Goal: Task Accomplishment & Management: Complete application form

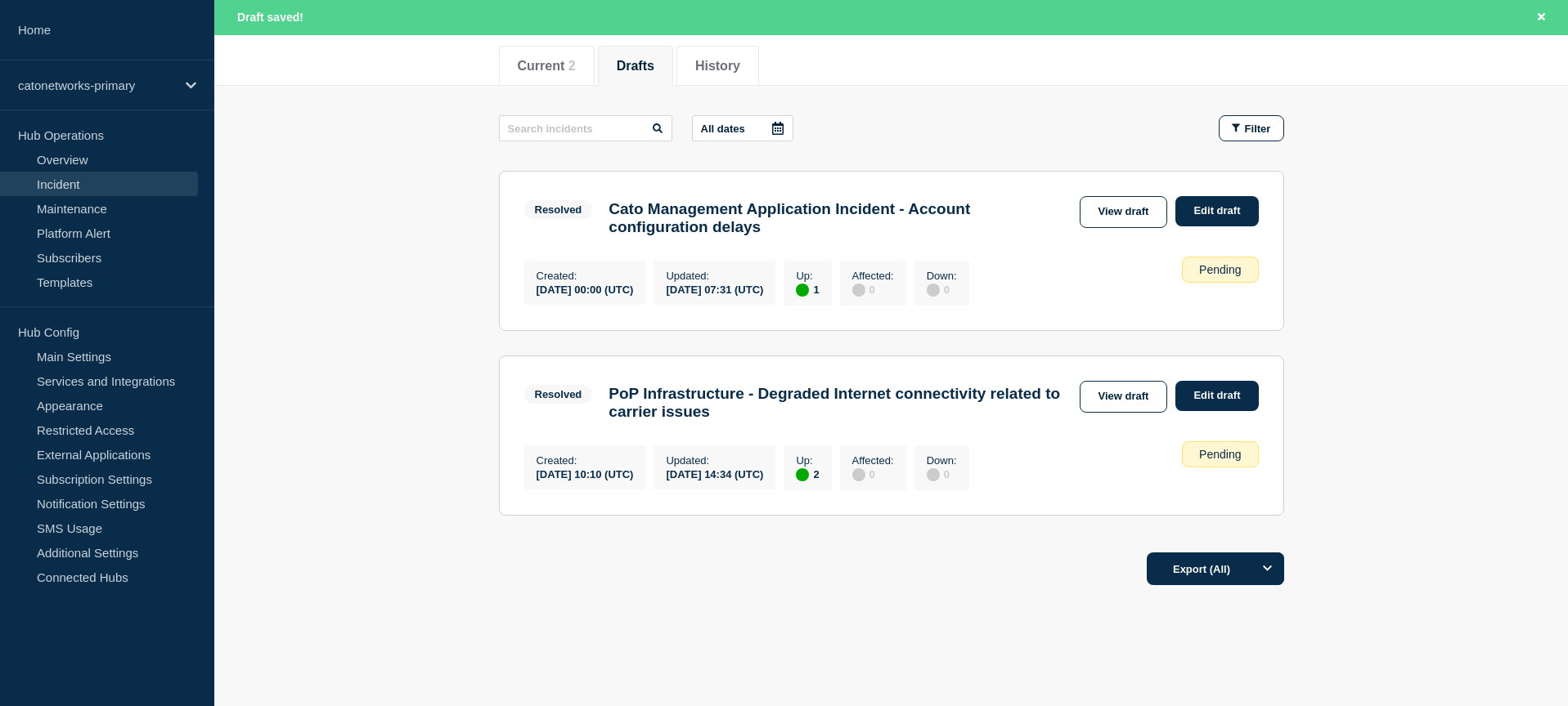
scroll to position [211, 0]
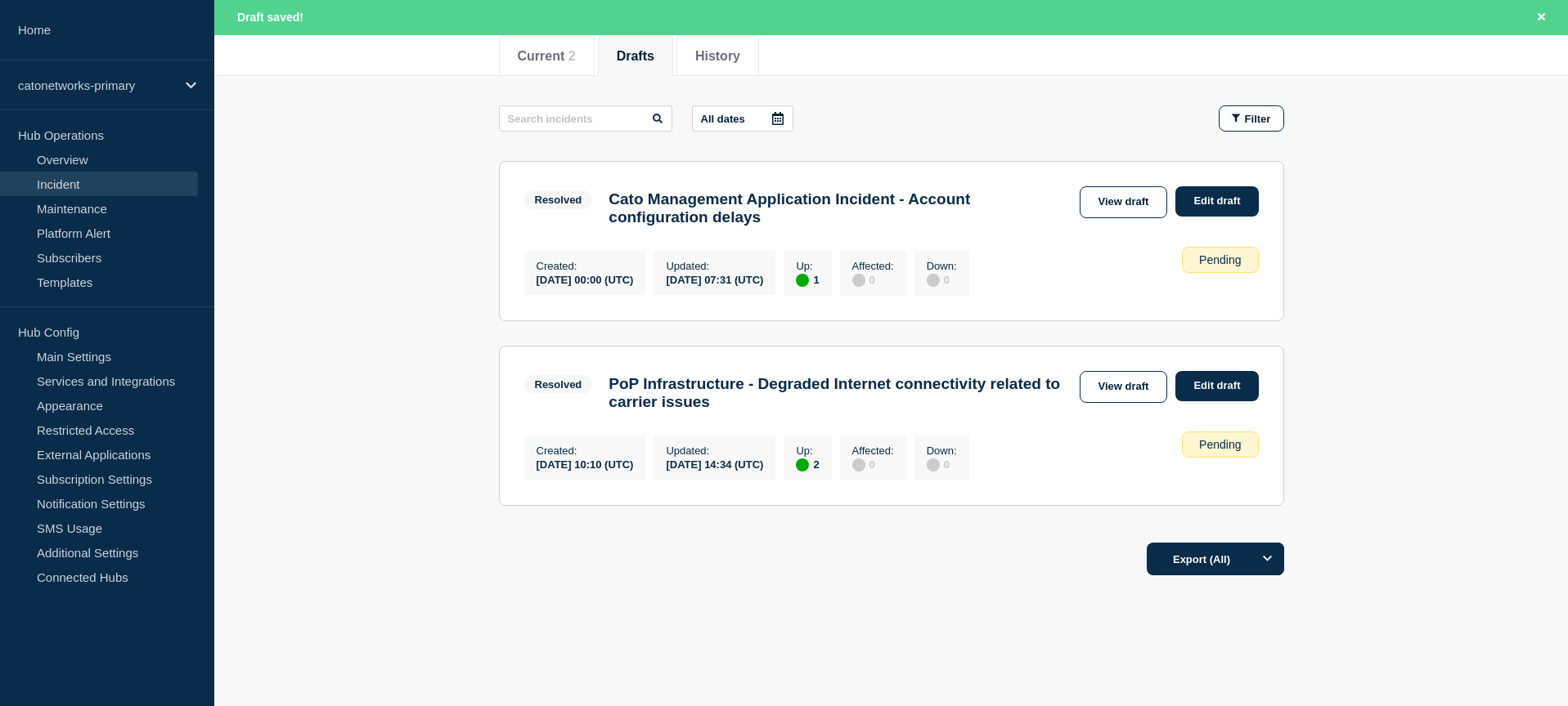
click at [1118, 278] on div "Created : [DATE] 00:00 (UTC) Updated : [DATE] 07:31 (UTC) Up : 1 Affected : 0 D…" at bounding box center [891, 271] width 735 height 49
click at [1114, 202] on link "View draft" at bounding box center [1124, 202] width 89 height 31
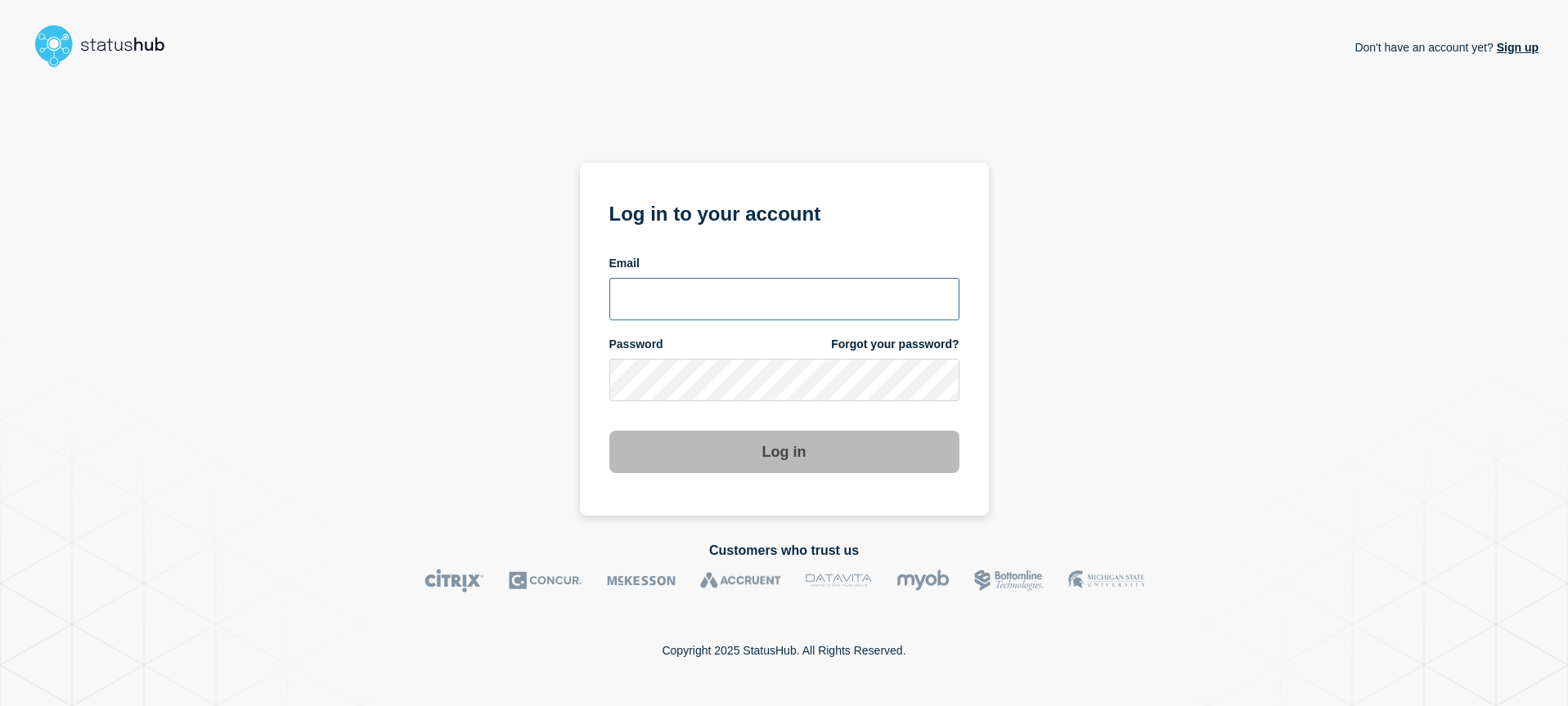
click at [774, 290] on input "email input" at bounding box center [784, 298] width 350 height 42
type input "e"
type input "[EMAIL_ADDRESS][DOMAIN_NAME]"
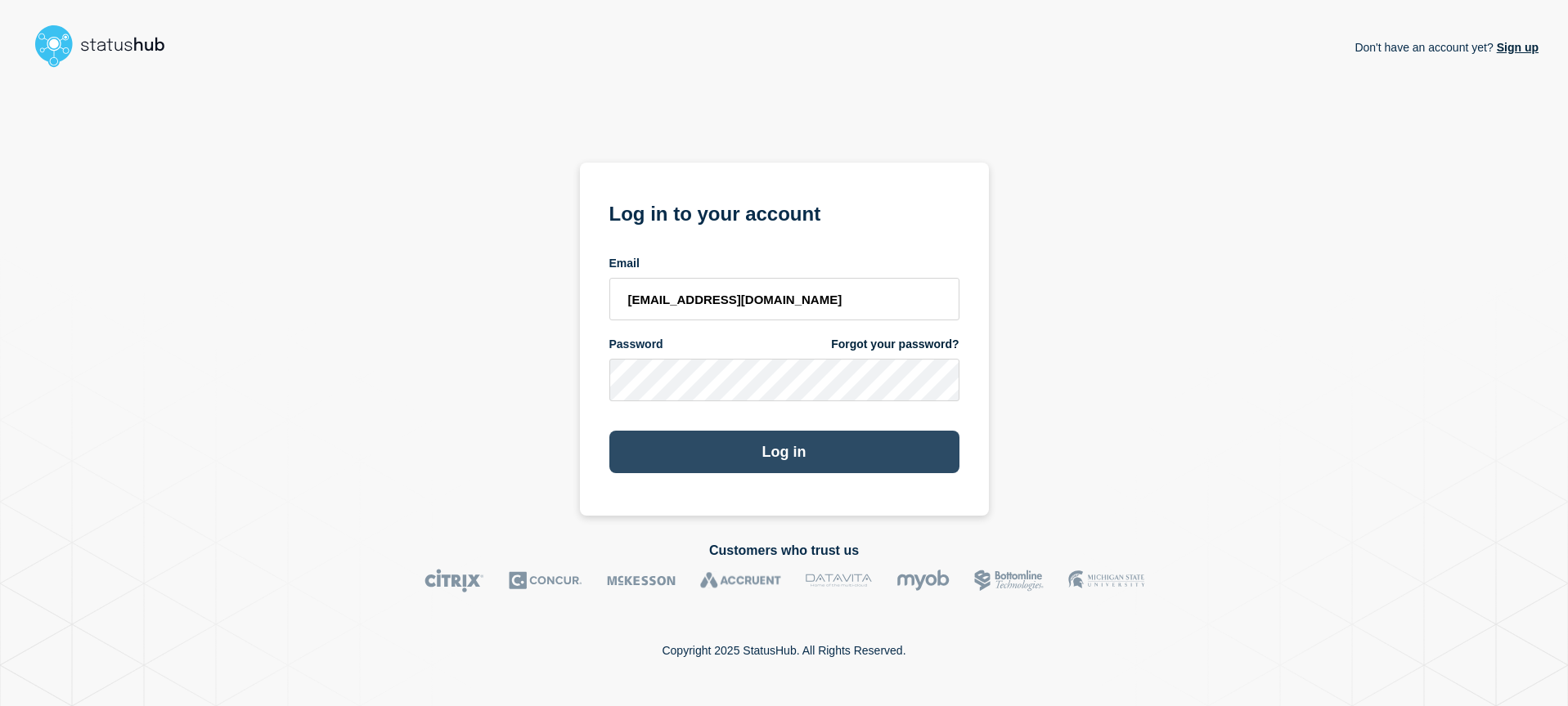
click at [814, 436] on button "Log in" at bounding box center [784, 452] width 350 height 42
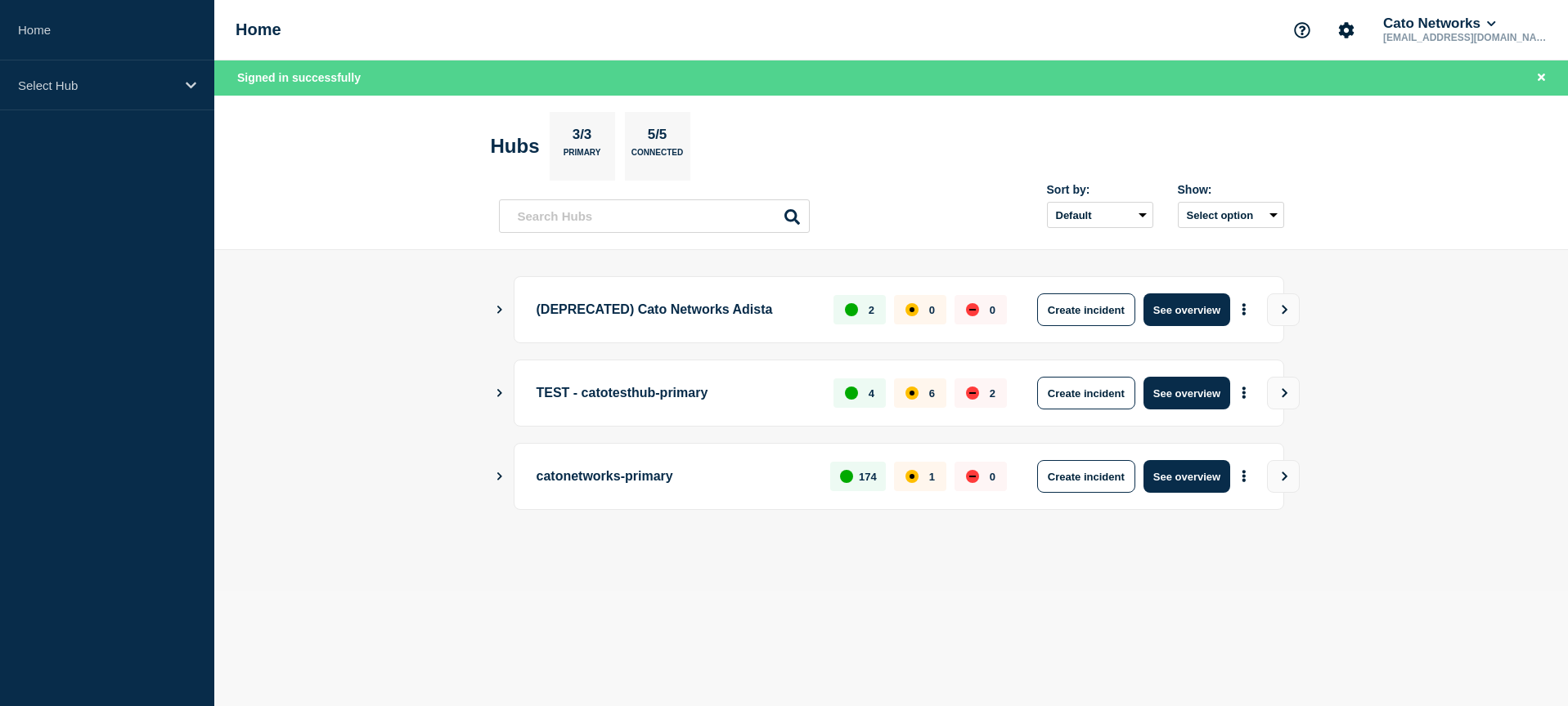
drag, startPoint x: 1202, startPoint y: 477, endPoint x: 1179, endPoint y: 482, distance: 23.5
click at [1202, 477] on button "See overview" at bounding box center [1187, 476] width 87 height 32
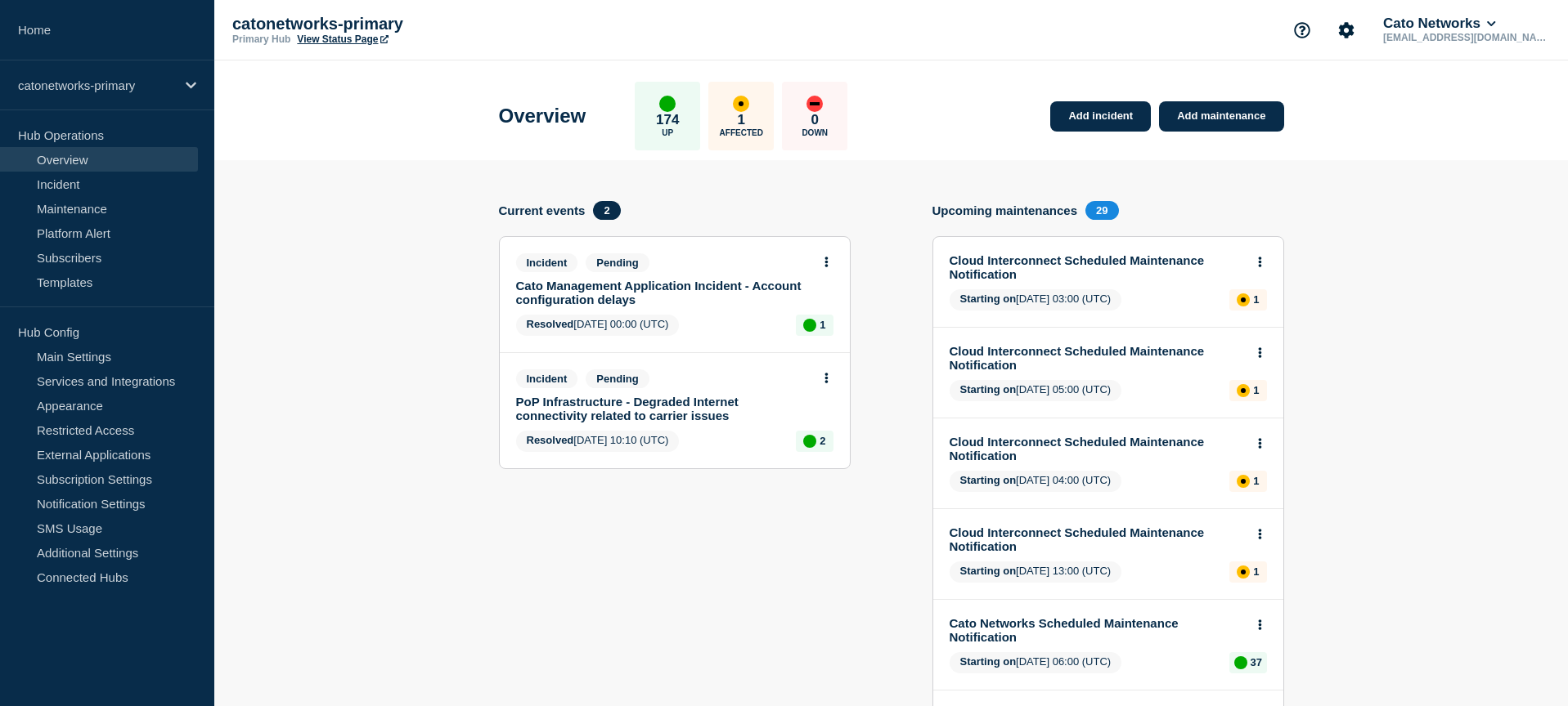
click at [696, 289] on link "Cato Management Application Incident - Account configuration delays" at bounding box center [663, 293] width 295 height 28
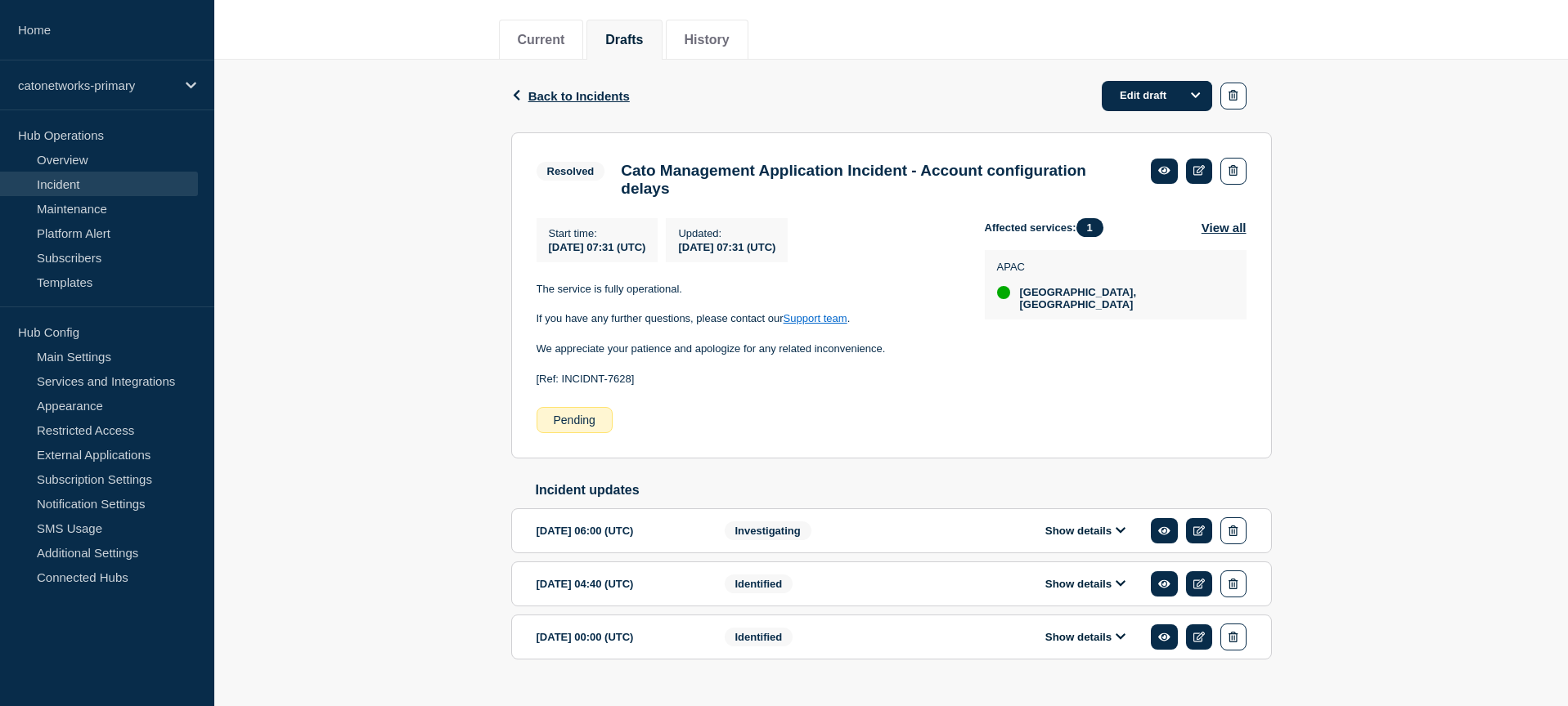
scroll to position [206, 0]
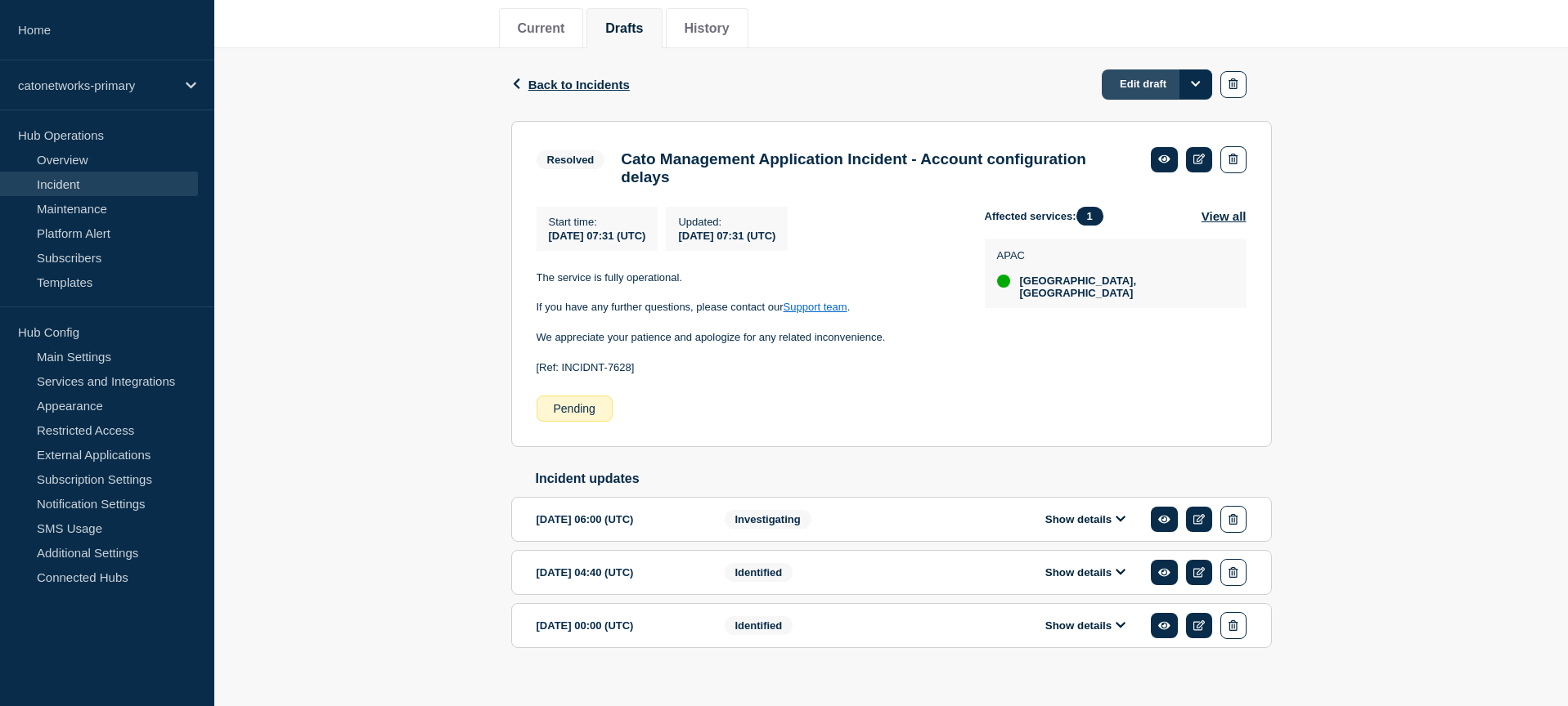
click at [1155, 91] on link "Edit draft" at bounding box center [1157, 85] width 110 height 30
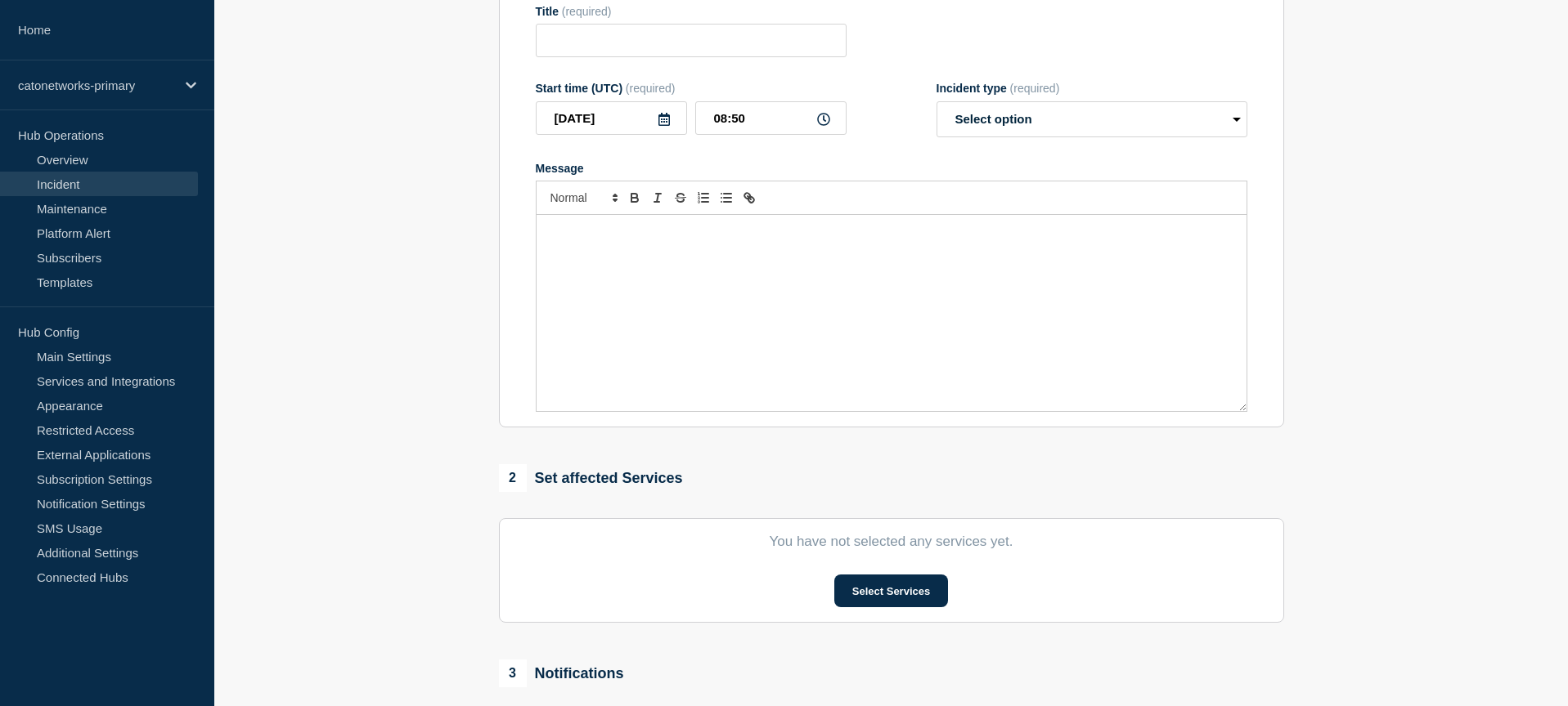
type input "Cato Management Application Incident - Account configuration delays"
type input "07:31"
select select "resolved"
radio input "false"
radio input "true"
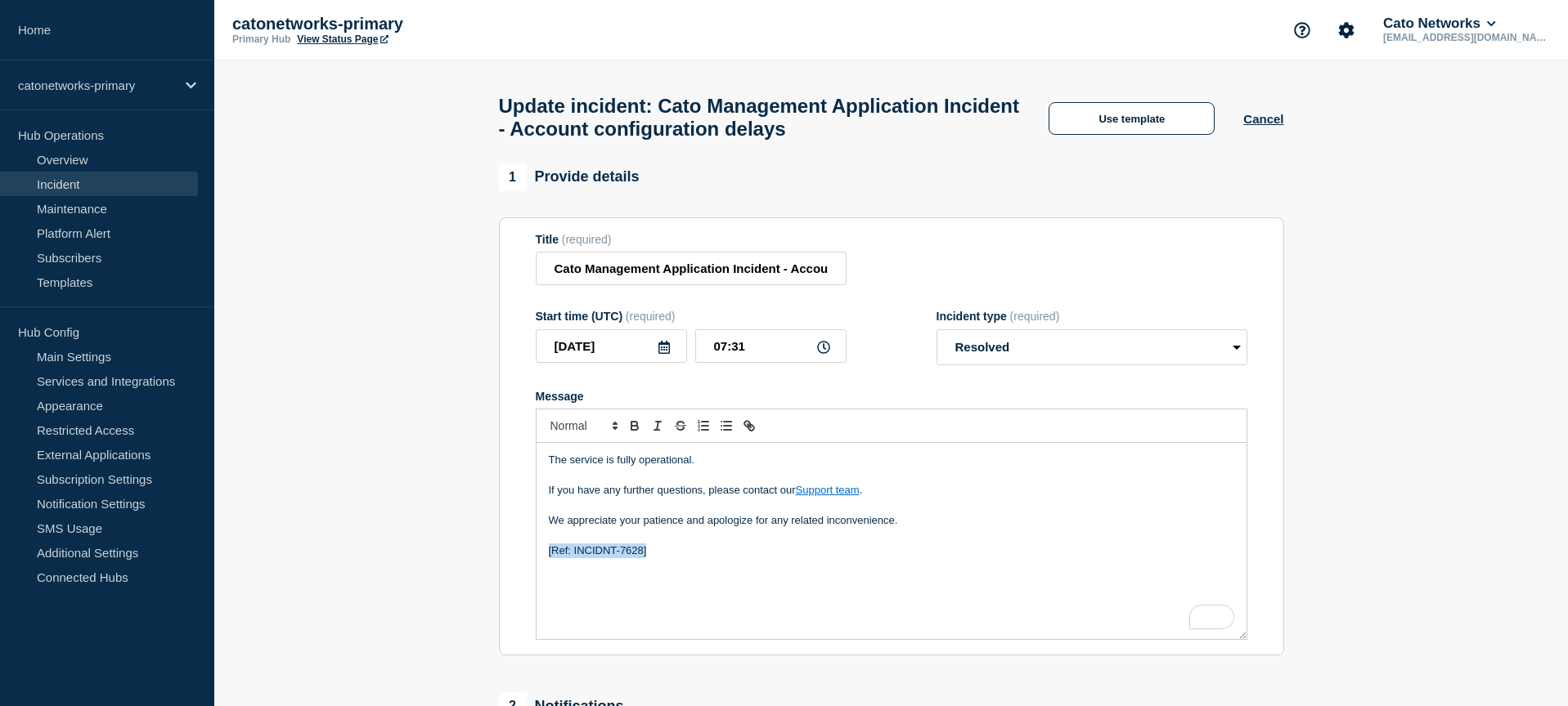
drag, startPoint x: 664, startPoint y: 573, endPoint x: 487, endPoint y: 563, distance: 177.3
click at [485, 563] on section "1 Provide details Title (required) Cato Management Application Incident - Accou…" at bounding box center [891, 534] width 1353 height 741
copy p "[Ref: INCIDNT-7628]"
click at [1034, 361] on select "Select option Investigating Identified Monitoring Resolved" at bounding box center [1091, 346] width 311 height 36
click at [1115, 123] on button "Use template" at bounding box center [1131, 118] width 166 height 32
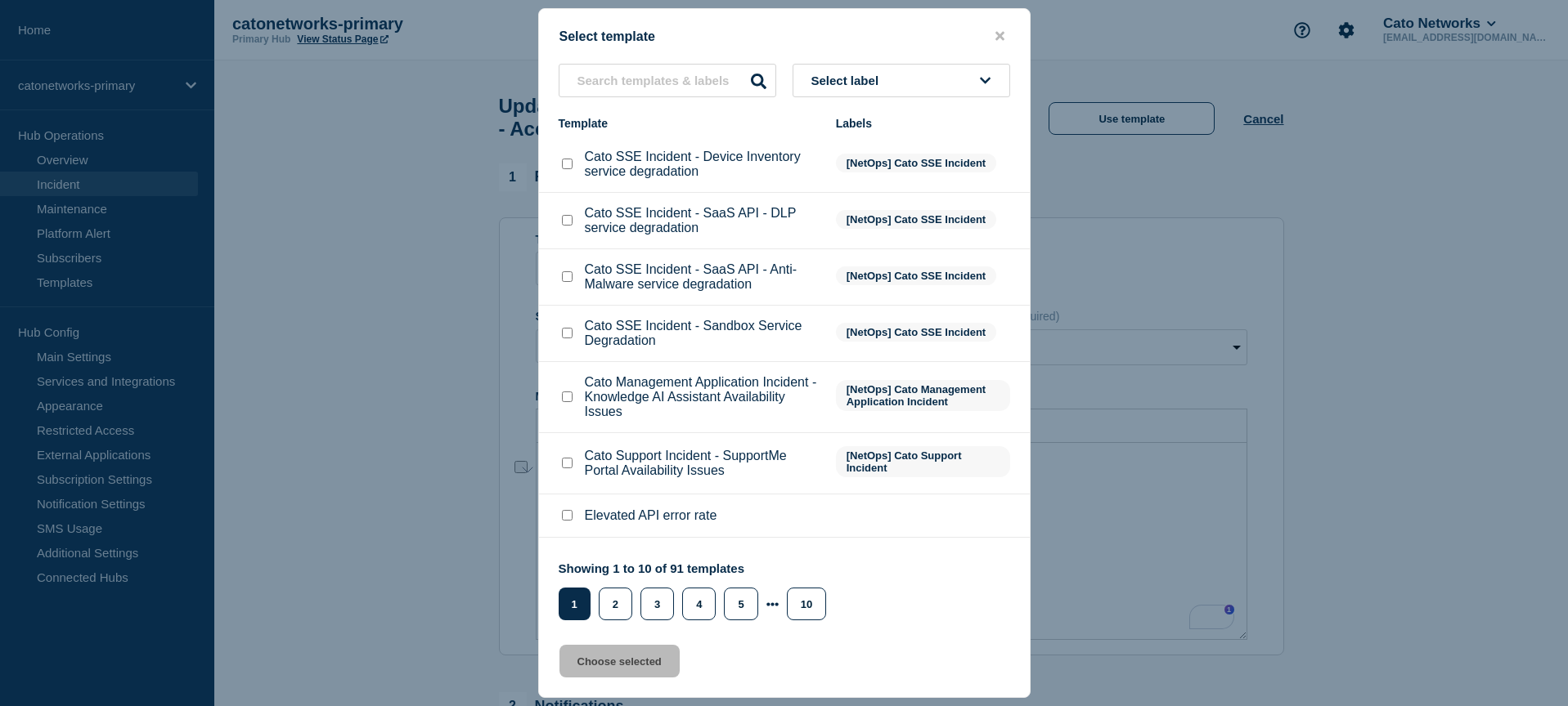
click at [860, 74] on span "Select label" at bounding box center [848, 80] width 75 height 14
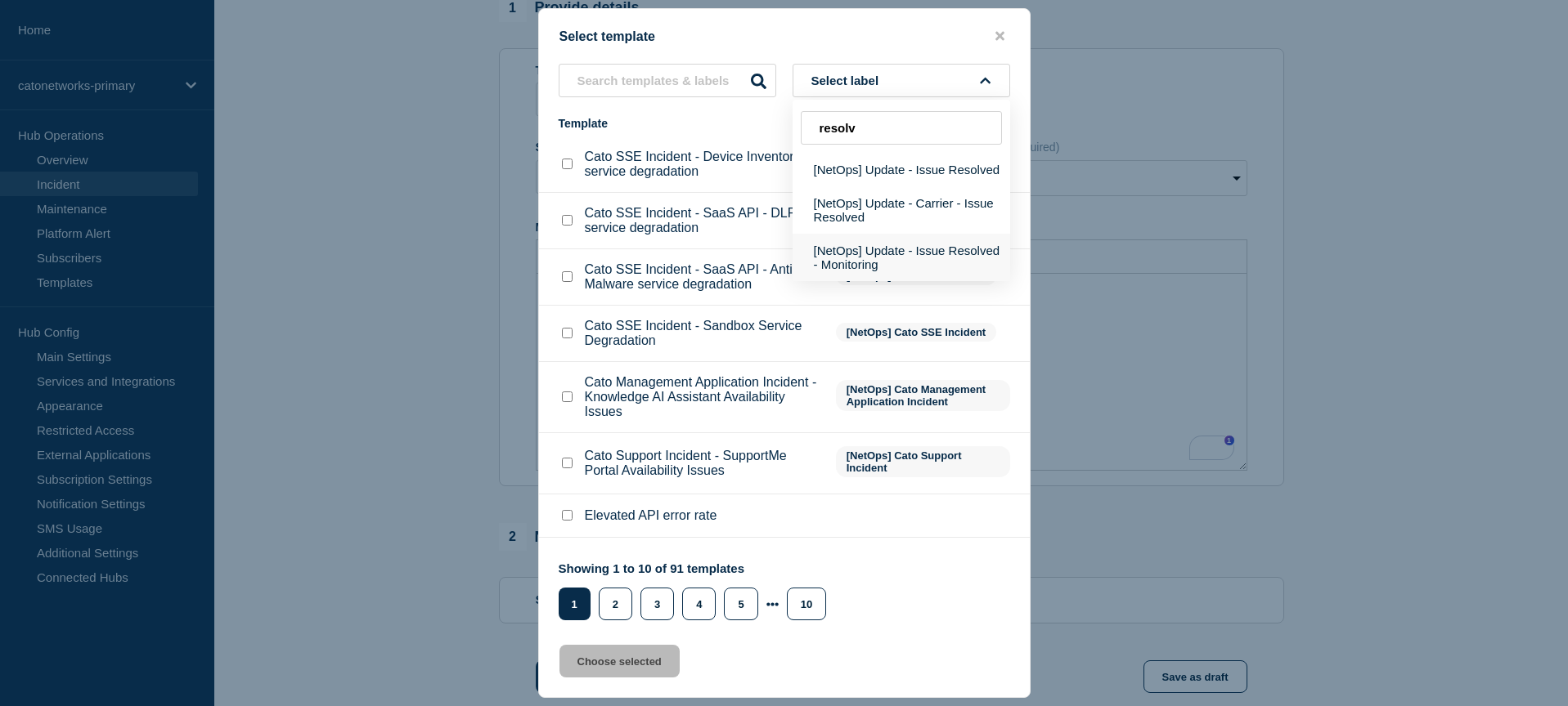
type input "resolv"
click at [876, 275] on button "[NetOps] Update - Issue Resolved - Monitoring" at bounding box center [901, 257] width 217 height 47
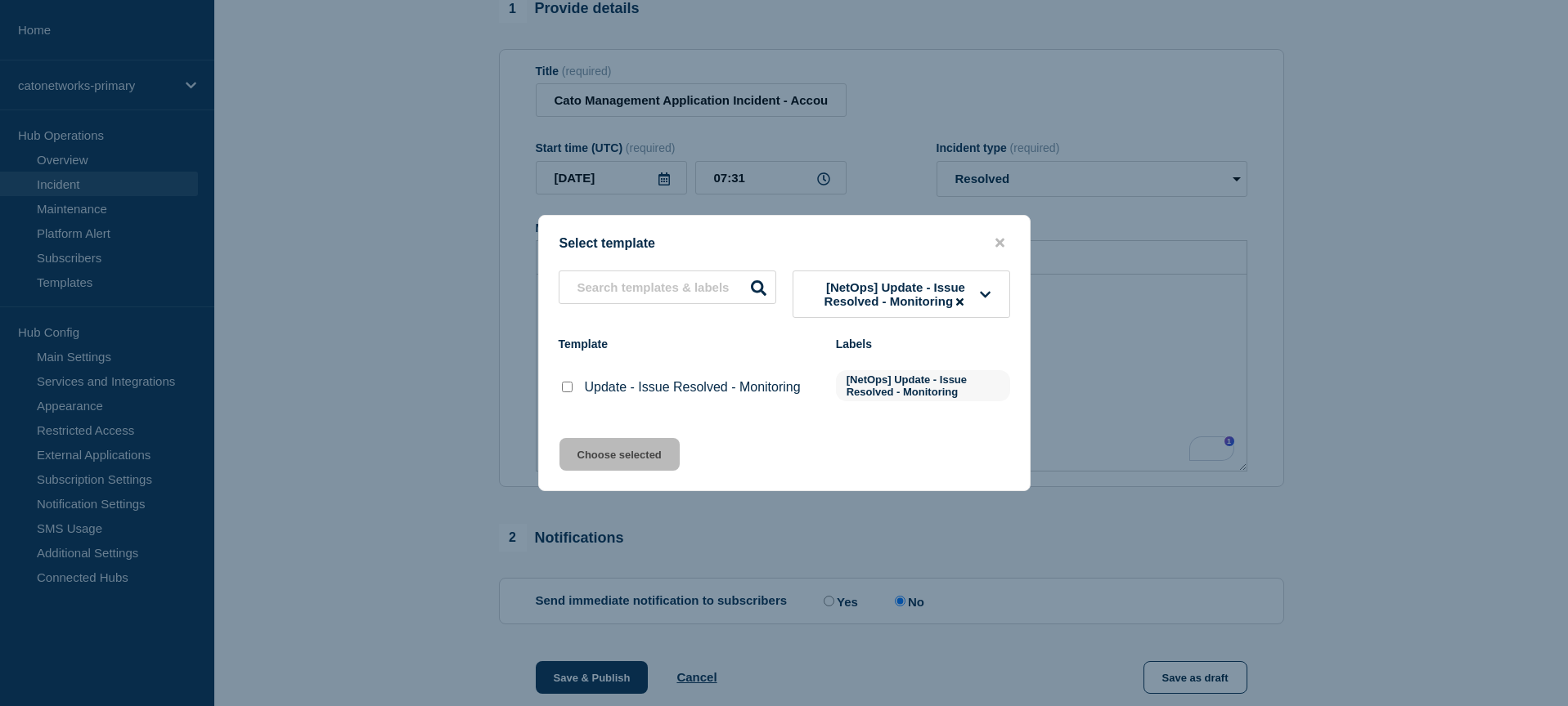
click at [567, 392] on input "Update - Issue Resolved - Monitoring checkbox" at bounding box center [567, 387] width 11 height 11
checkbox input "true"
click at [608, 466] on button "Choose selected" at bounding box center [619, 454] width 120 height 32
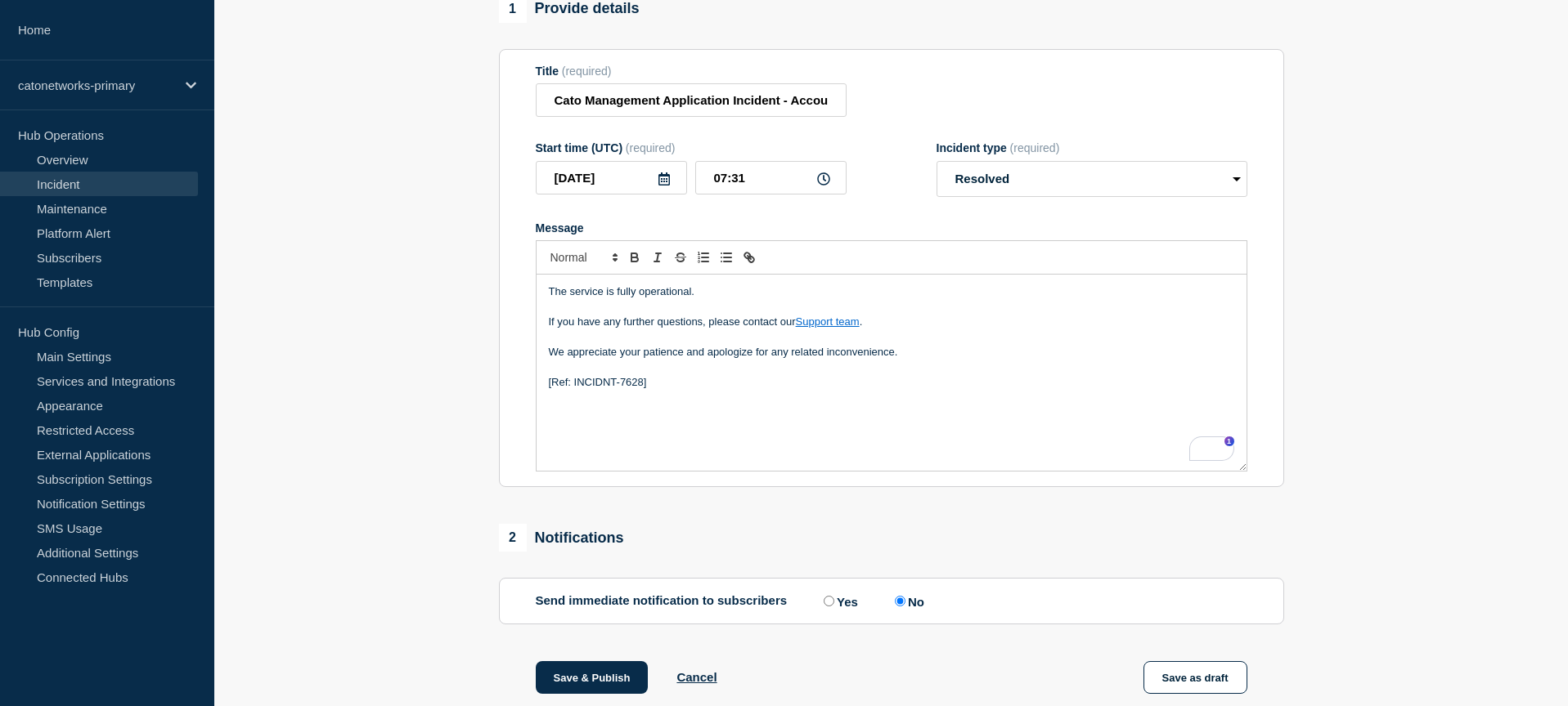
select select "monitoring"
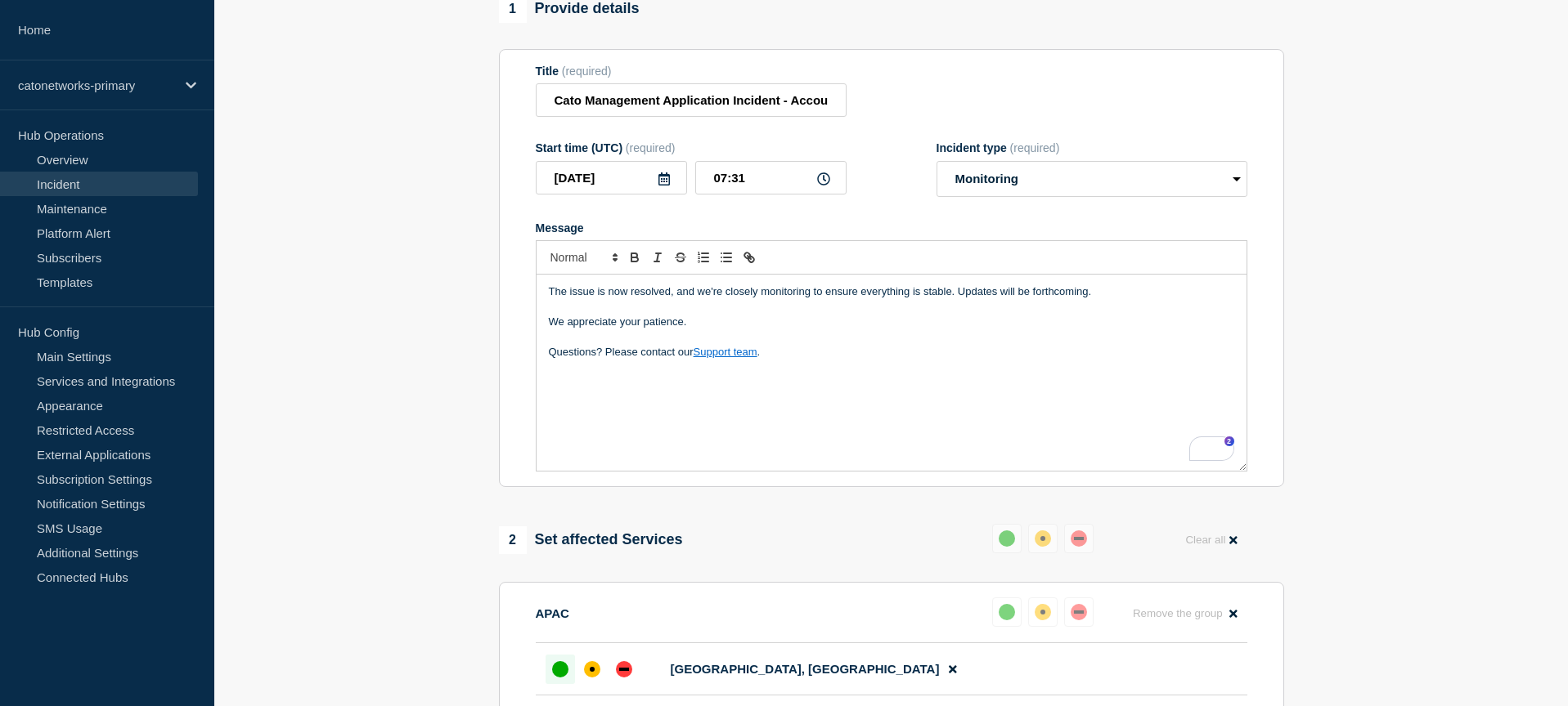
click at [673, 435] on div "The issue is now resolved, and we're closely monitoring to ensure everything is…" at bounding box center [891, 372] width 710 height 196
drag, startPoint x: 819, startPoint y: 192, endPoint x: 828, endPoint y: 195, distance: 9.5
click at [820, 186] on icon at bounding box center [823, 179] width 13 height 13
click at [828, 186] on icon at bounding box center [823, 179] width 13 height 13
drag, startPoint x: 828, startPoint y: 196, endPoint x: 792, endPoint y: 196, distance: 36.0
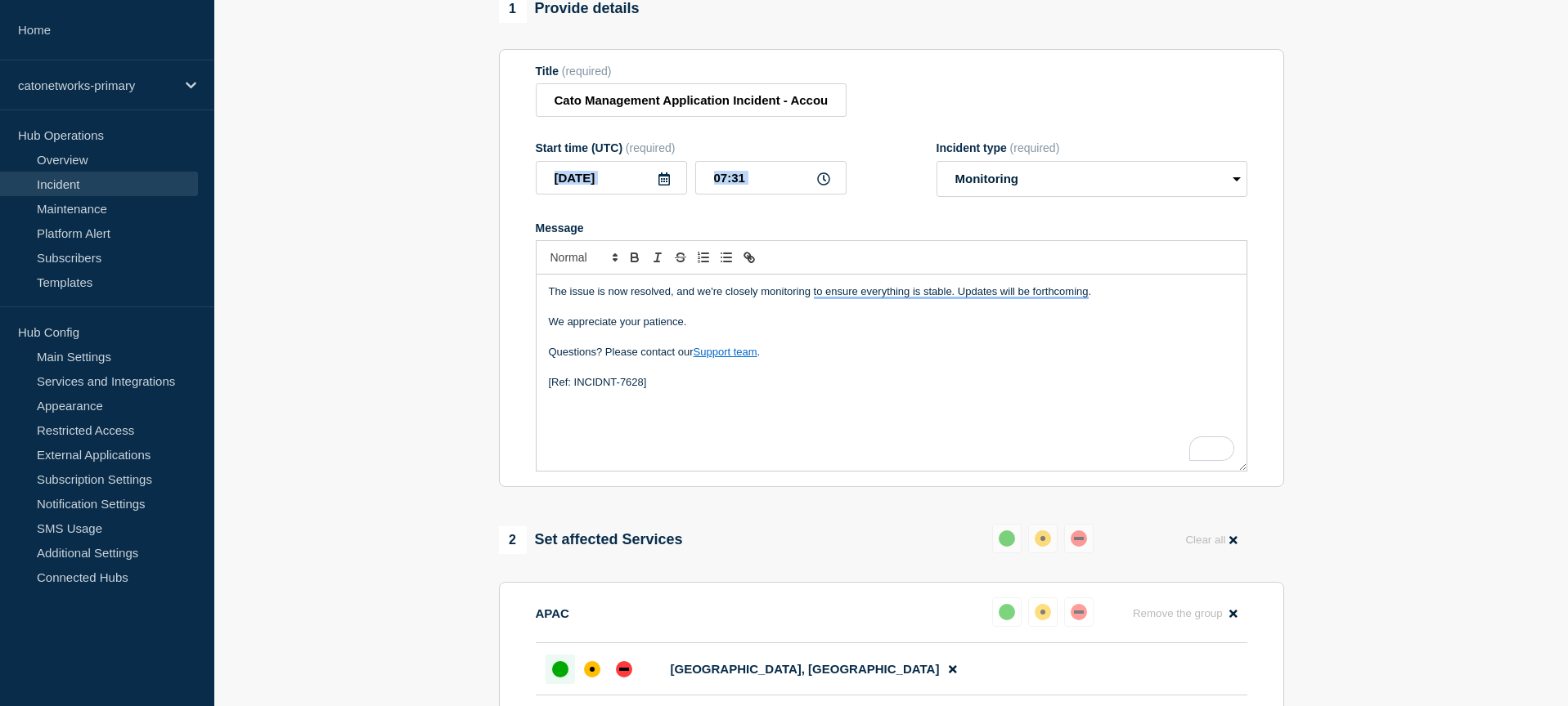
click at [828, 186] on icon at bounding box center [823, 179] width 13 height 13
click at [712, 192] on input "07:31" at bounding box center [770, 177] width 151 height 33
click at [713, 192] on input "07:31" at bounding box center [770, 177] width 151 height 33
click at [740, 195] on input "08:31" at bounding box center [770, 177] width 151 height 33
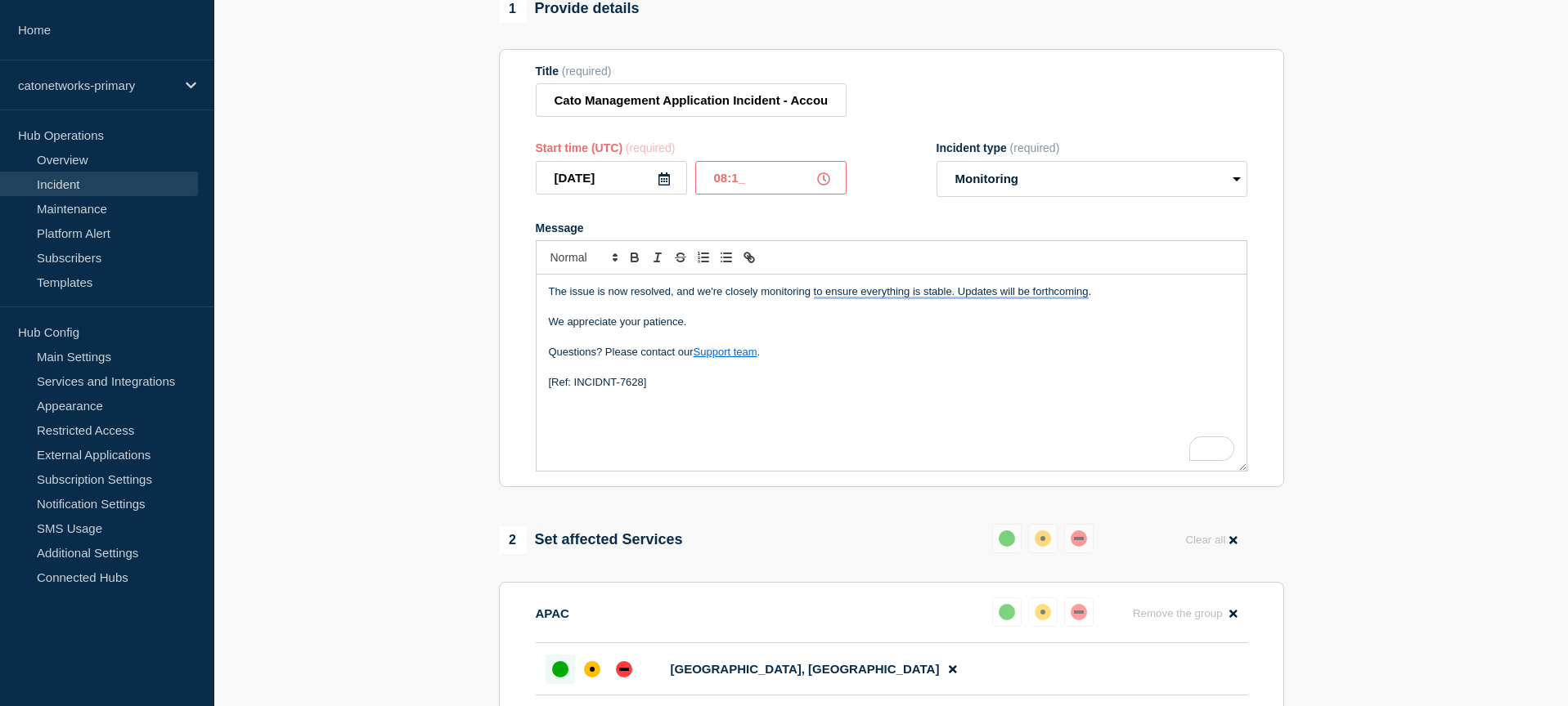
type input "08:15"
click at [1429, 327] on section "1 Provide details Title (required) Cato Management Application Incident - Accou…" at bounding box center [891, 505] width 1353 height 1022
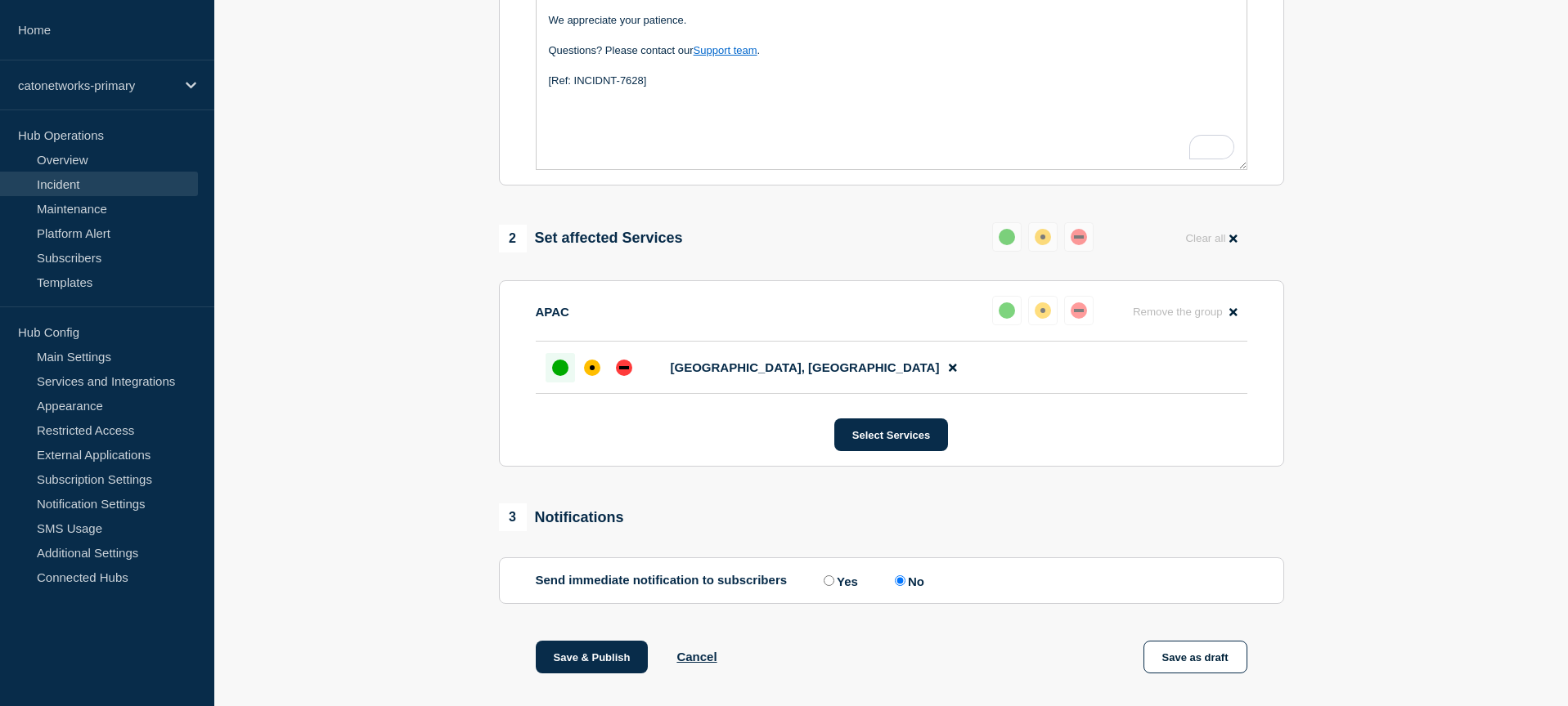
scroll to position [530, 0]
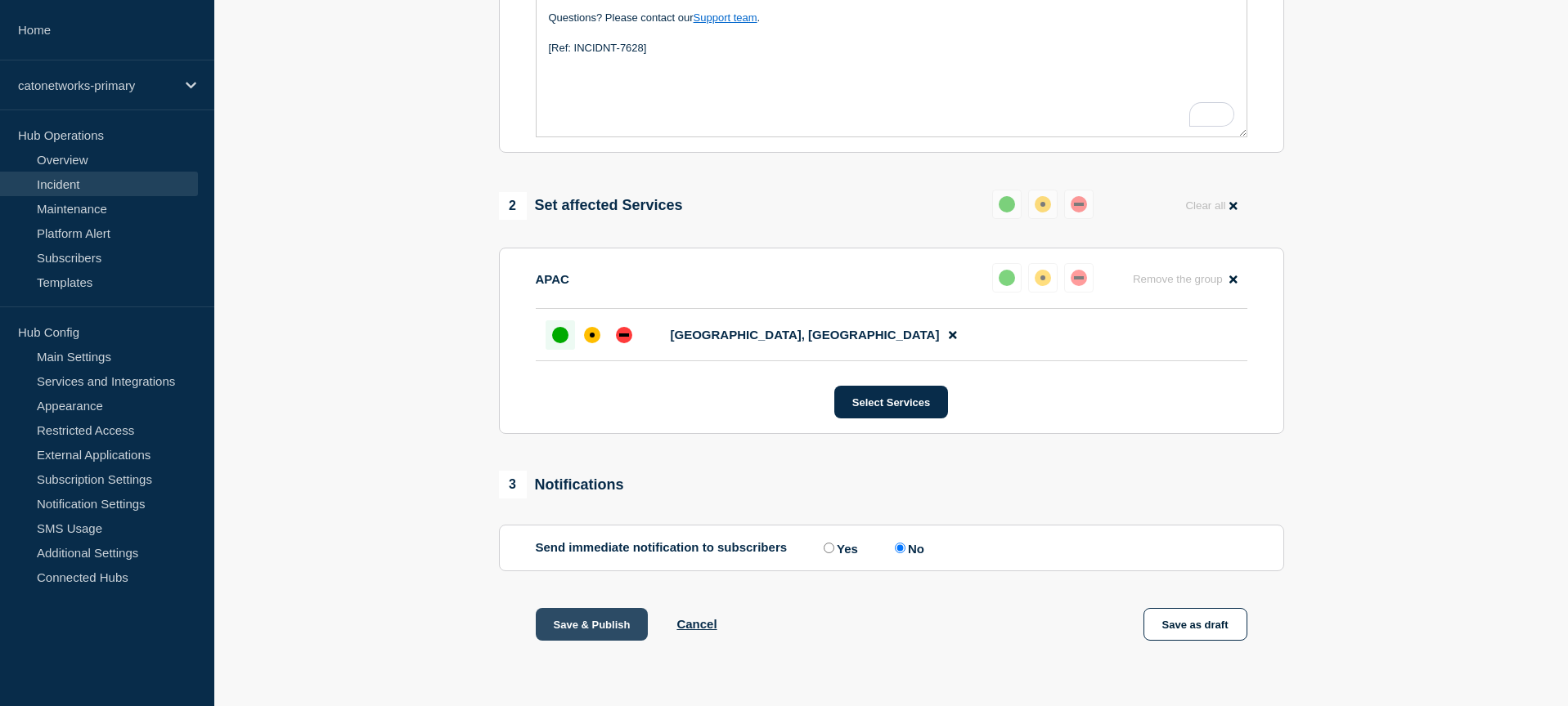
click at [595, 616] on button "Save & Publish" at bounding box center [592, 624] width 113 height 32
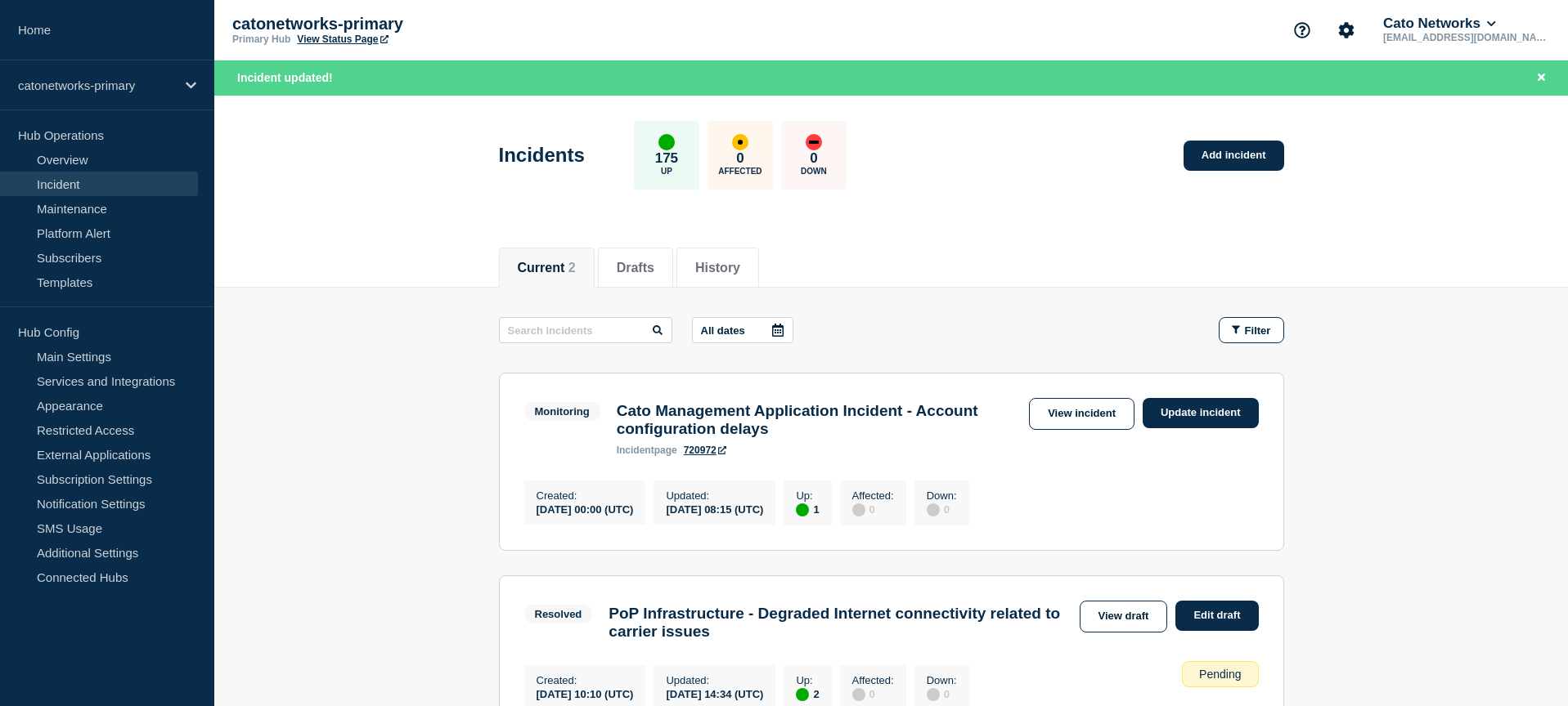
scroll to position [270, 0]
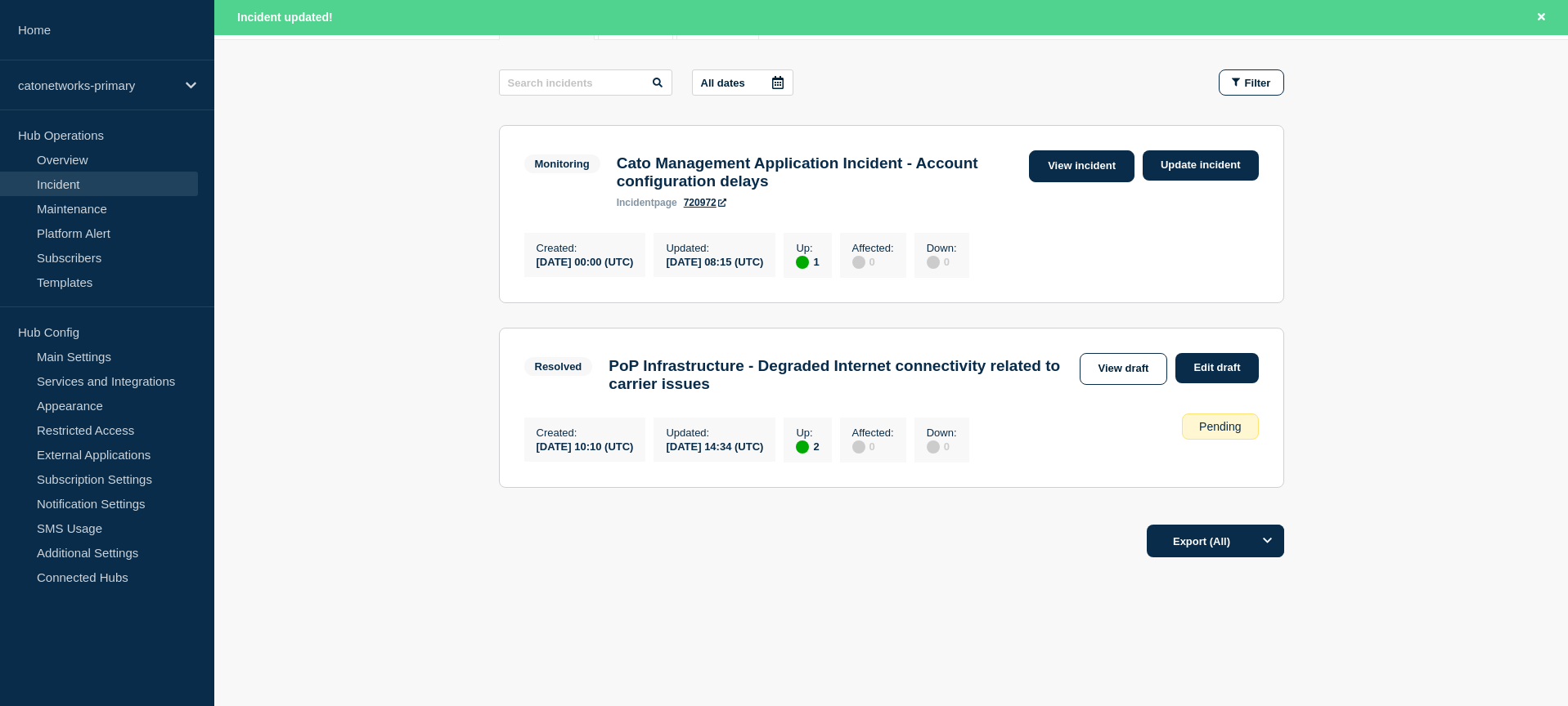
click at [1075, 150] on link "View incident" at bounding box center [1081, 166] width 105 height 31
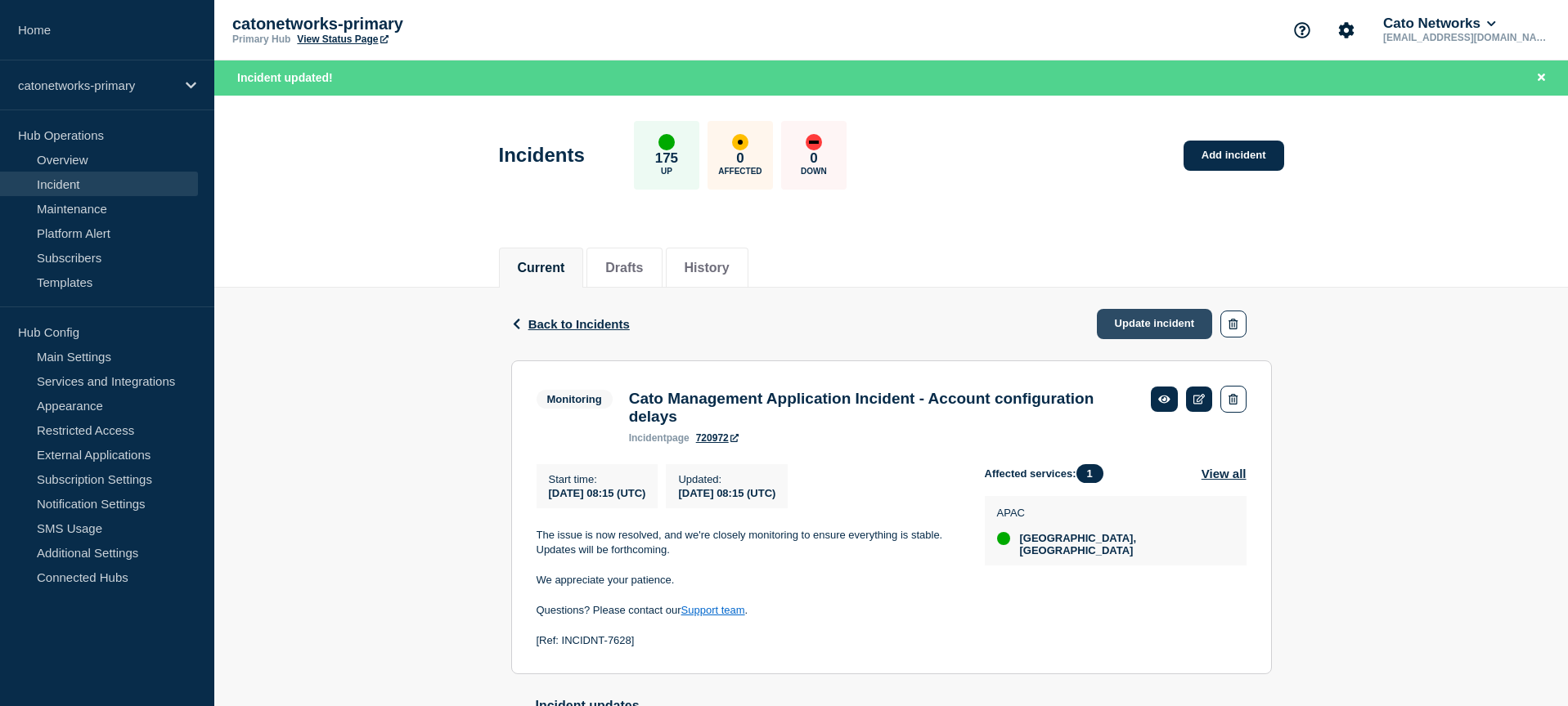
click at [1135, 326] on link "Update incident" at bounding box center [1155, 324] width 116 height 30
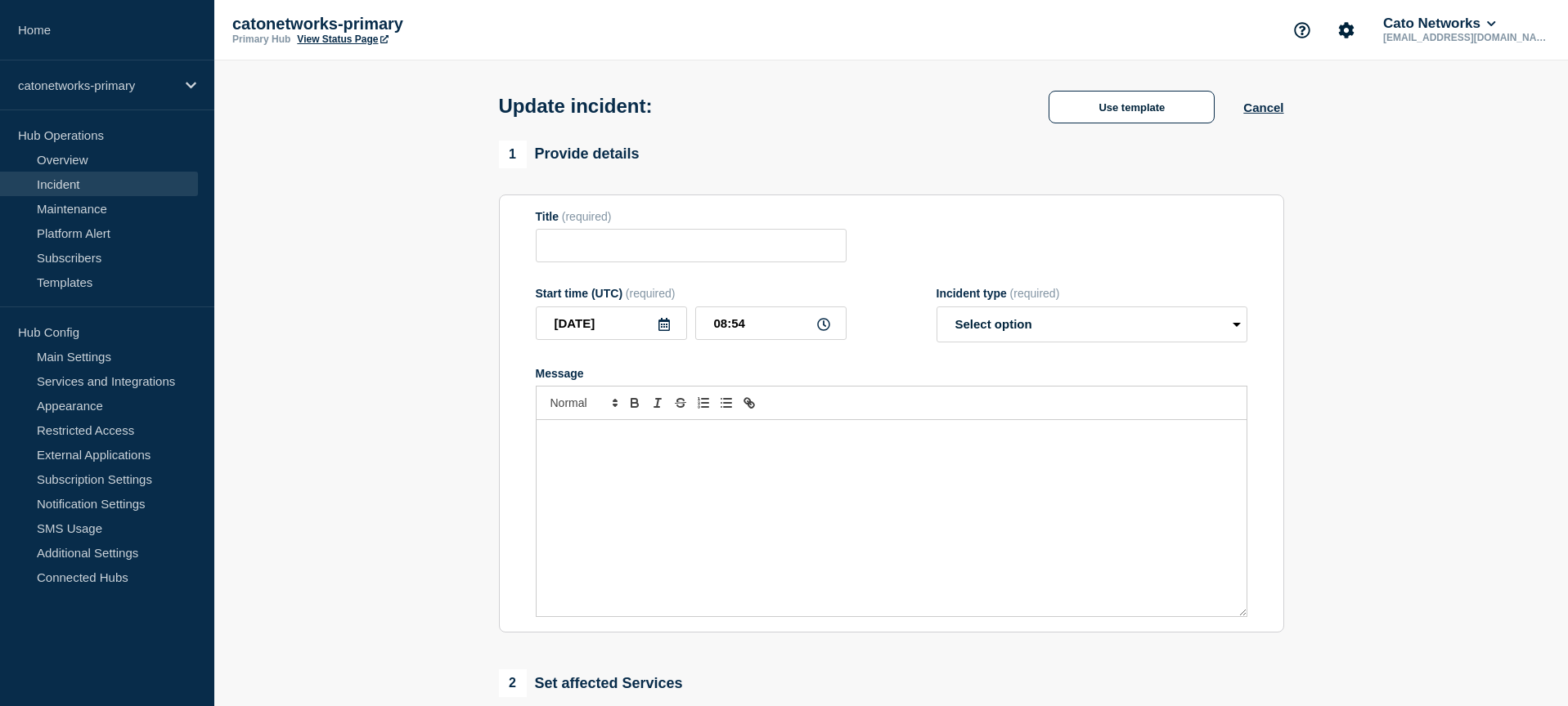
type input "Cato Management Application Incident - Account configuration delays"
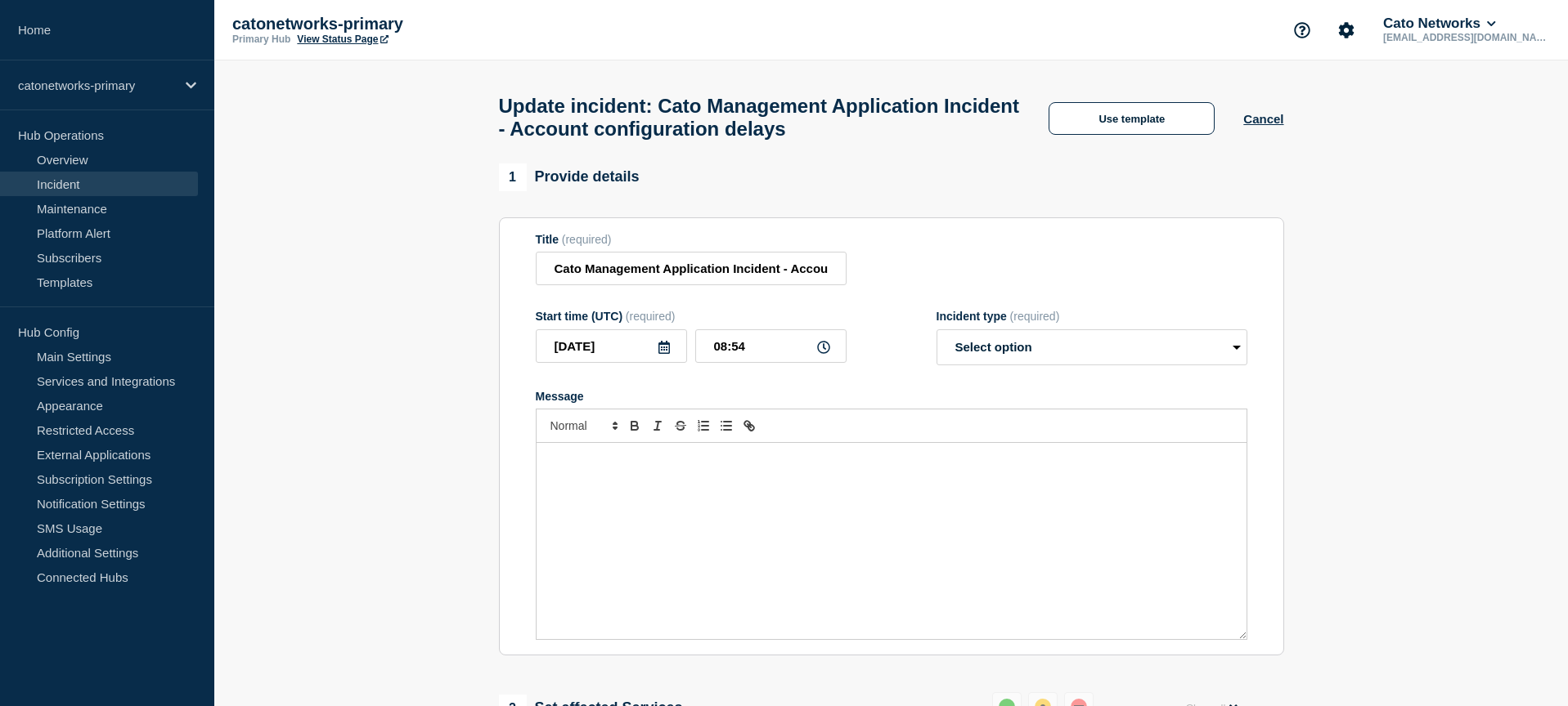
click at [56, 157] on link "Overview" at bounding box center [99, 160] width 198 height 25
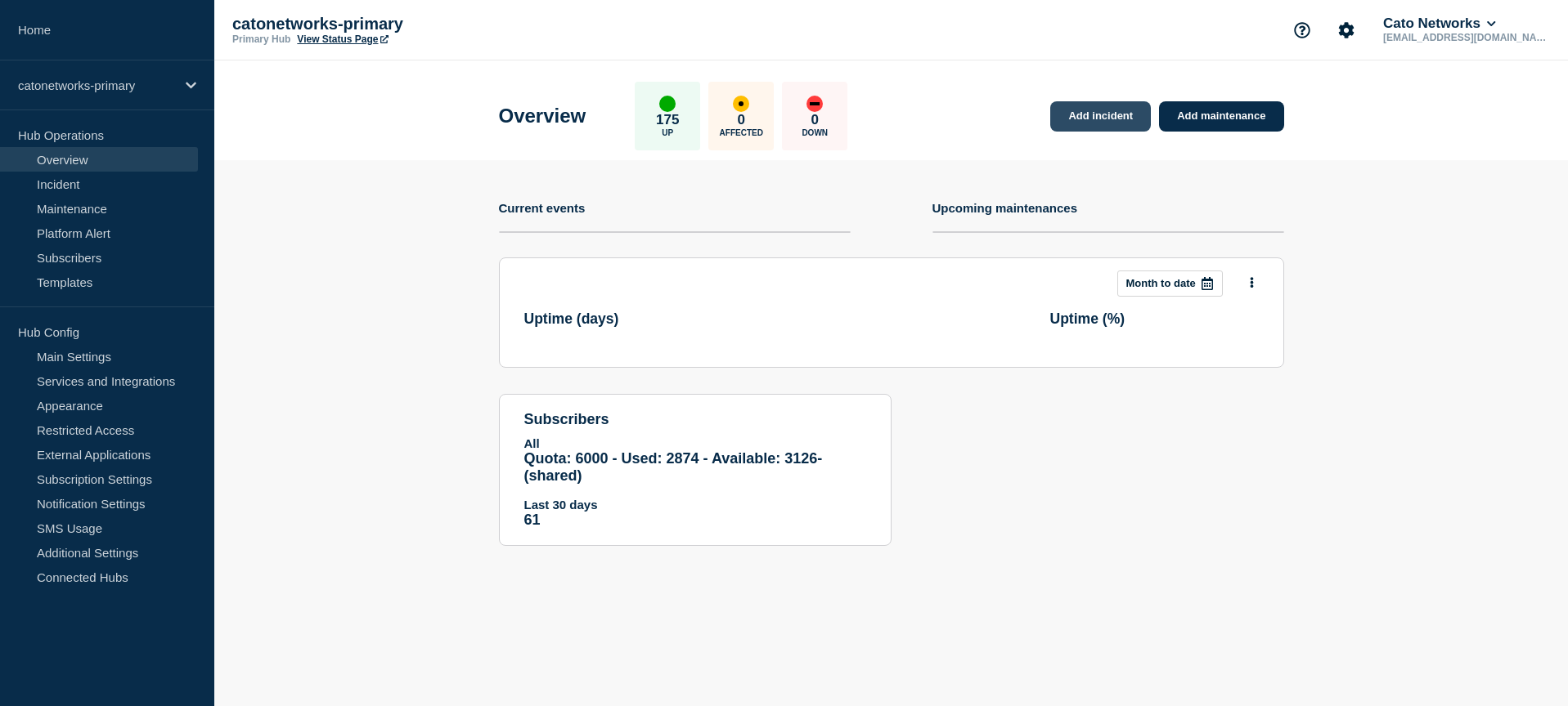
click at [1100, 123] on link "Add incident" at bounding box center [1100, 116] width 100 height 30
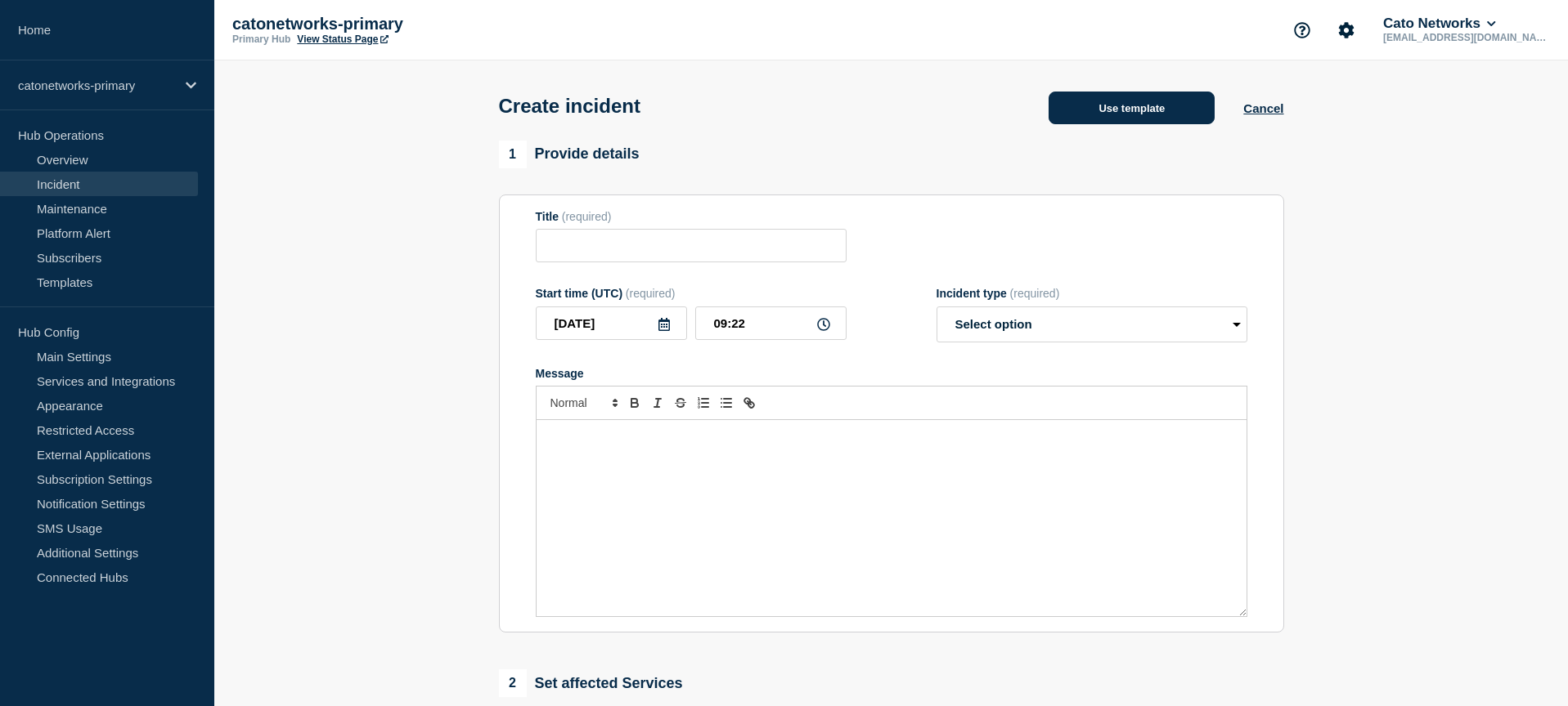
click at [1153, 112] on button "Use template" at bounding box center [1131, 107] width 166 height 32
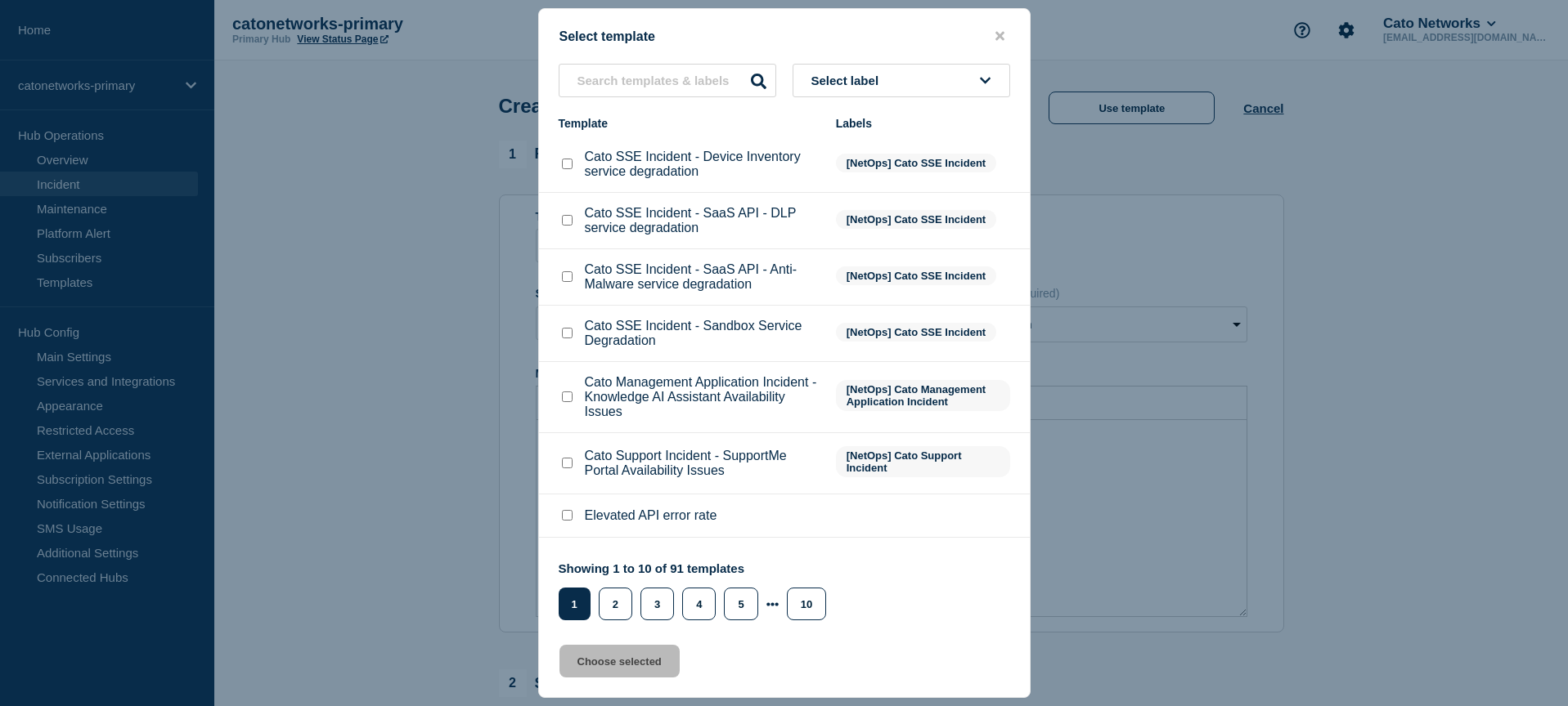
drag, startPoint x: 858, startPoint y: 71, endPoint x: 873, endPoint y: 85, distance: 20.5
click at [857, 74] on span "Select label" at bounding box center [848, 80] width 75 height 14
type input "d"
type input "c"
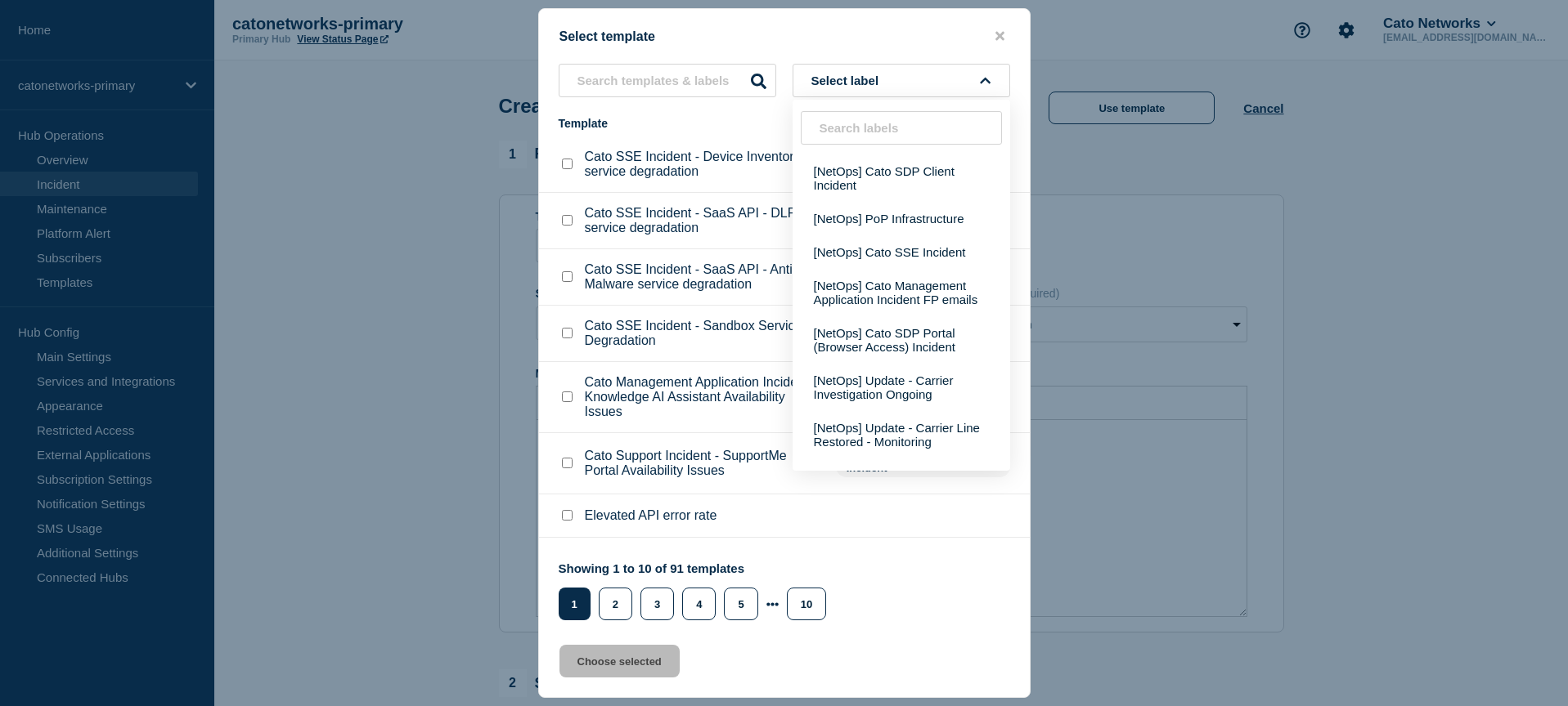
scroll to position [532, 0]
click at [917, 235] on button "[NetOps] PoP Infrastructure" at bounding box center [901, 218] width 217 height 33
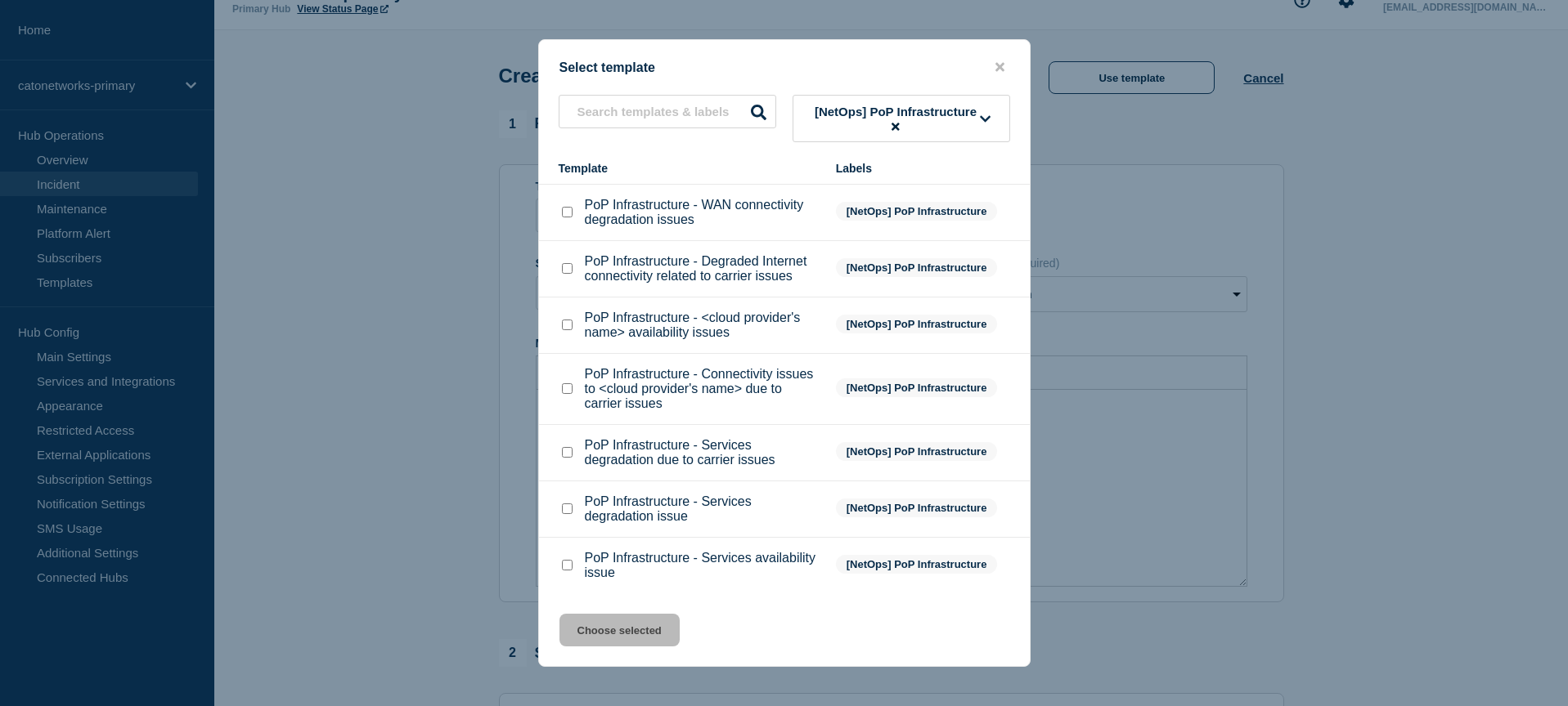
scroll to position [36, 0]
click at [901, 128] on button at bounding box center [895, 126] width 14 height 12
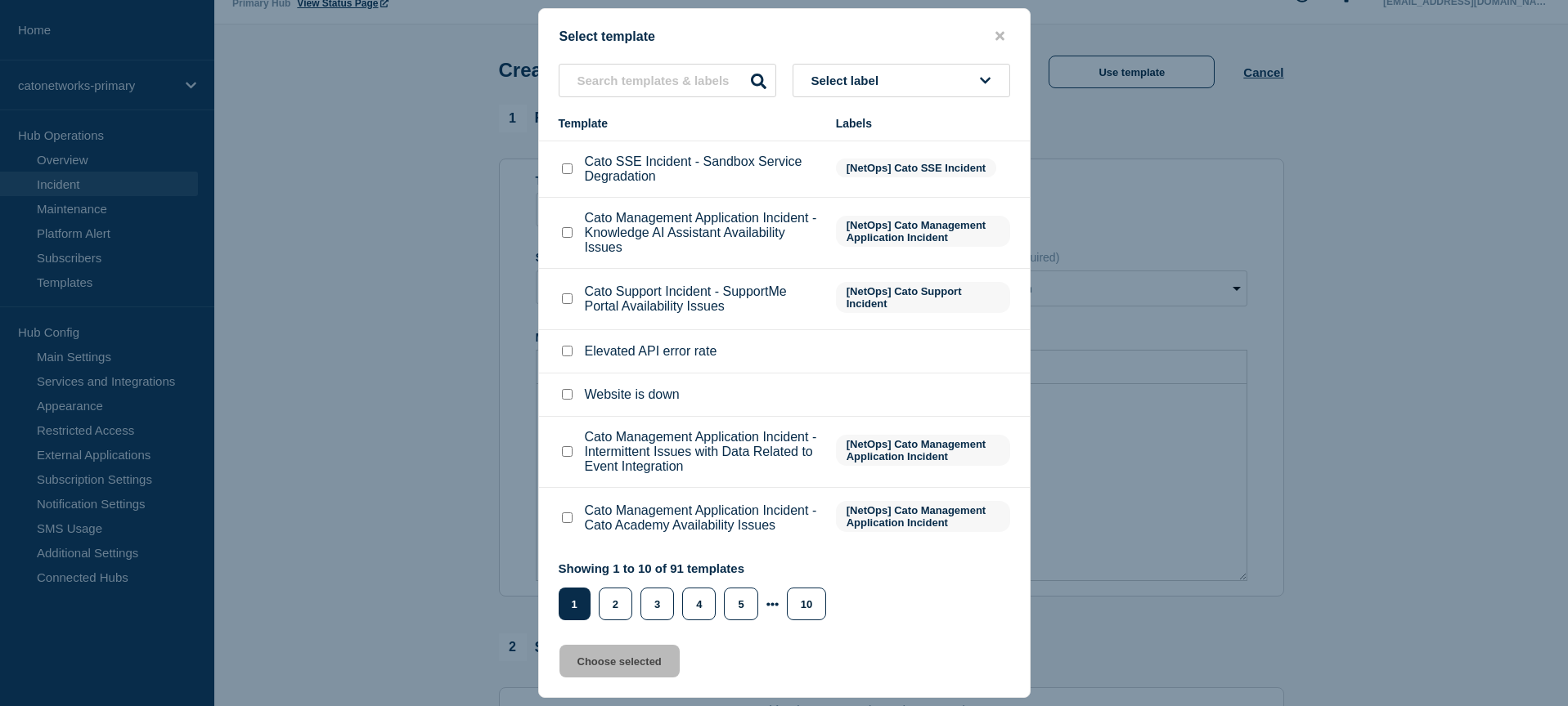
click at [876, 123] on div "Select label Template Labels Cato SSE Incident - Device Inventory service degra…" at bounding box center [784, 342] width 491 height 557
click at [827, 67] on button "Select label" at bounding box center [901, 80] width 217 height 33
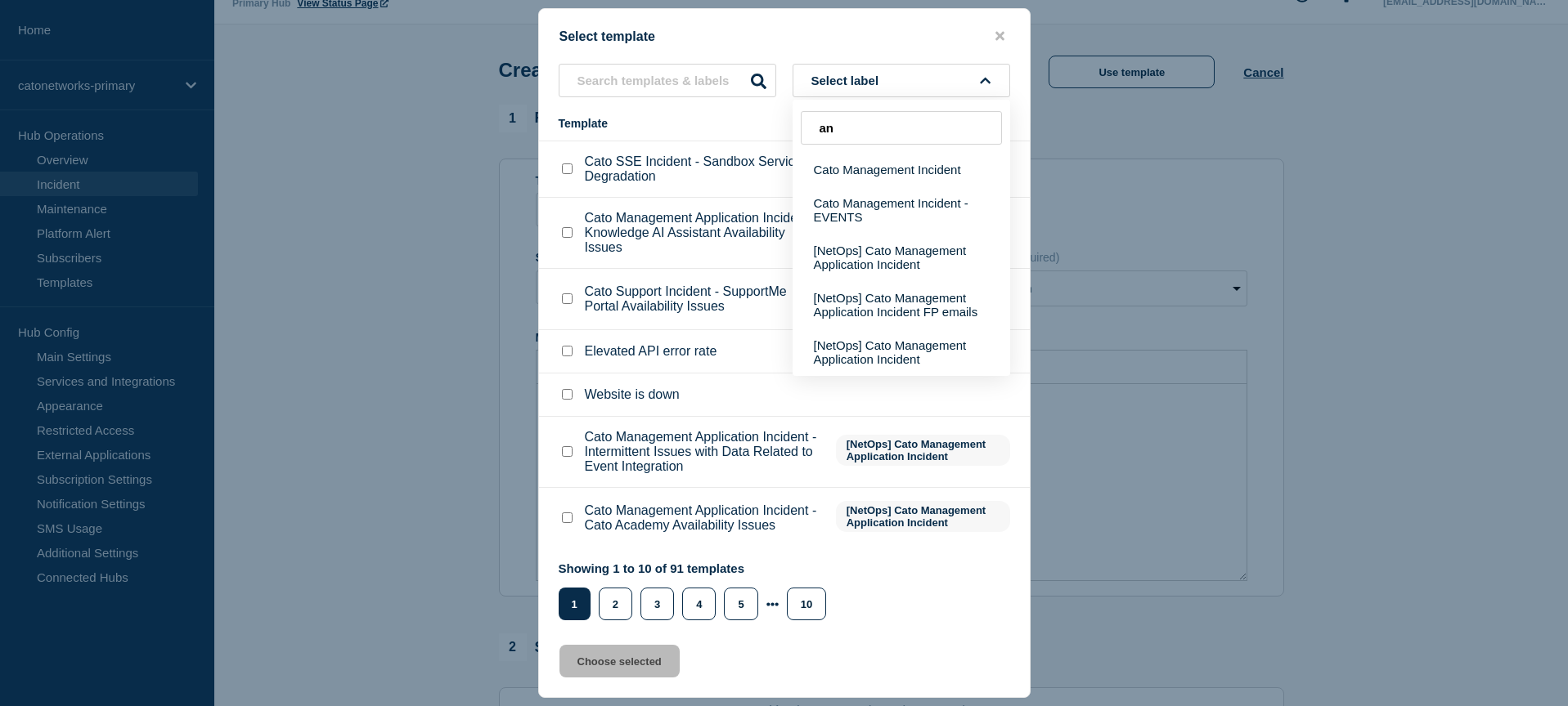
type input "a"
type input "mana"
click at [930, 374] on button "[NetOps] Cato Management Application Incident" at bounding box center [901, 351] width 217 height 47
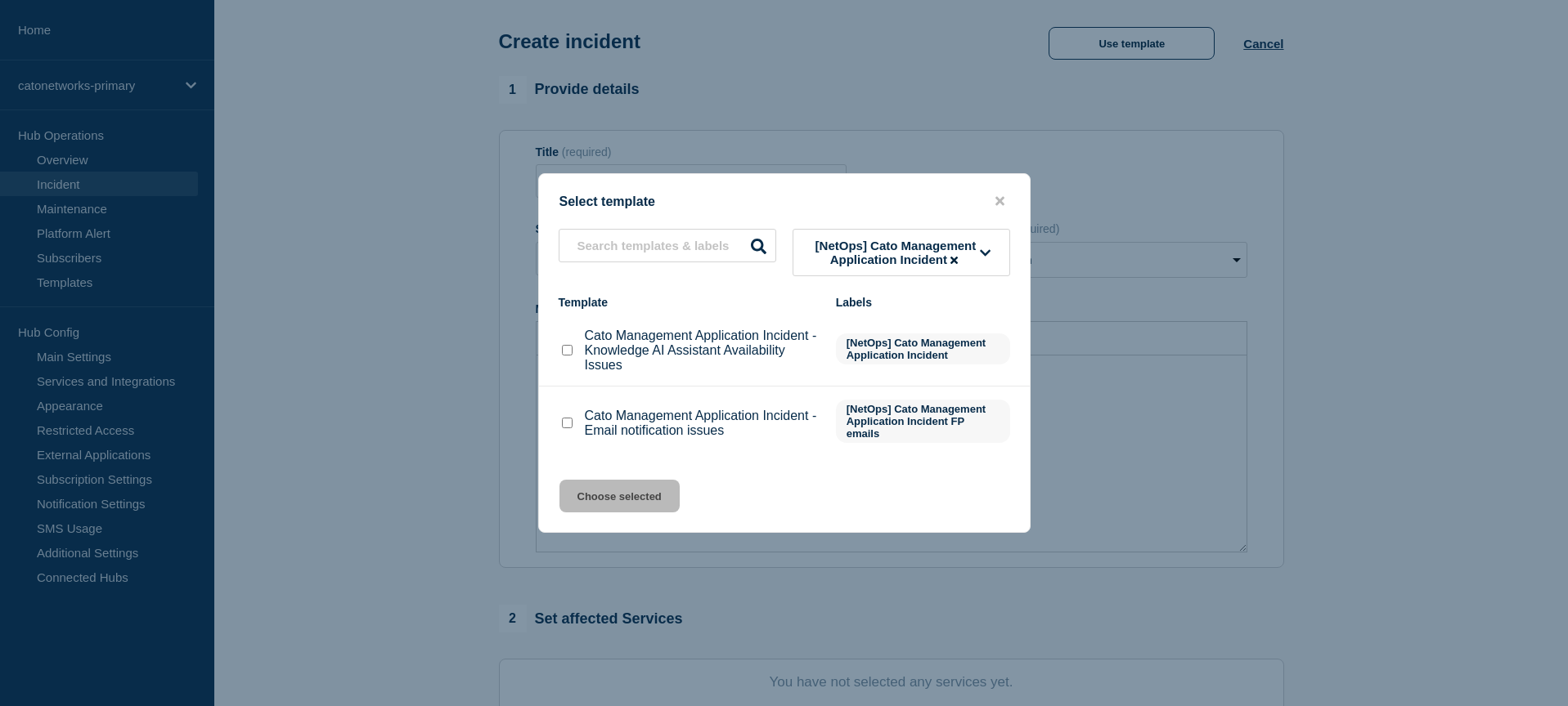
scroll to position [0, 0]
click at [919, 247] on span "[NetOps] Cato Management Application Incident" at bounding box center [896, 253] width 169 height 28
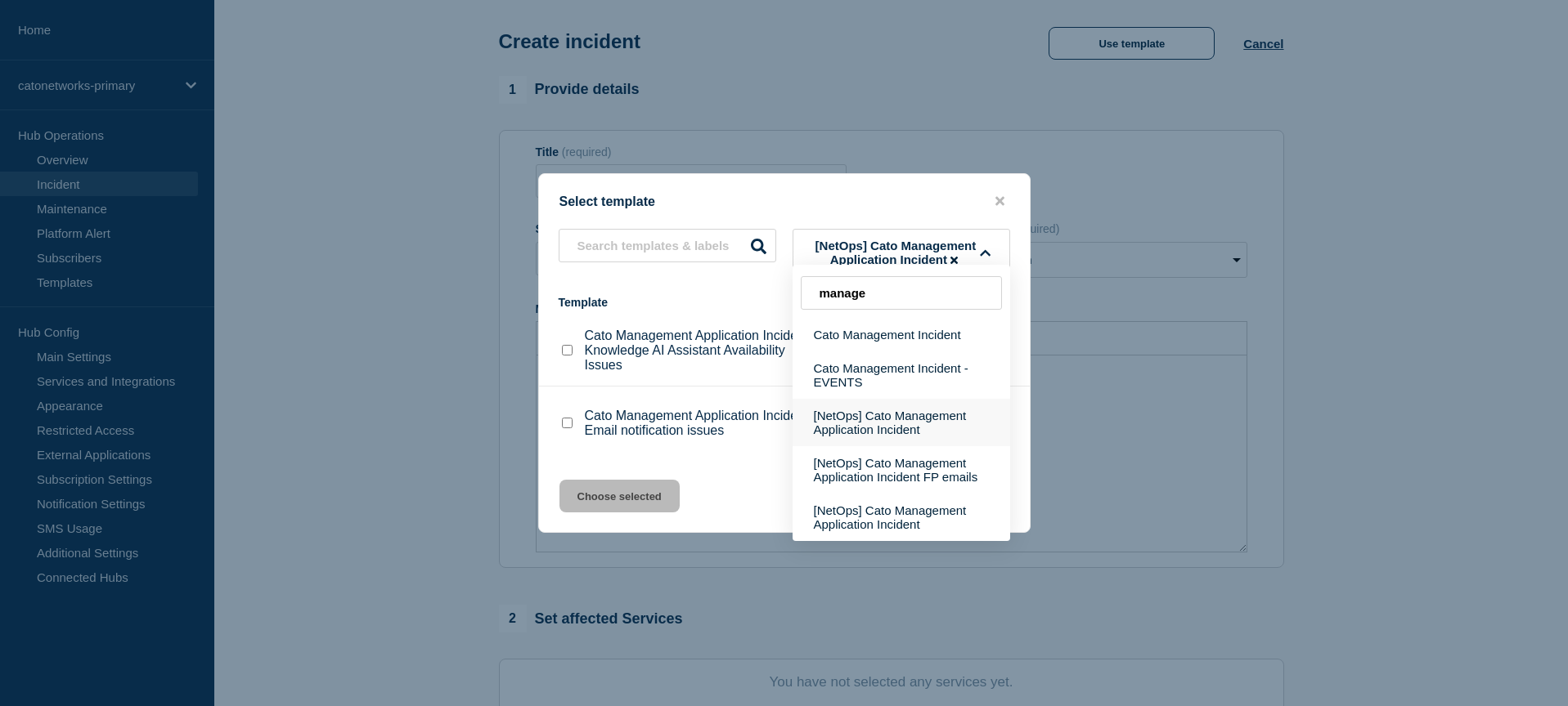
type input "manage"
click at [891, 426] on button "[NetOps] Cato Management Application Incident" at bounding box center [901, 422] width 217 height 47
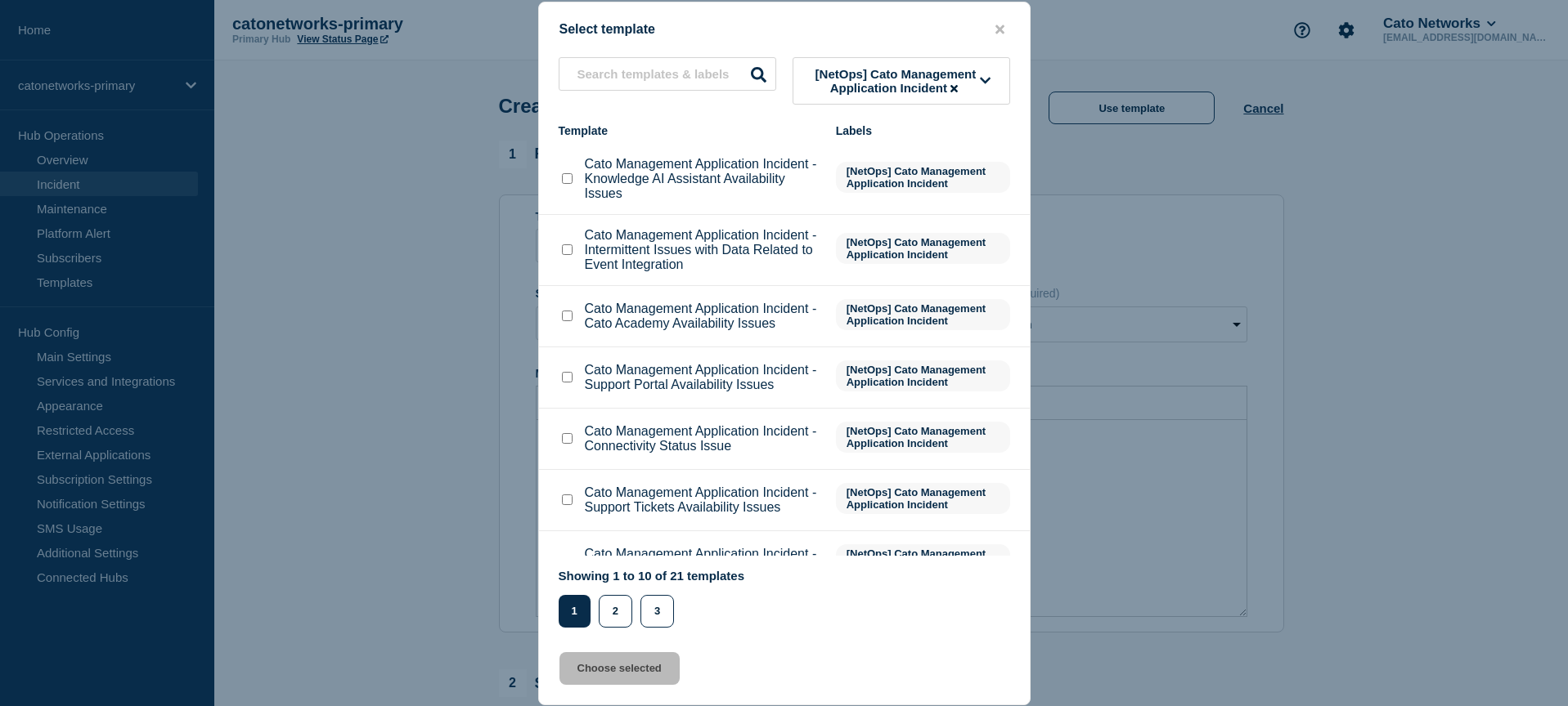
click at [890, 75] on span "[NetOps] Cato Management Application Incident" at bounding box center [896, 81] width 169 height 28
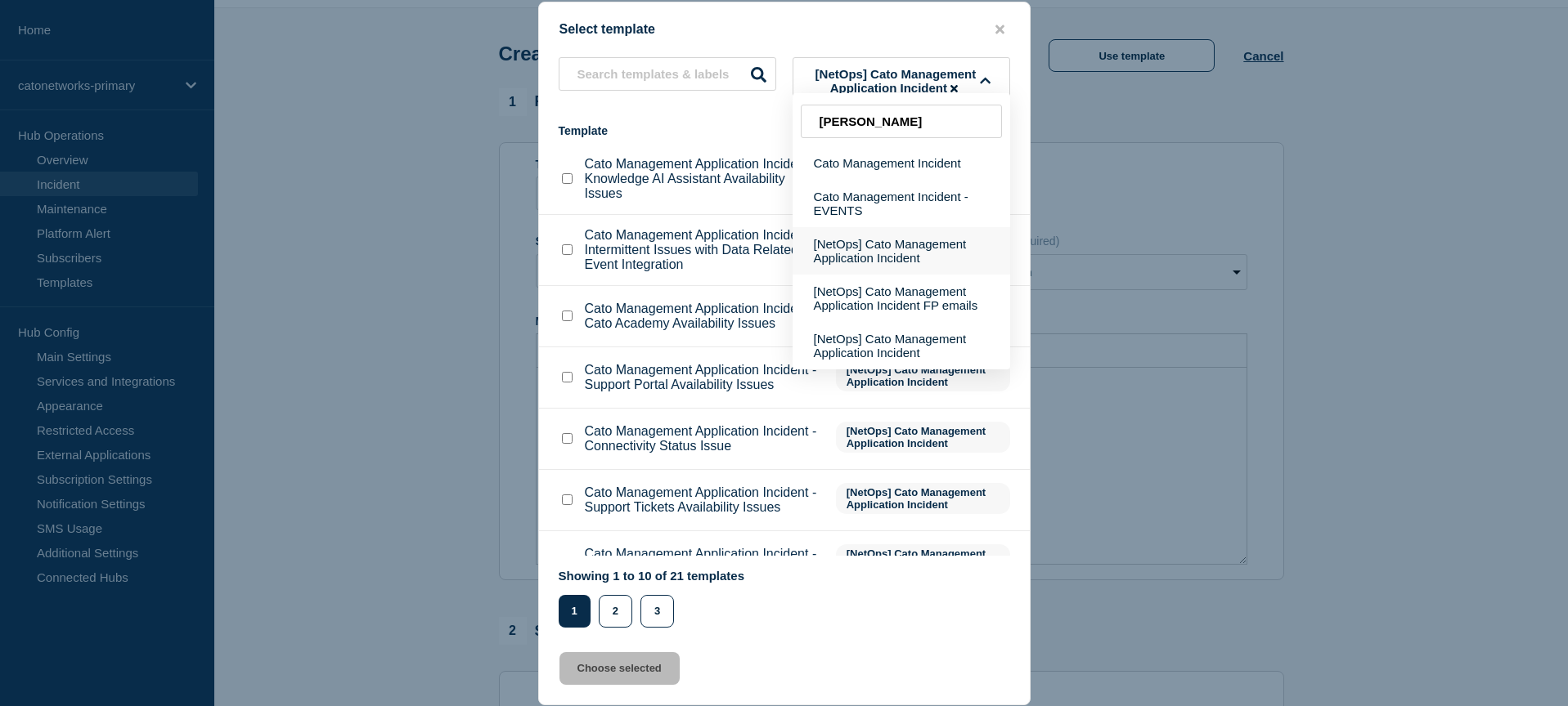
scroll to position [56, 0]
type input "cato mana"
click at [910, 365] on button "[NetOps] Cato Management Application Incident" at bounding box center [901, 346] width 217 height 47
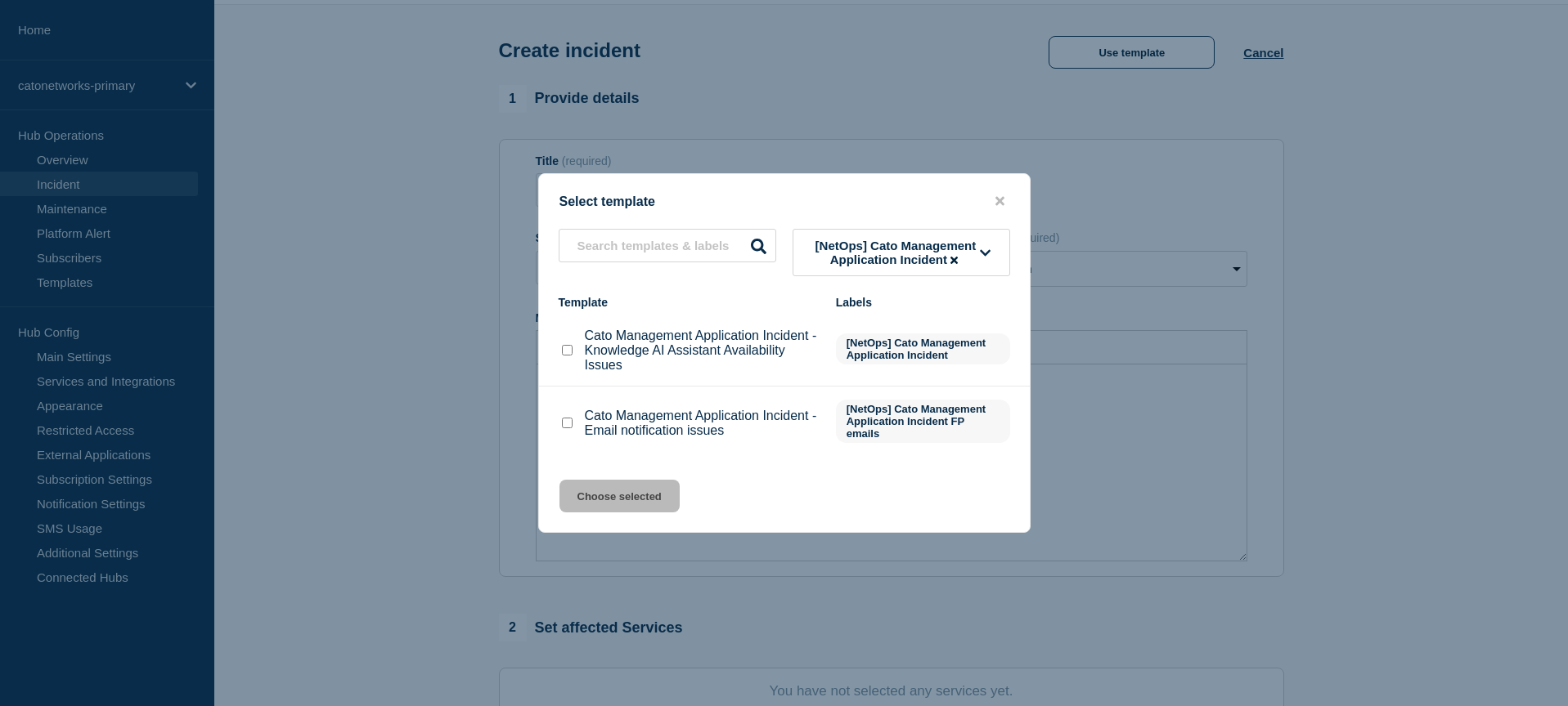
click at [891, 253] on span "[NetOps] Cato Management Application Incident" at bounding box center [896, 253] width 169 height 28
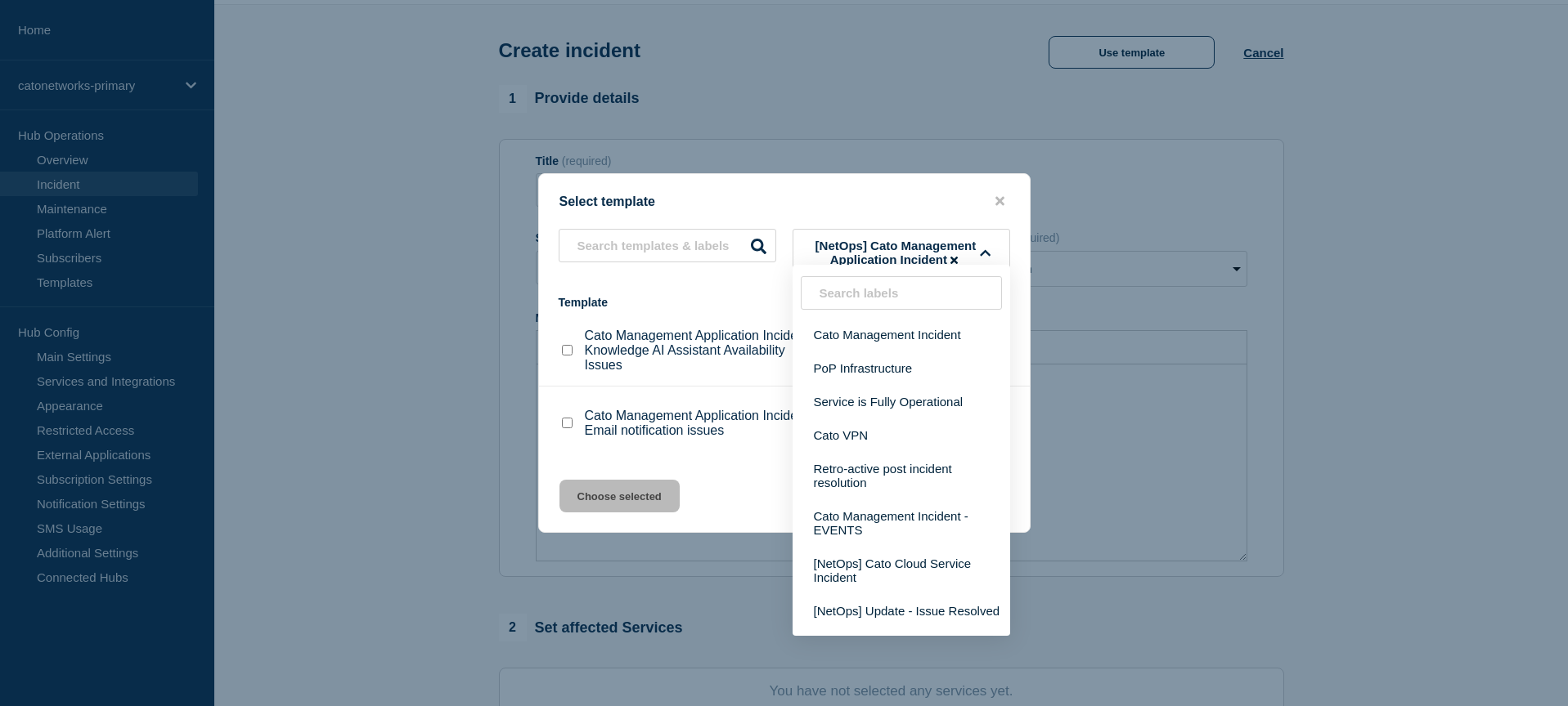
click at [956, 259] on icon at bounding box center [954, 260] width 7 height 7
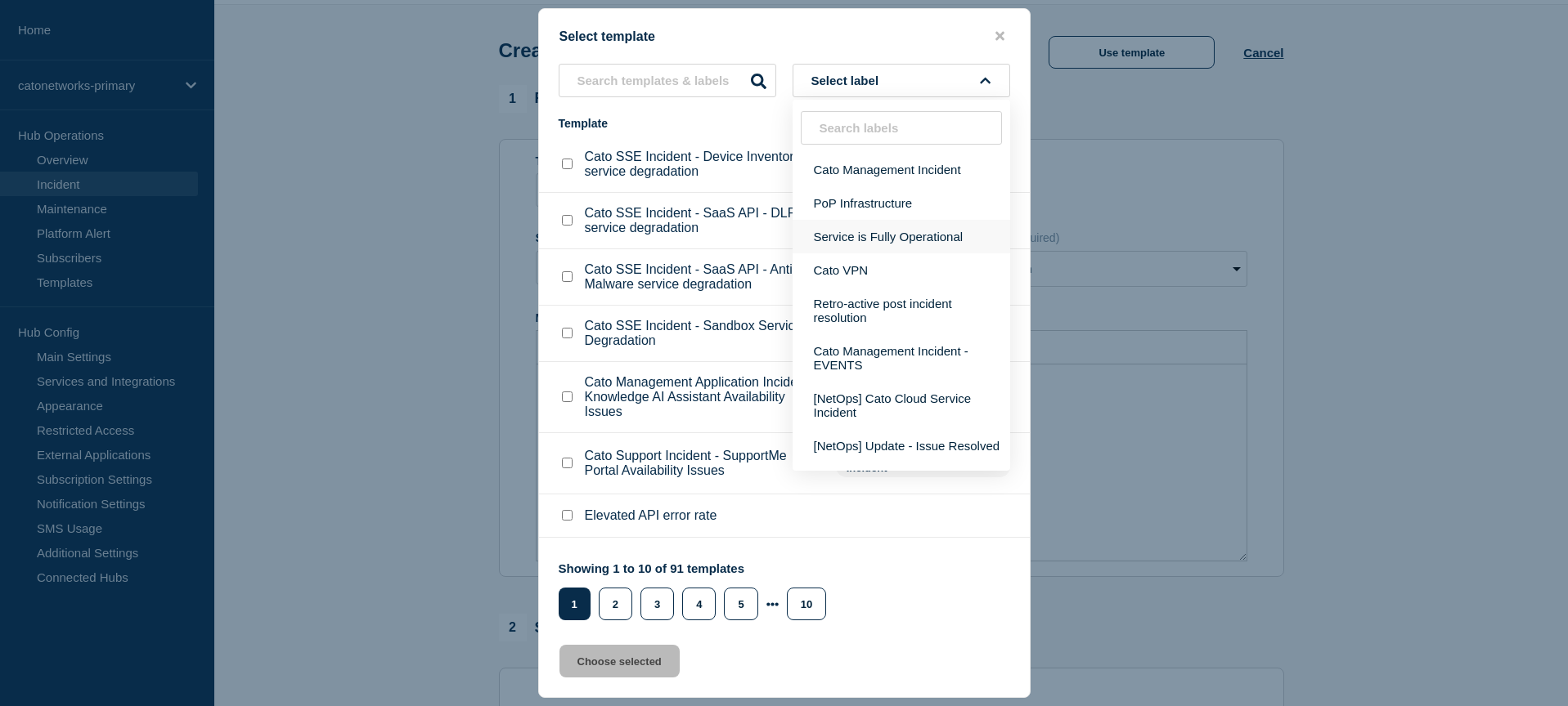
click at [942, 254] on button "Service is Fully Operational" at bounding box center [901, 236] width 217 height 33
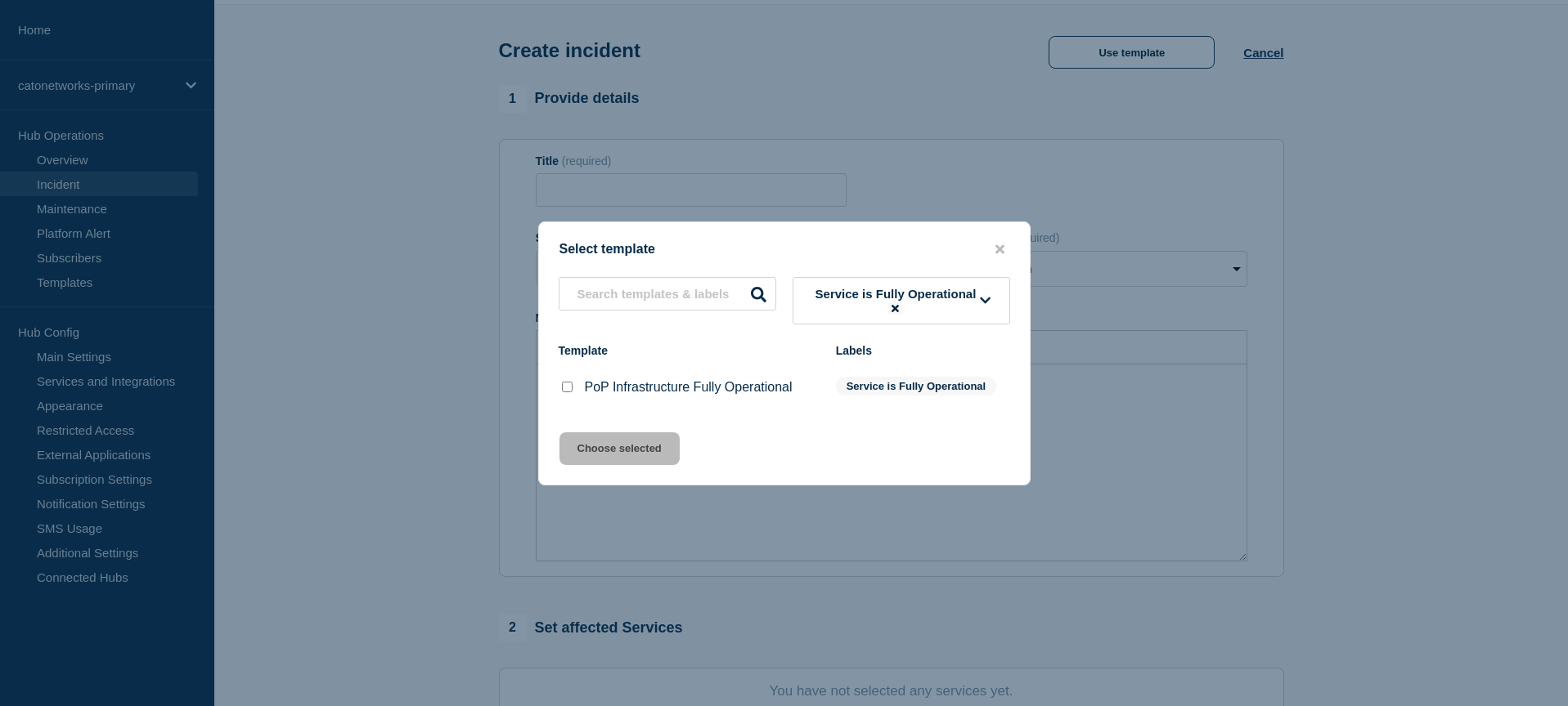
drag, startPoint x: 884, startPoint y: 304, endPoint x: 892, endPoint y: 305, distance: 8.1
click at [884, 304] on span "Service is Fully Operational" at bounding box center [896, 301] width 169 height 28
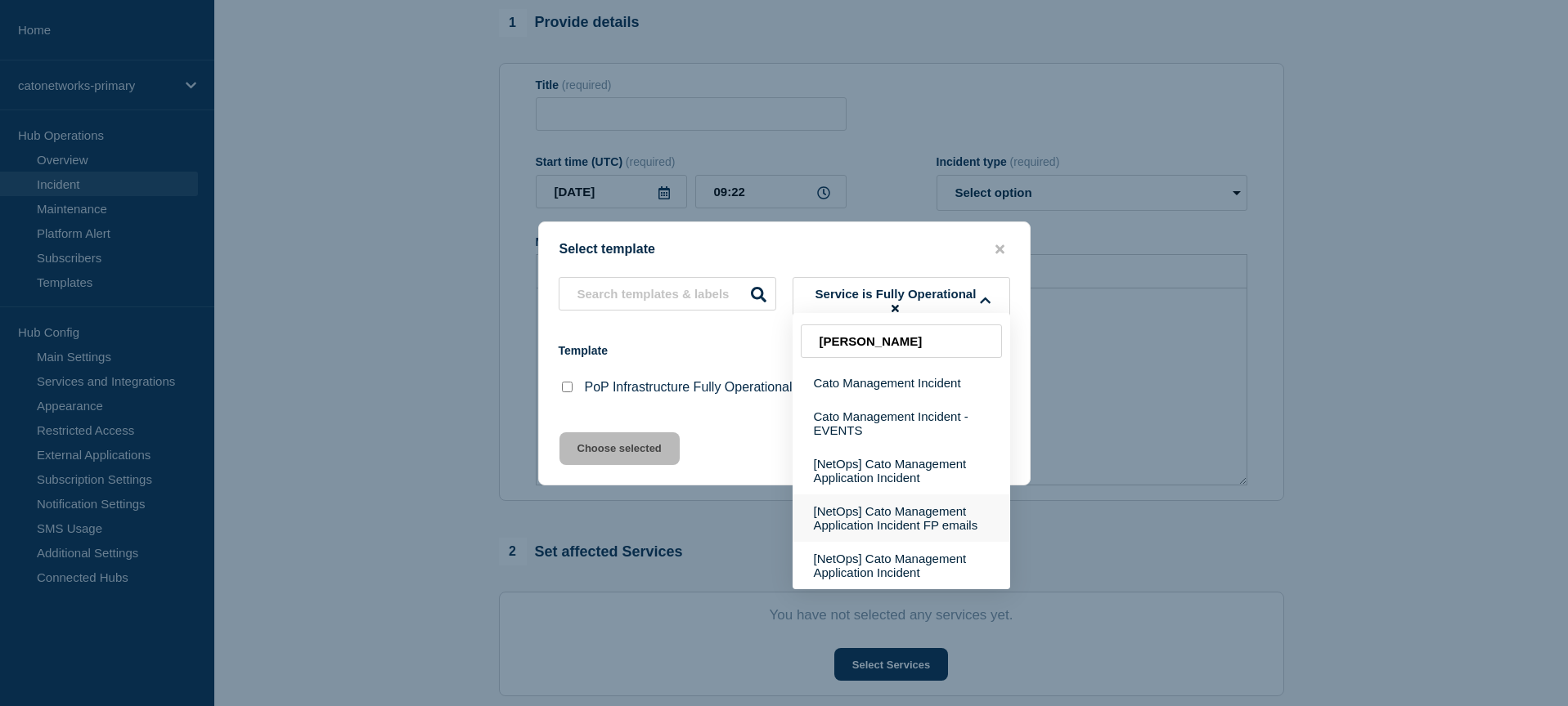
scroll to position [134, 0]
type input "cato mana"
click at [893, 387] on button "Cato Management Incident" at bounding box center [901, 383] width 217 height 33
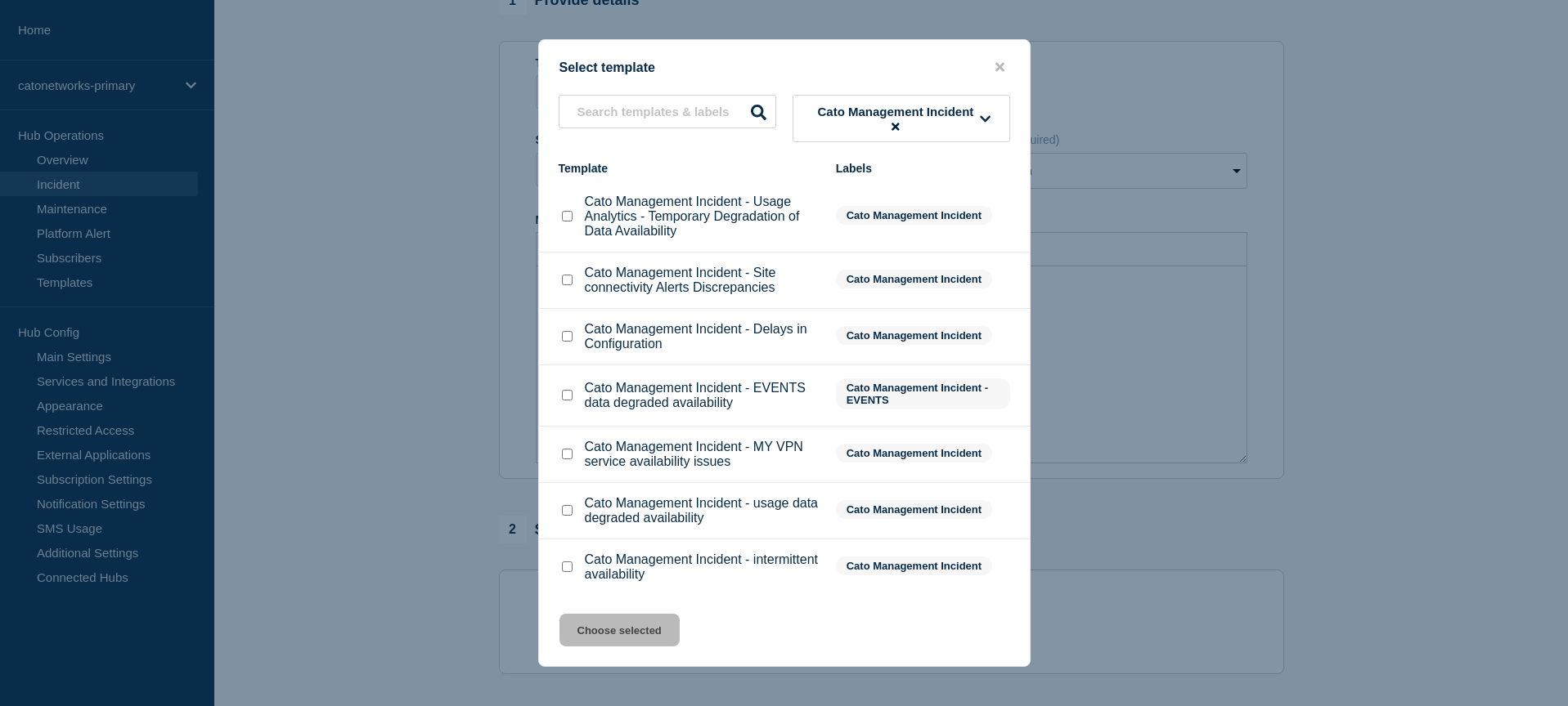
scroll to position [157, 0]
click at [896, 123] on icon at bounding box center [895, 126] width 7 height 11
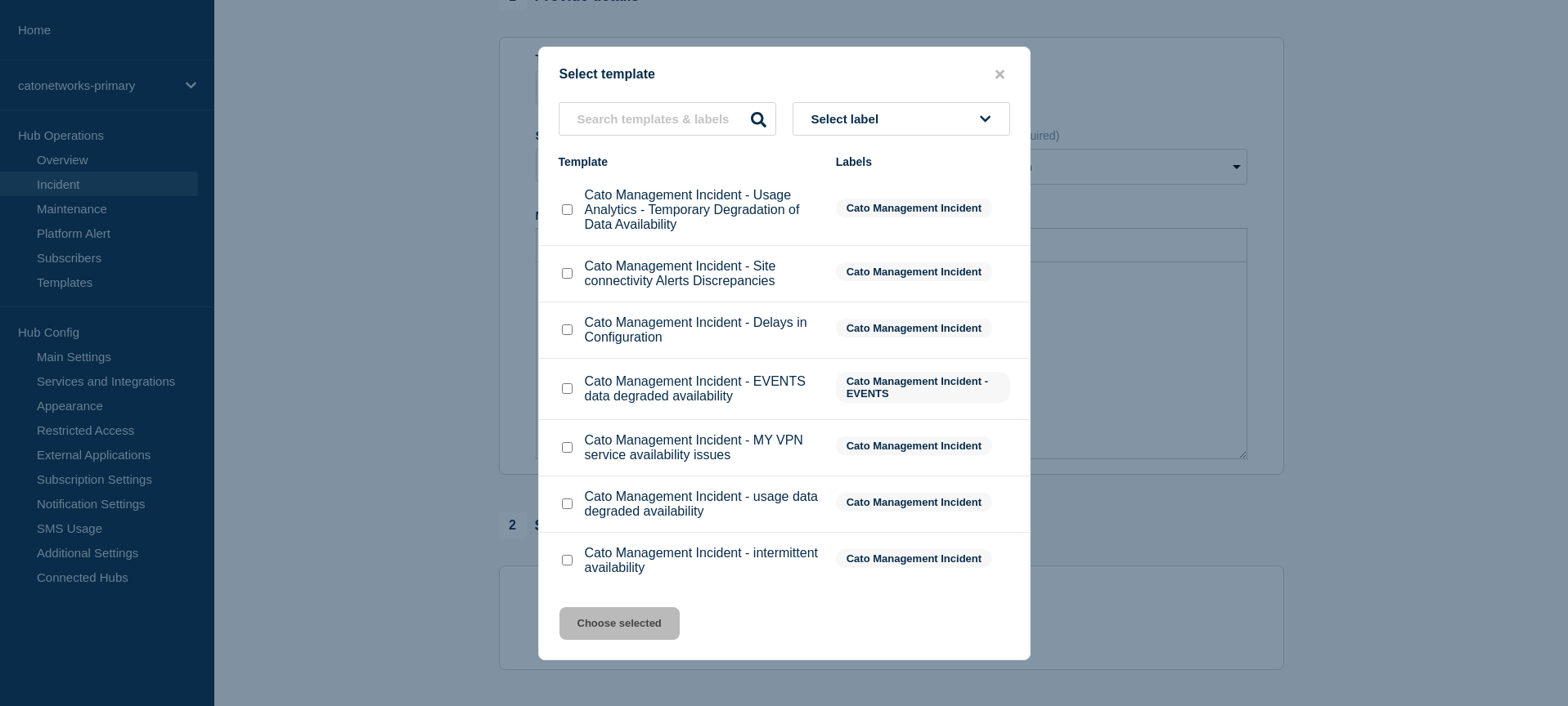
click at [896, 125] on div "Select label Template Labels Cato Management Incident - Usage Analytics - Tempo…" at bounding box center [784, 344] width 491 height 485
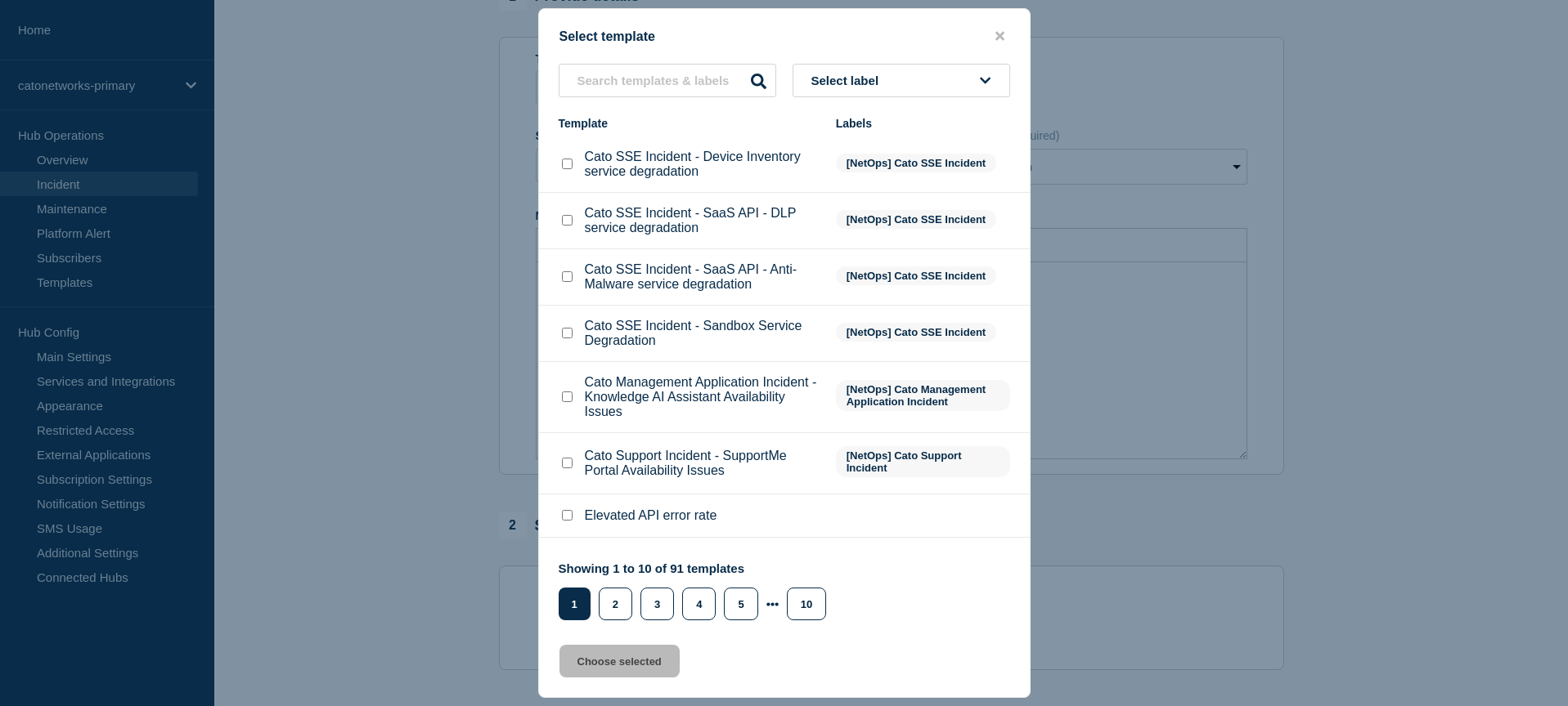
click at [901, 88] on button "Select label" at bounding box center [901, 80] width 217 height 33
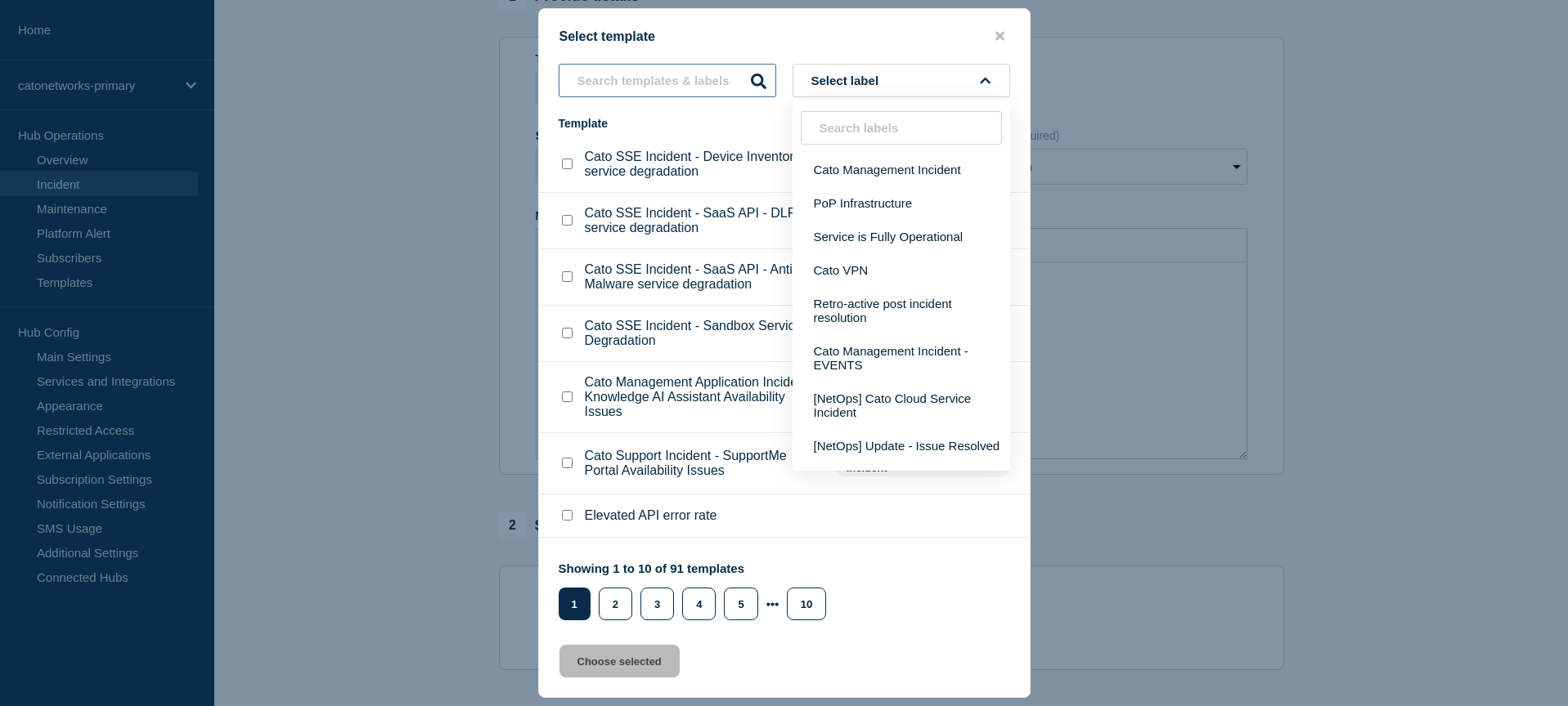
click at [634, 96] on input "text" at bounding box center [667, 80] width 217 height 33
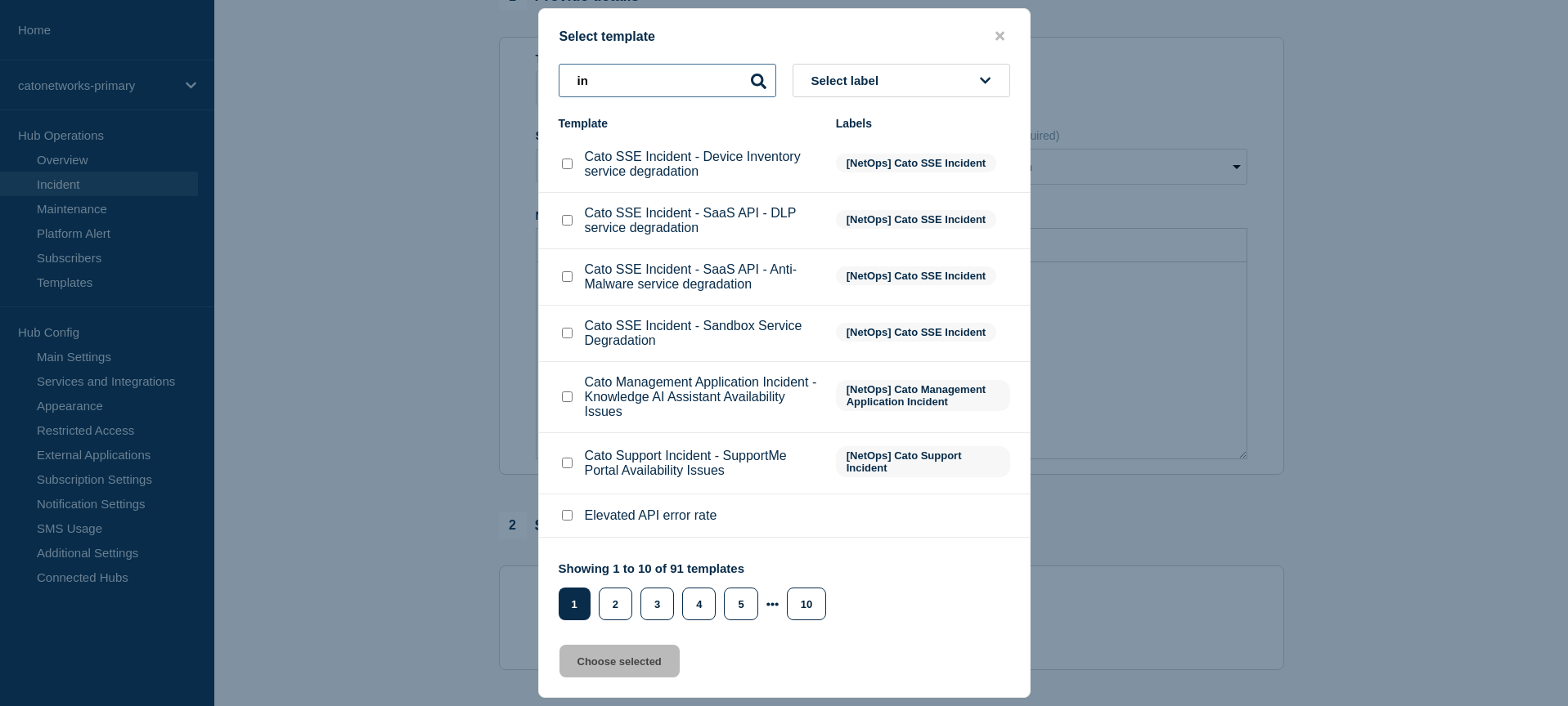
type input "i"
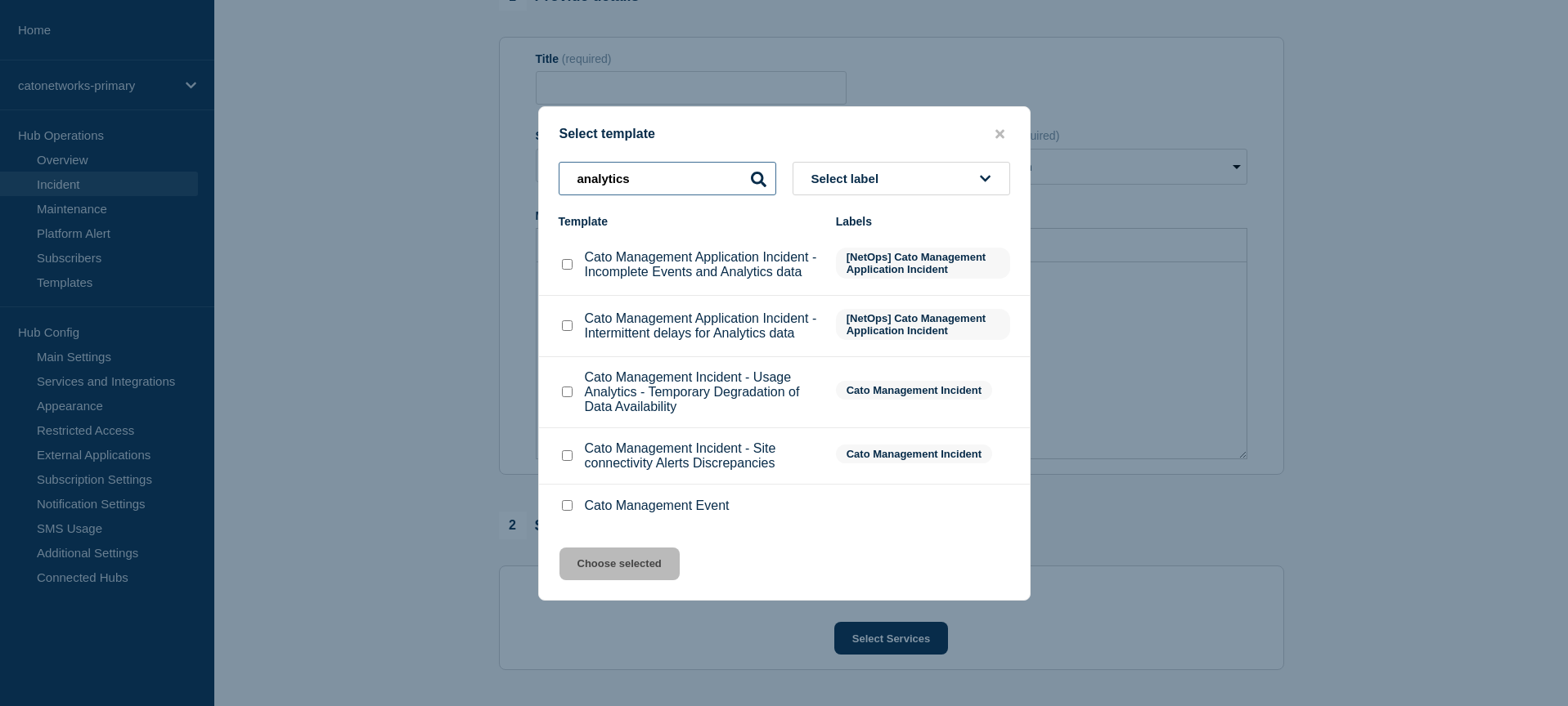
scroll to position [160, 0]
type input "analytics"
click at [566, 321] on input "Cato Management Application Incident - Intermittent delays for Analytics data c…" at bounding box center [567, 326] width 11 height 11
checkbox input "true"
click at [620, 580] on button "Choose selected" at bounding box center [619, 563] width 120 height 32
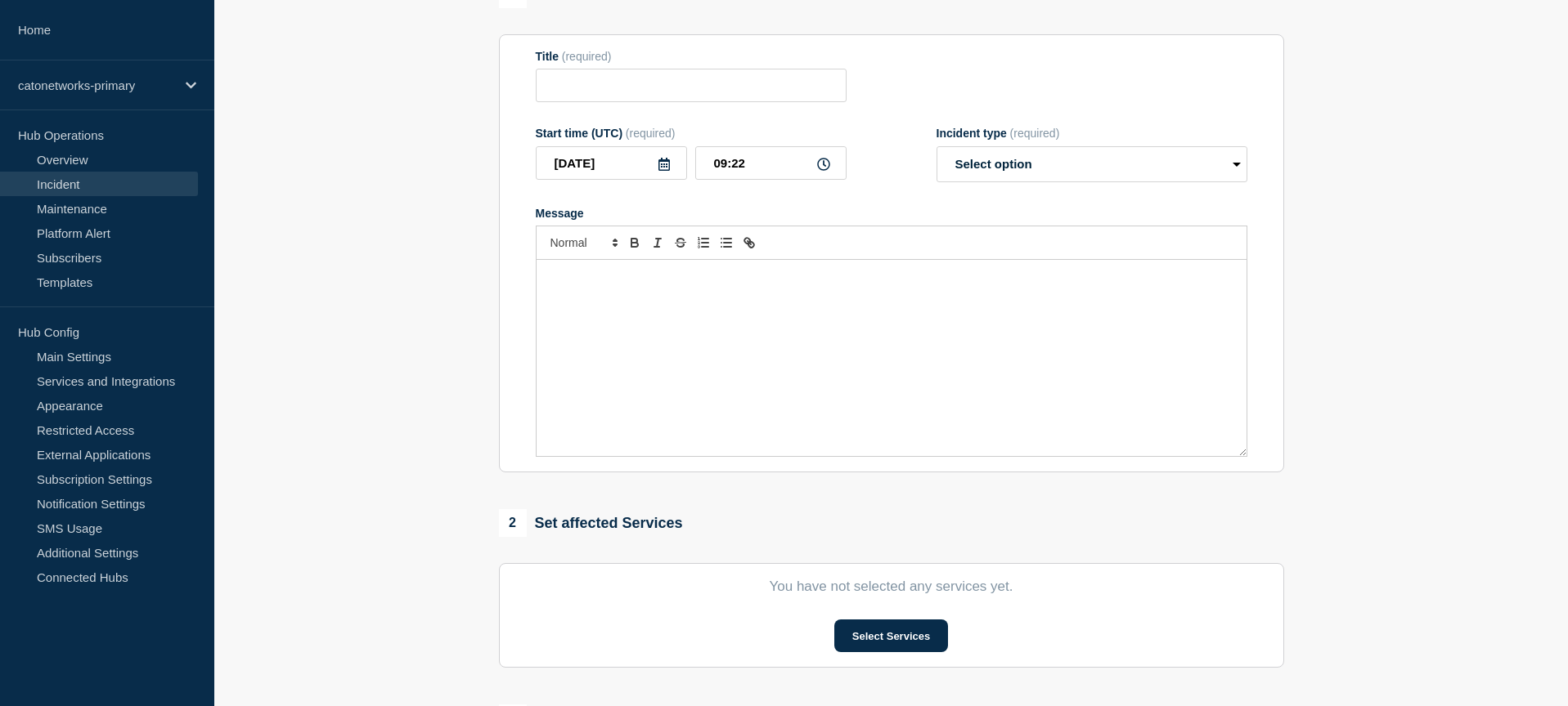
type input "Cato Management Application Incident - Intermittent delays for Analytics data"
select select "investigating"
radio input "false"
radio input "true"
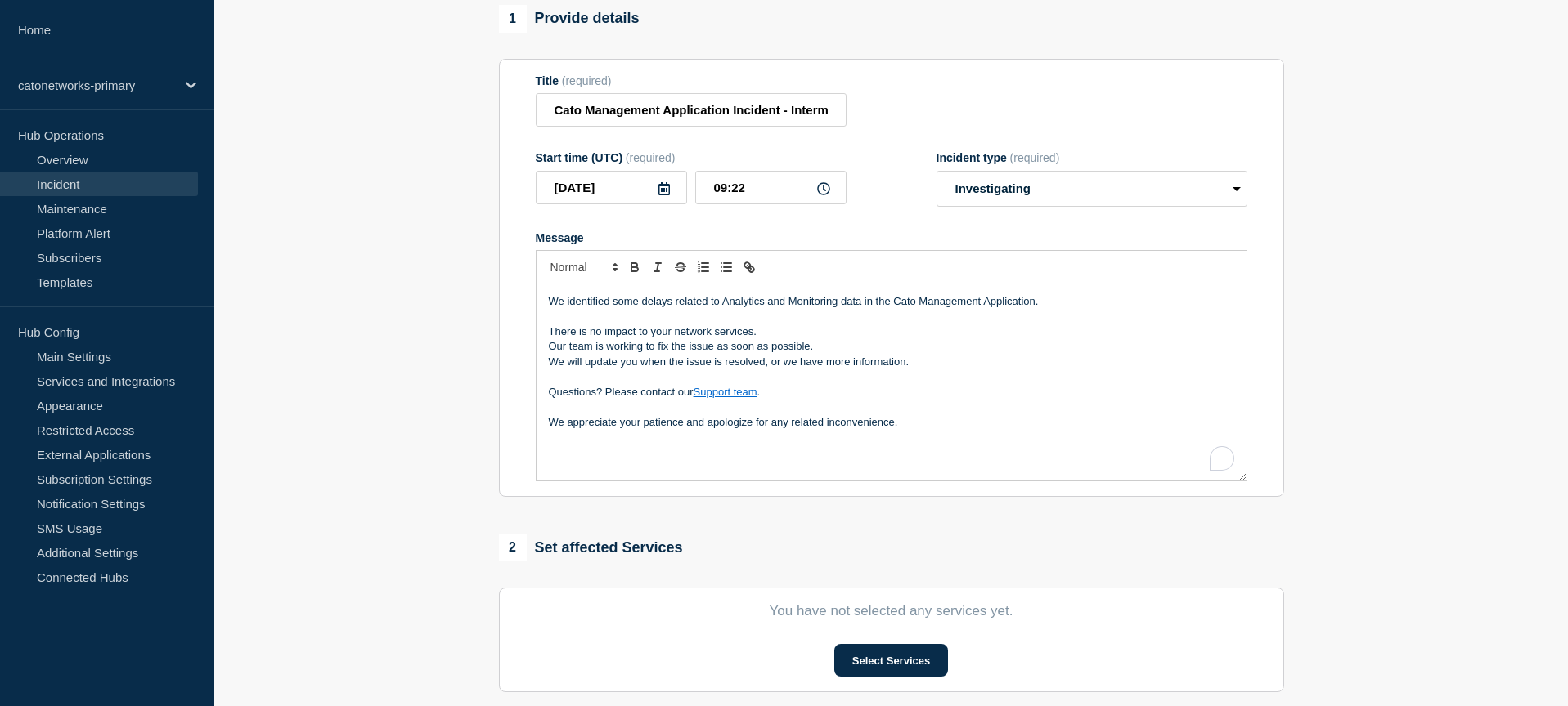
scroll to position [148, 0]
click at [755, 207] on input "09:22" at bounding box center [770, 190] width 151 height 33
click at [721, 206] on input "09:22" at bounding box center [770, 190] width 151 height 33
click at [741, 205] on input "08:22" at bounding box center [770, 190] width 151 height 33
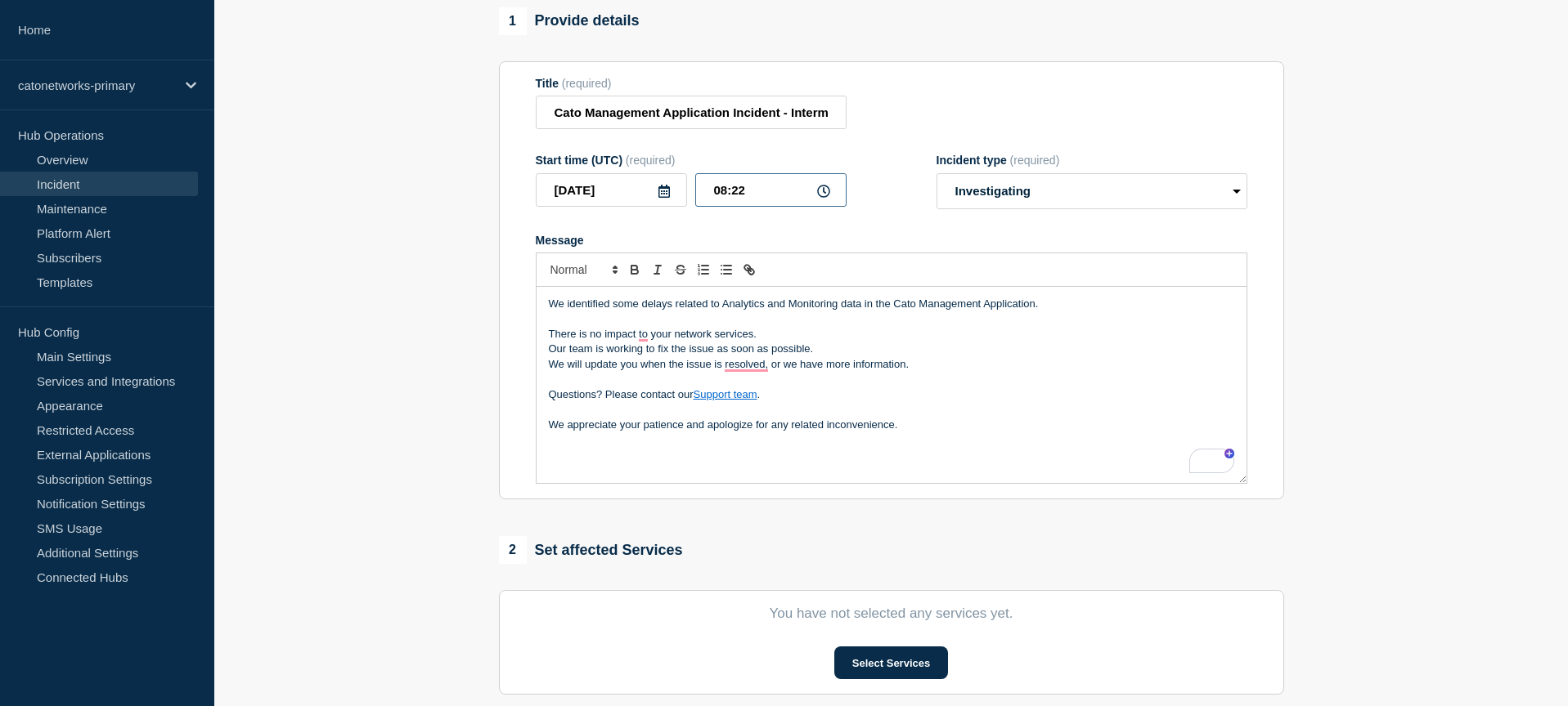
drag, startPoint x: 741, startPoint y: 205, endPoint x: 845, endPoint y: 268, distance: 121.6
click at [741, 205] on input "08:22" at bounding box center [770, 190] width 151 height 33
type input "08:30"
click at [871, 246] on div "Message" at bounding box center [891, 239] width 711 height 13
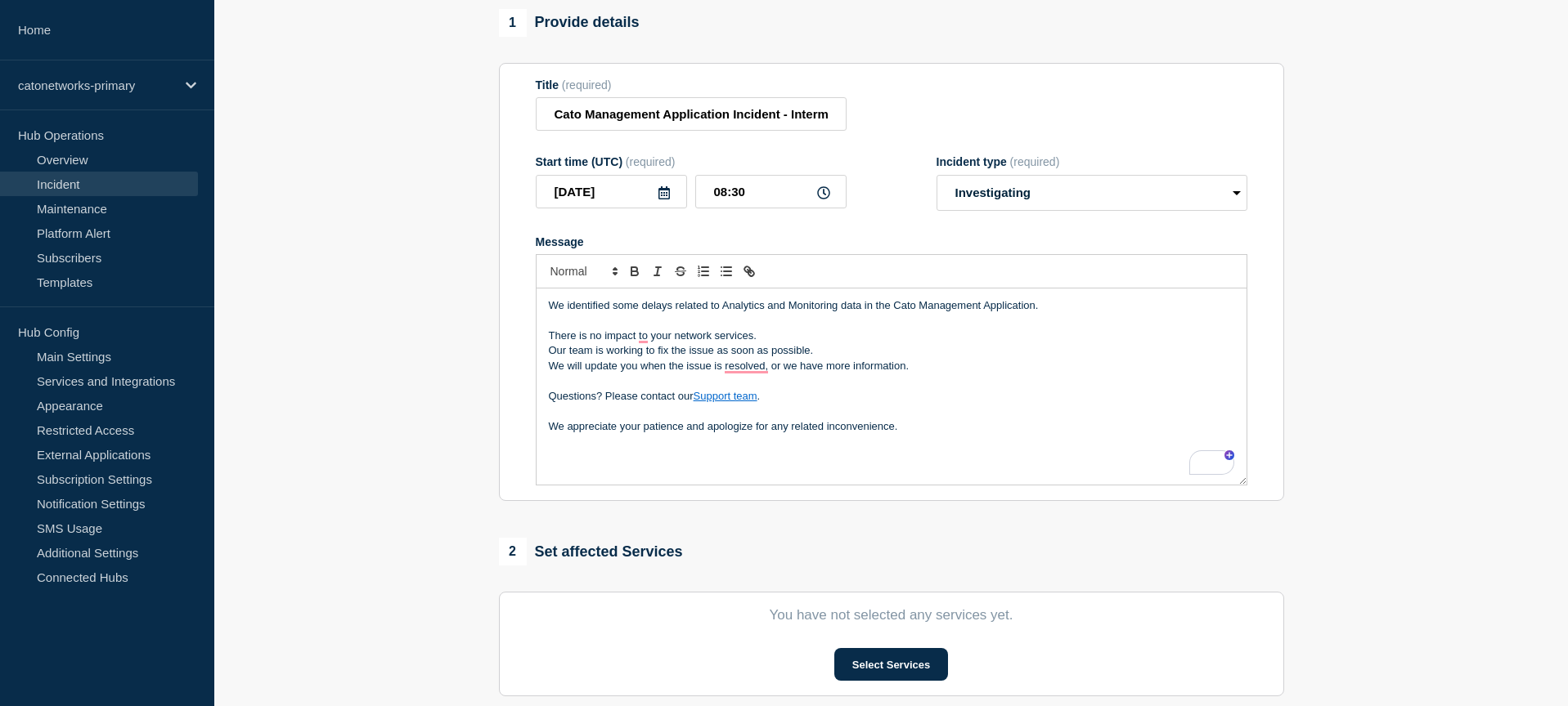
click at [600, 480] on div "We identified some delays related to Analytics and Monitoring data in the Cato …" at bounding box center [891, 386] width 710 height 196
click at [1010, 457] on div "We identified some delays related to Analytics and Monitoring data in the Cato …" at bounding box center [891, 386] width 710 height 196
click at [684, 464] on p "[Ref: INCIDNT-7630" at bounding box center [891, 457] width 685 height 15
drag, startPoint x: 774, startPoint y: 121, endPoint x: 1026, endPoint y: 123, distance: 252.0
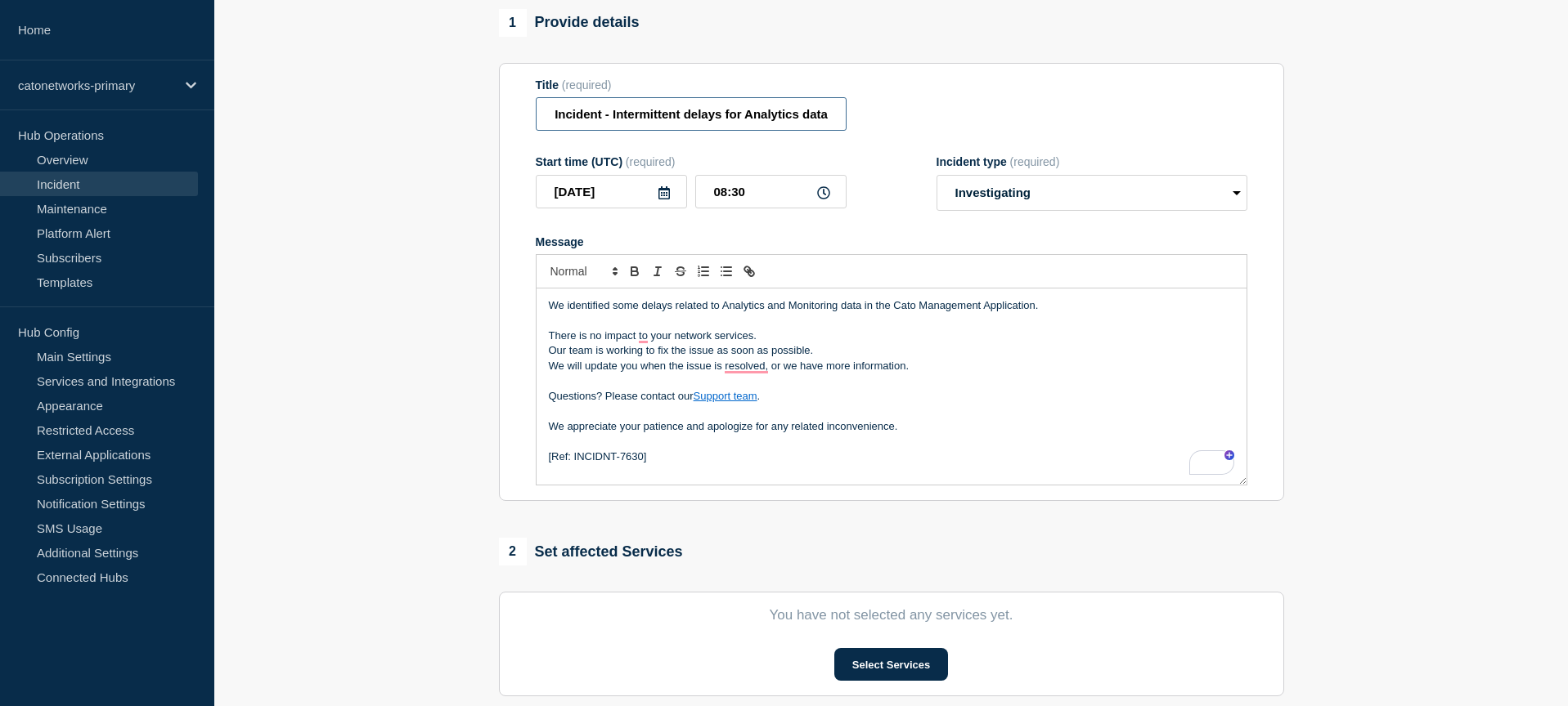
click at [1024, 120] on div "Title (required) Cato Management Application Incident - Intermittent delays for…" at bounding box center [891, 105] width 711 height 53
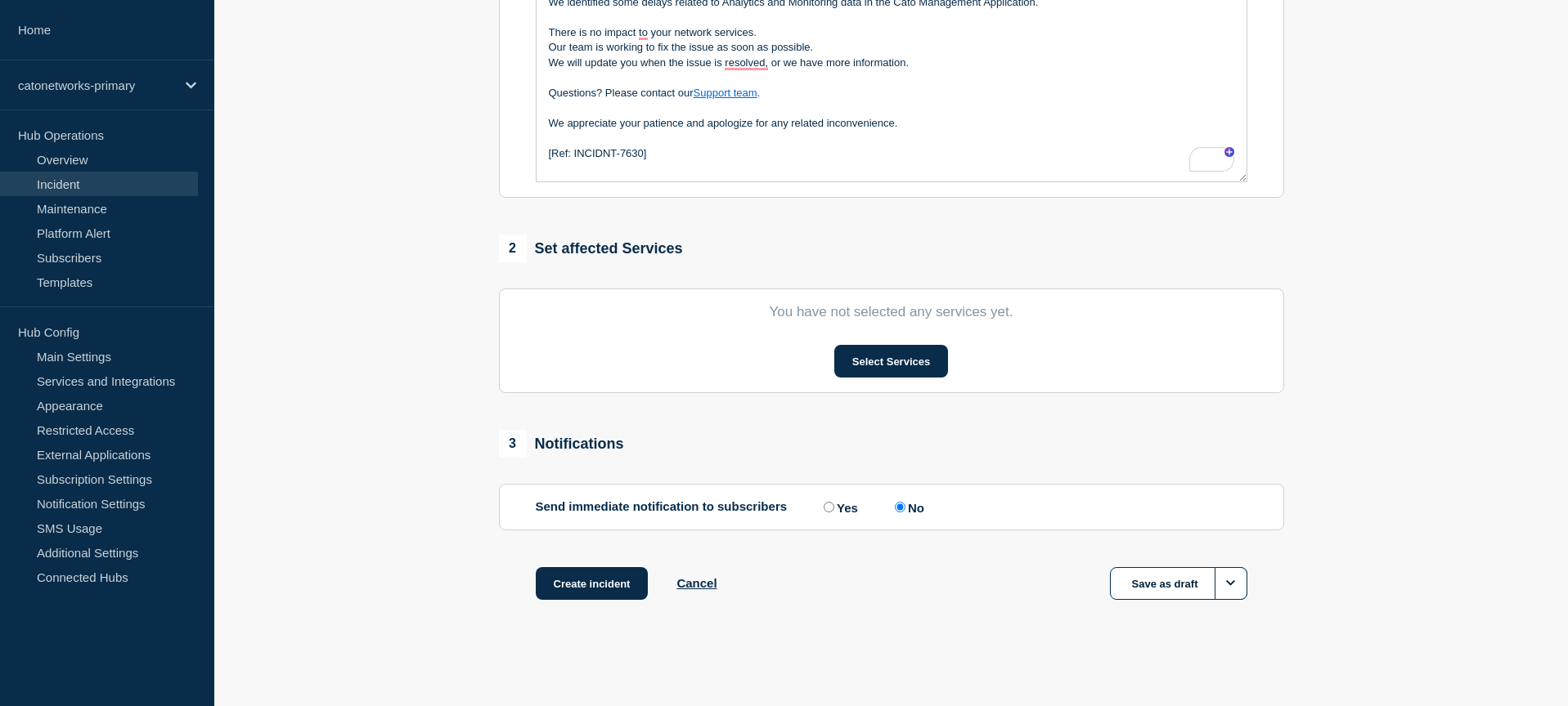
scroll to position [0, 0]
click at [901, 364] on button "Select Services" at bounding box center [891, 360] width 114 height 32
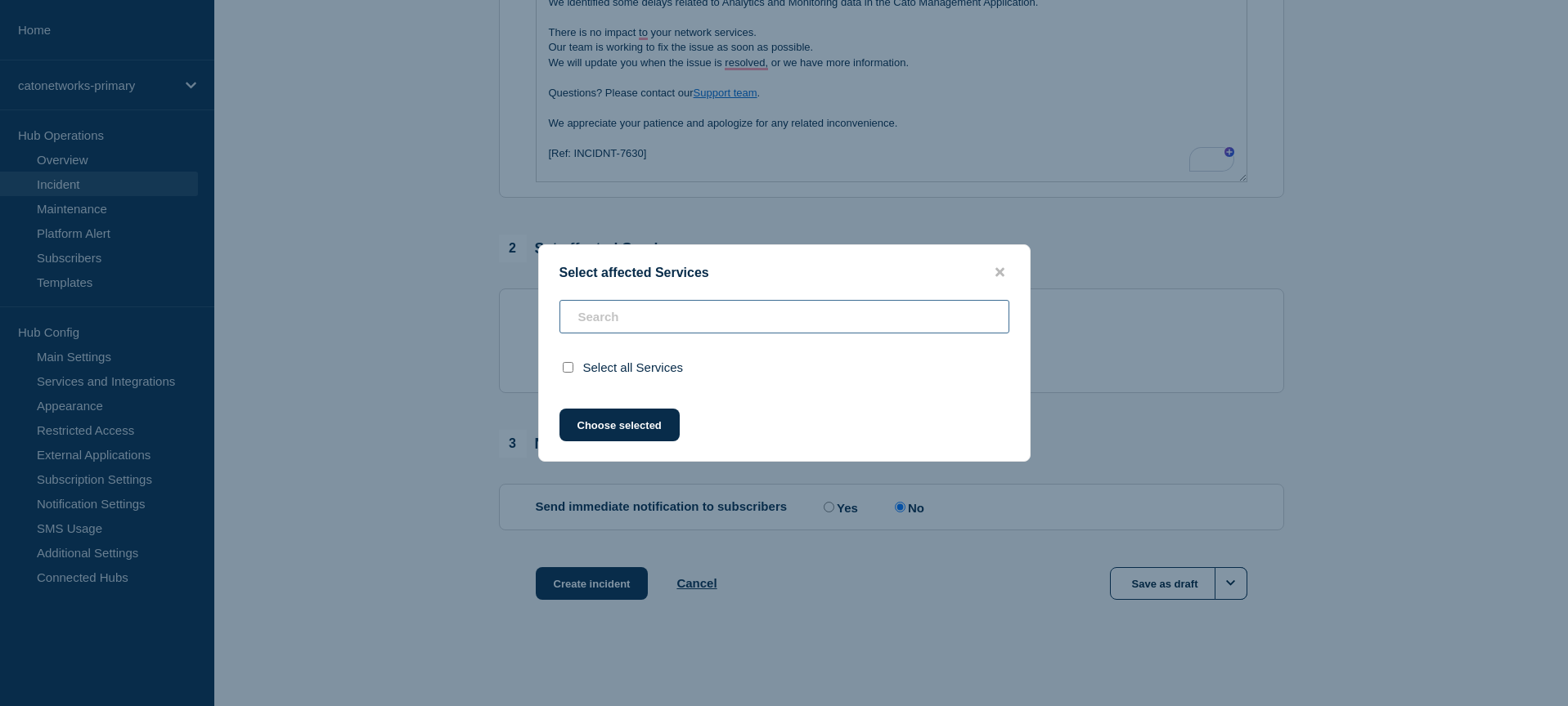
click at [792, 315] on input "text" at bounding box center [784, 317] width 449 height 33
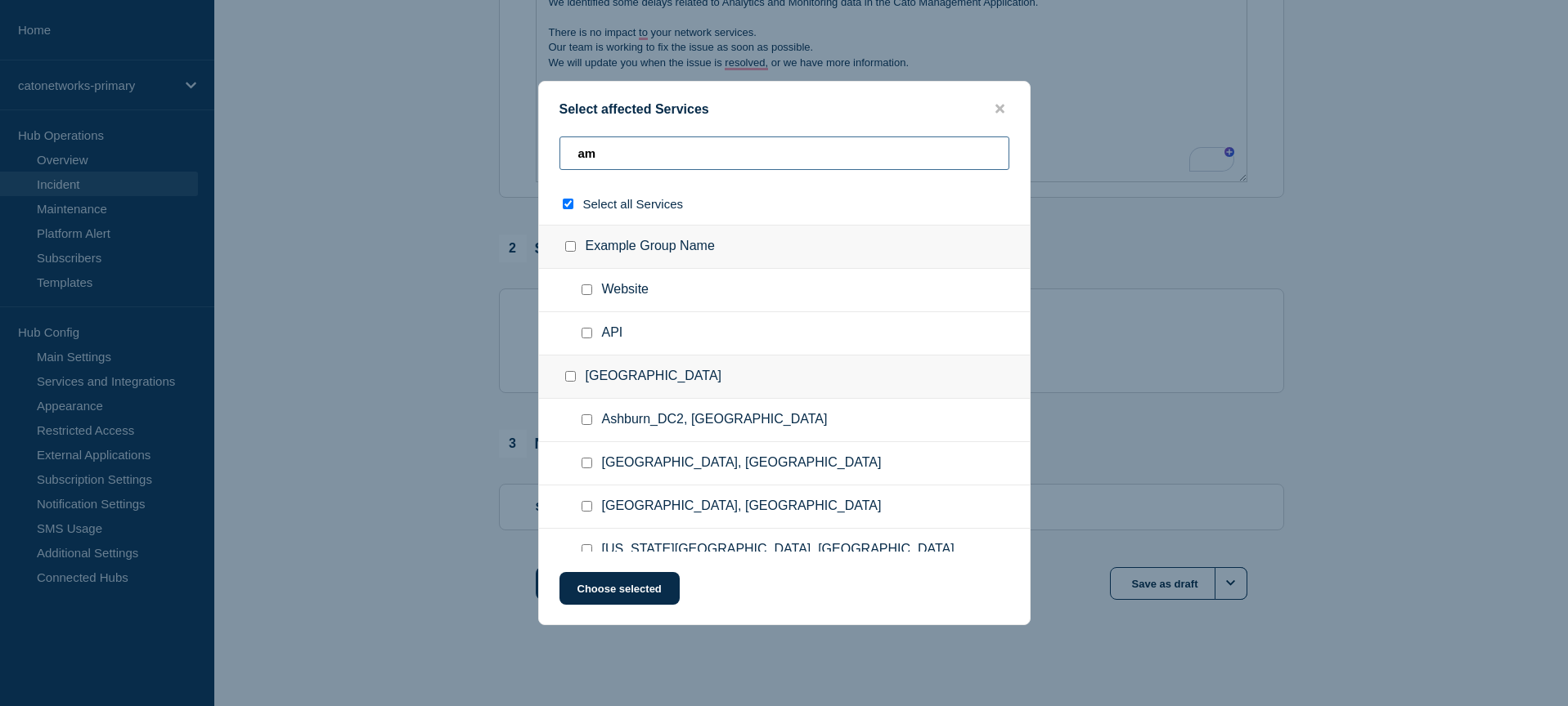
type input "ama"
checkbox input "true"
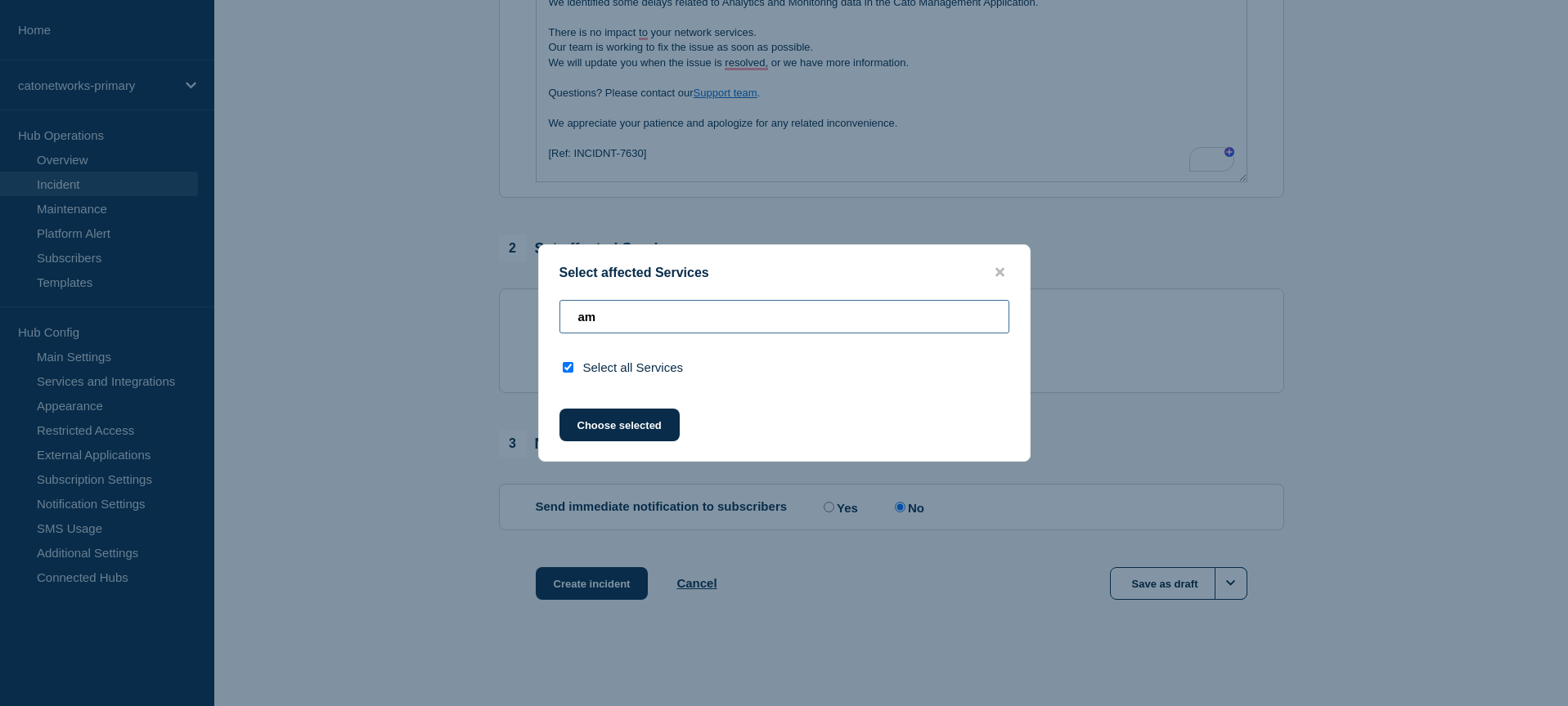
type input "a"
checkbox input "false"
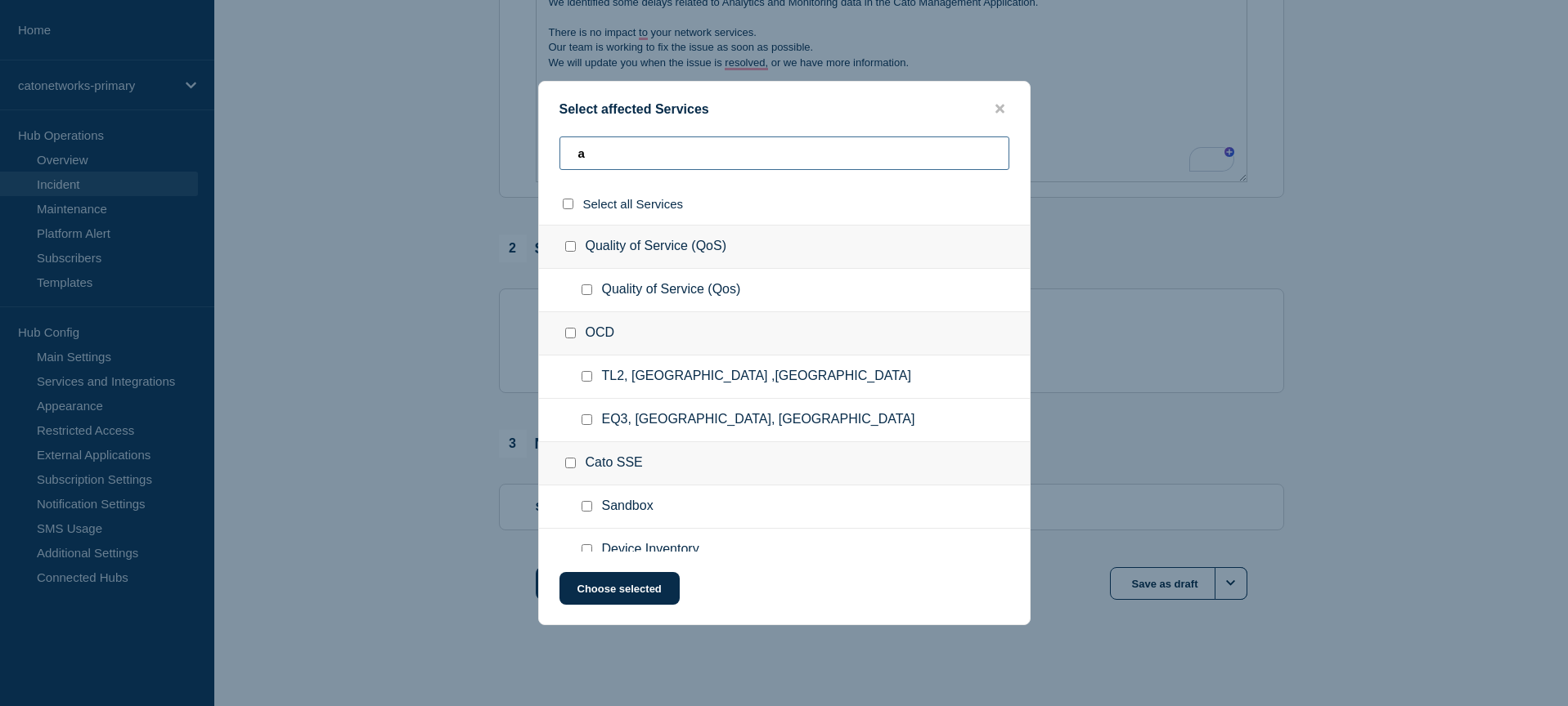
click at [760, 149] on input "a" at bounding box center [784, 153] width 449 height 33
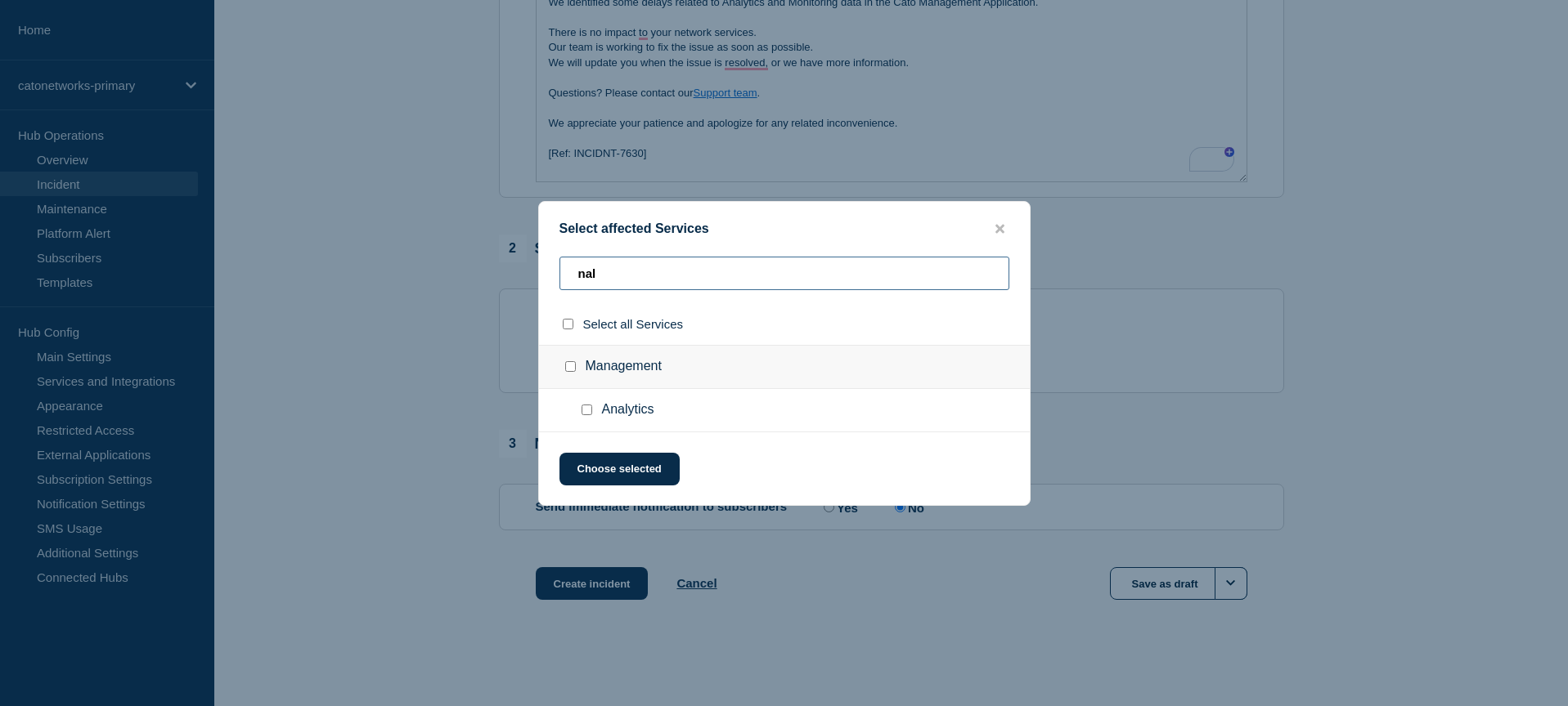
type input "nal"
click at [591, 415] on div at bounding box center [590, 410] width 24 height 17
click at [589, 414] on input "Analytics checkbox" at bounding box center [586, 409] width 11 height 11
checkbox input "true"
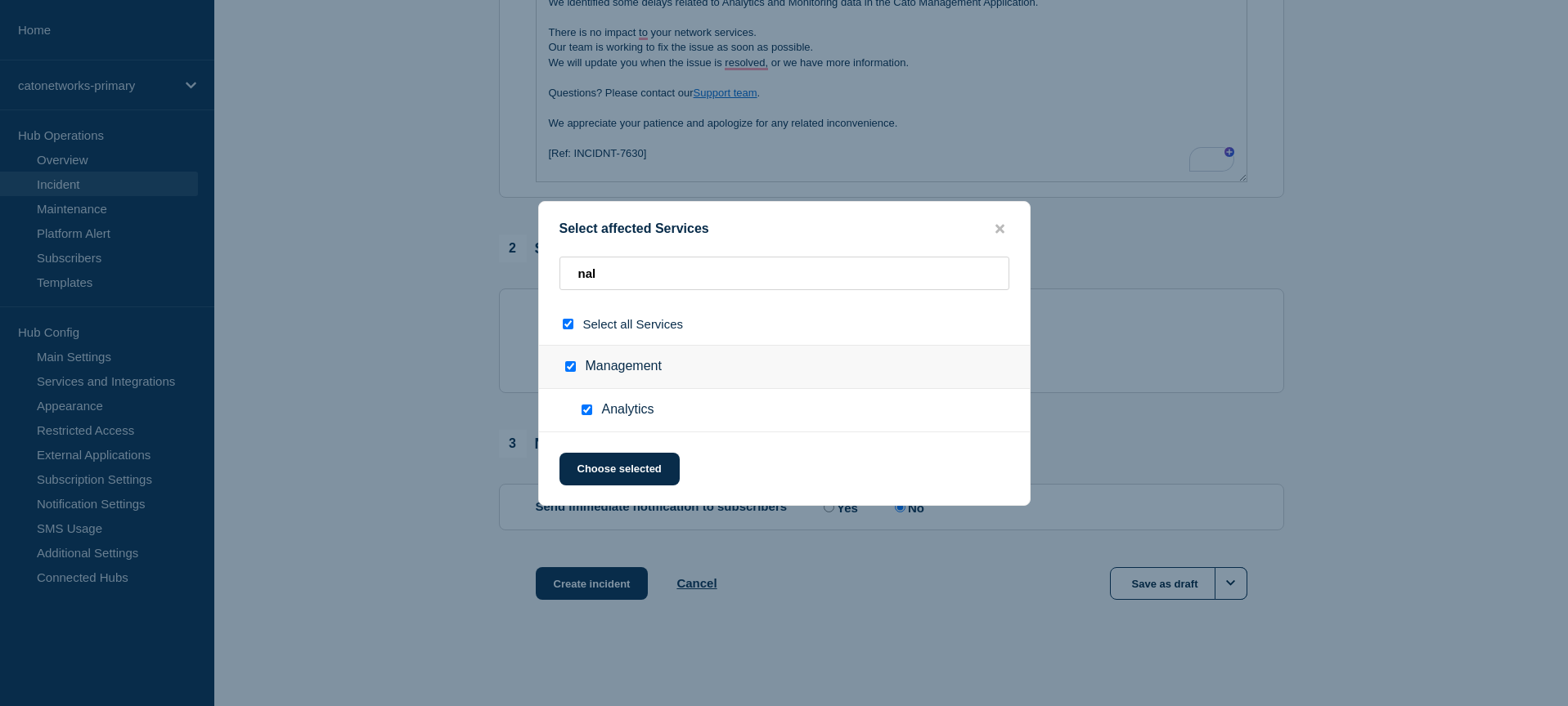
checkbox input "true"
click at [605, 464] on button "Choose selected" at bounding box center [619, 468] width 120 height 32
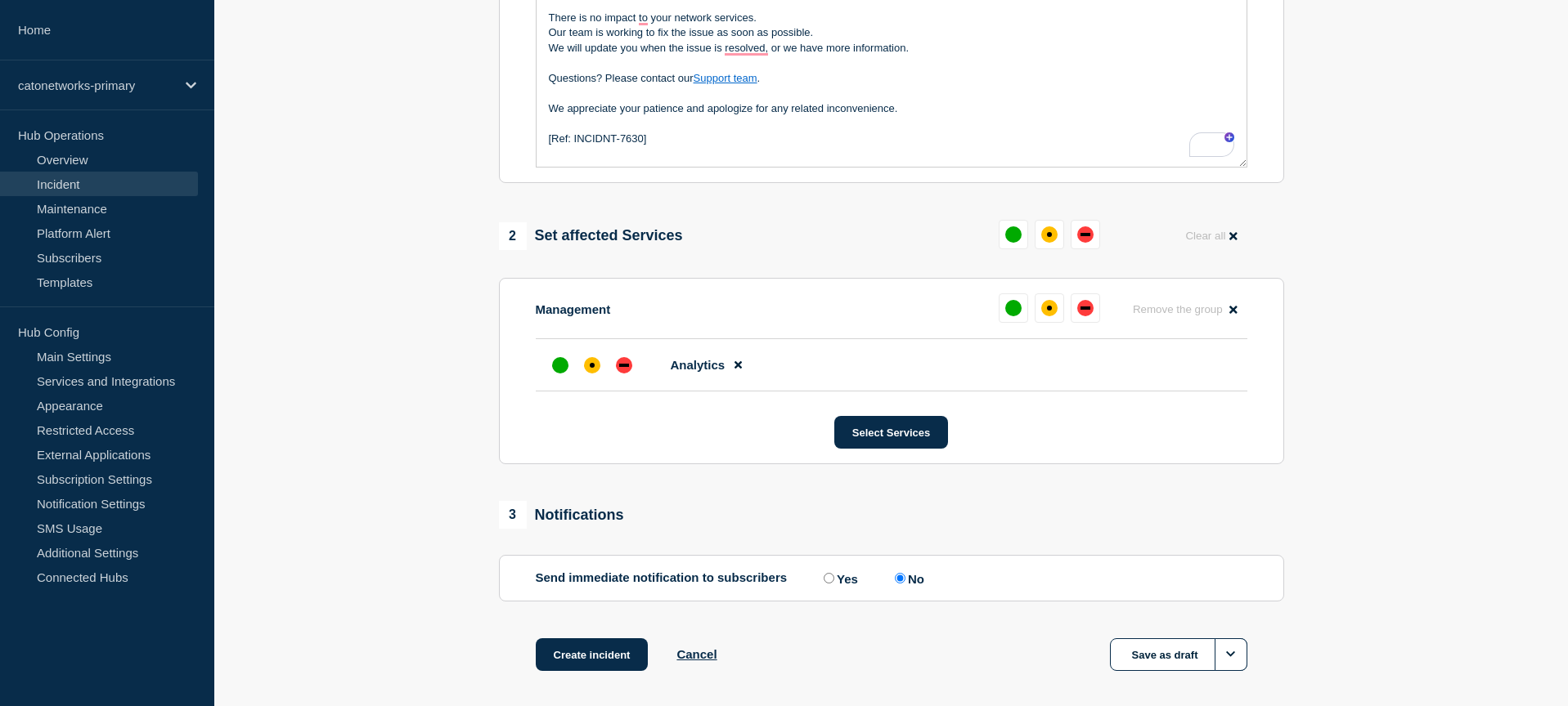
click at [434, 336] on section "1 Provide details Title (required) Cato Management Application Incident - Inter…" at bounding box center [891, 201] width 1353 height 1022
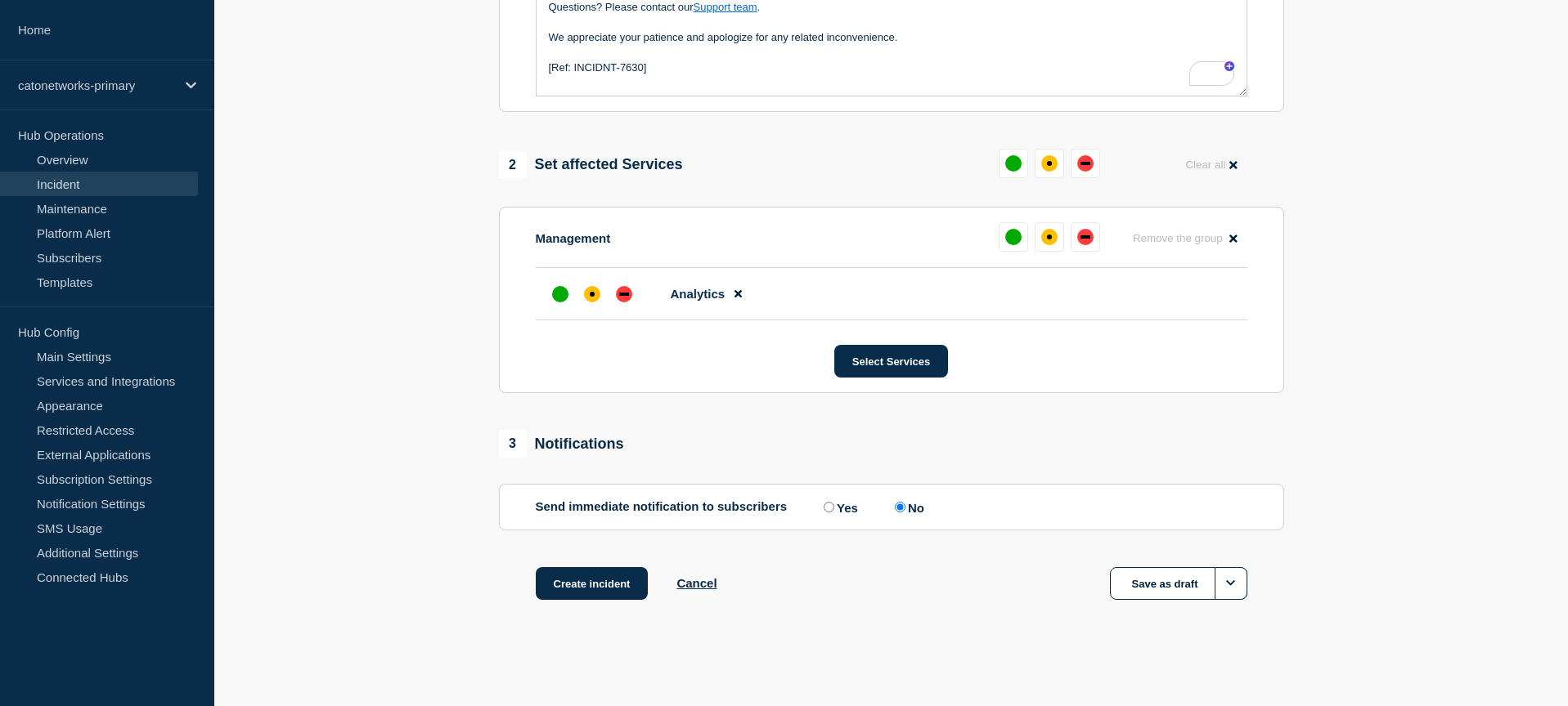
scroll to position [562, 0]
click at [819, 505] on label "Yes" at bounding box center [838, 507] width 38 height 16
click at [823, 505] on input "Yes" at bounding box center [828, 507] width 11 height 11
radio input "true"
radio input "false"
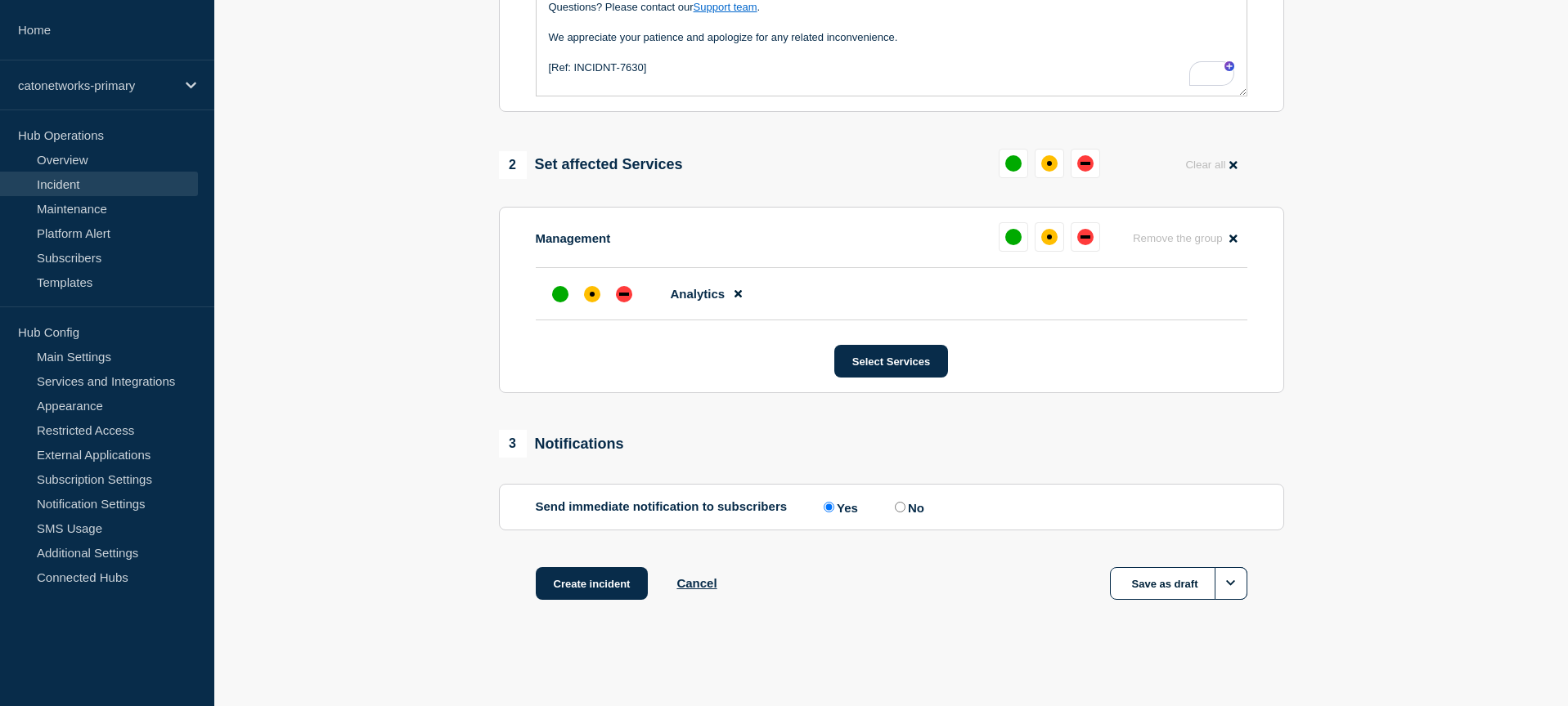
click at [824, 506] on input "Yes" at bounding box center [828, 507] width 11 height 11
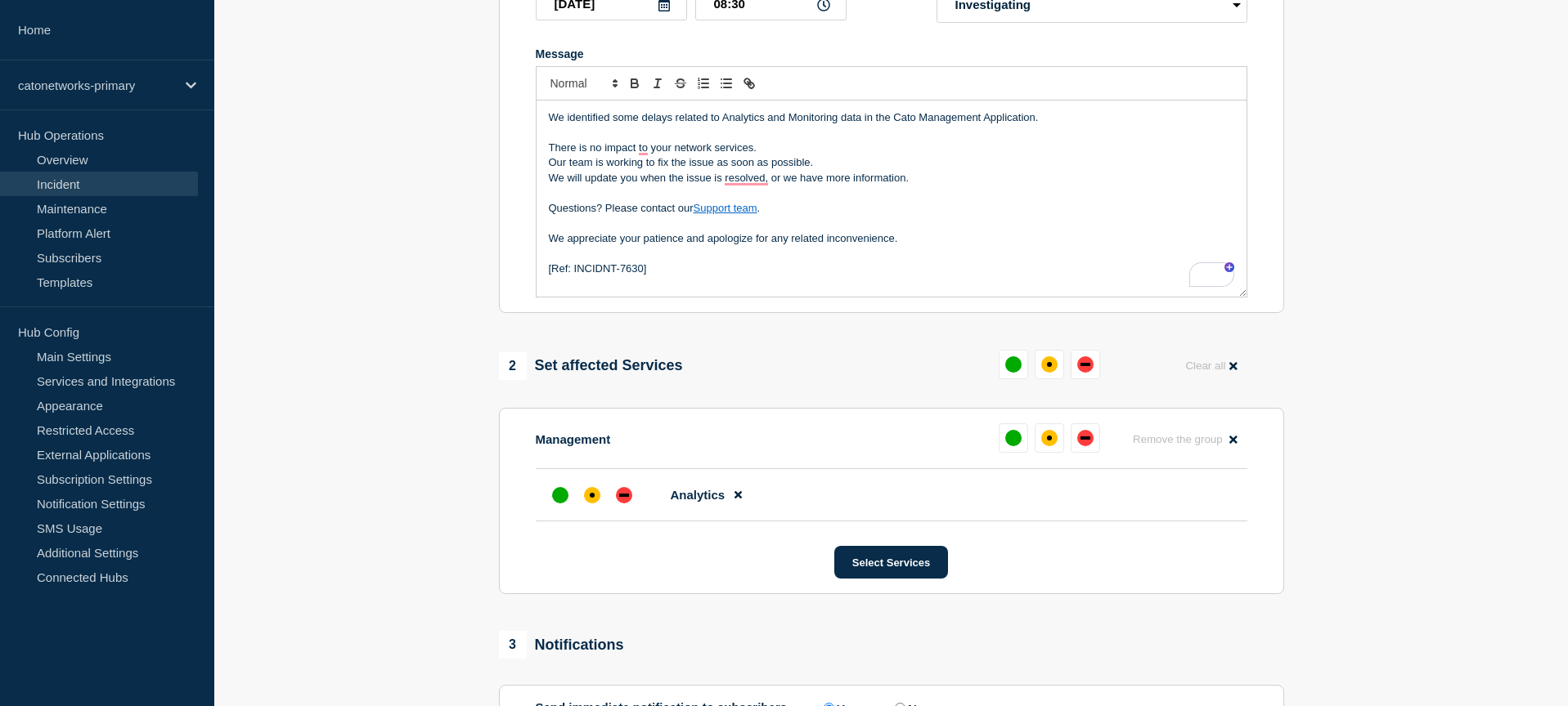
scroll to position [423, 0]
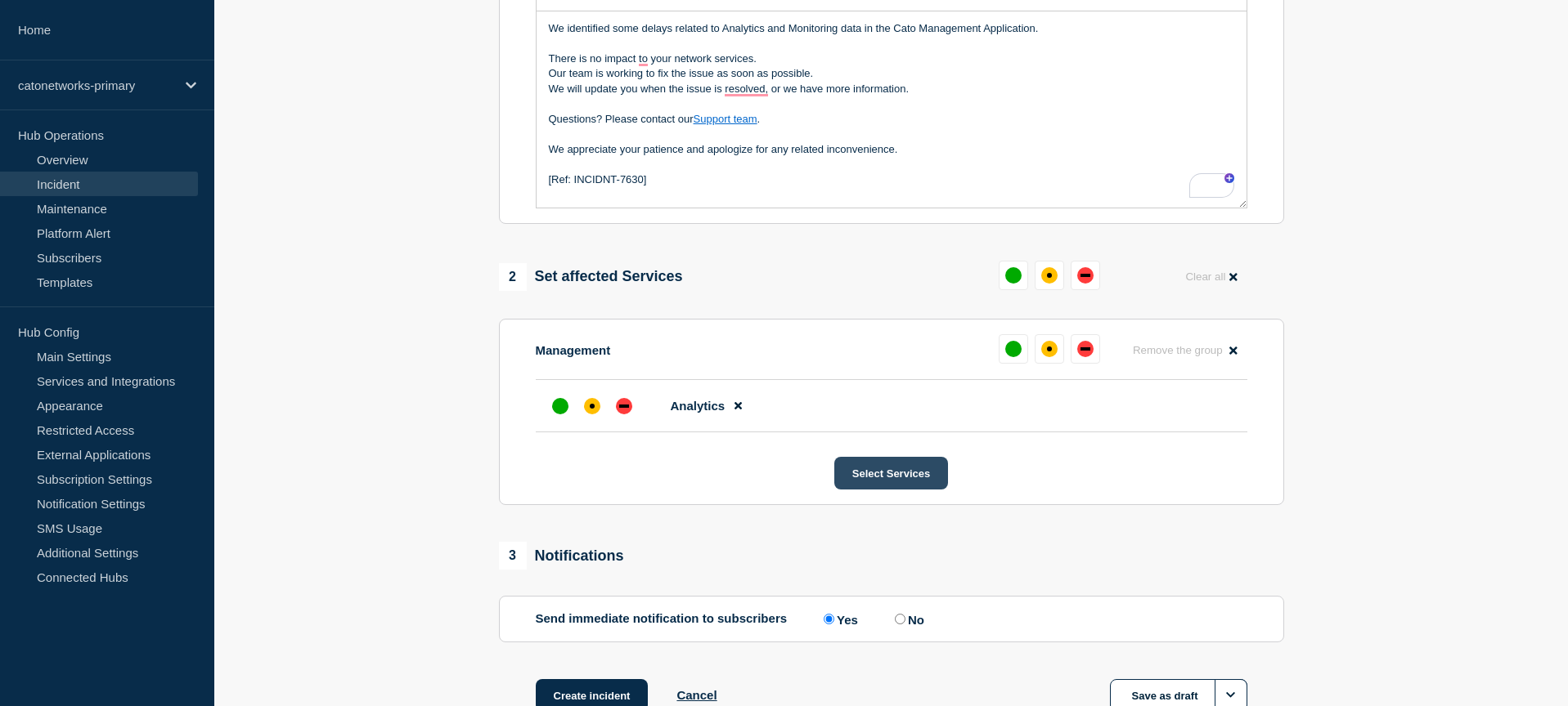
click at [859, 490] on button "Select Services" at bounding box center [891, 472] width 114 height 32
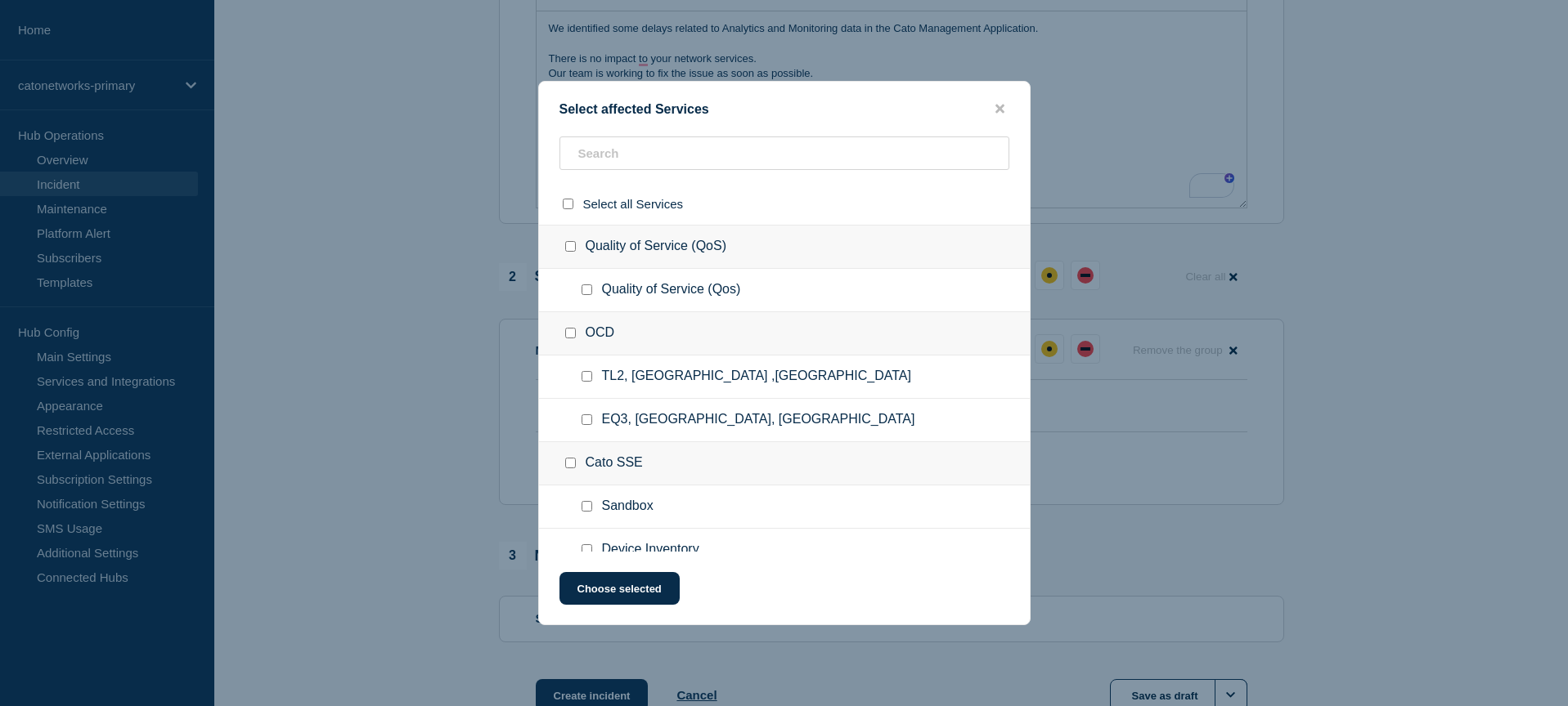
click at [734, 323] on div "OCD" at bounding box center [784, 334] width 491 height 43
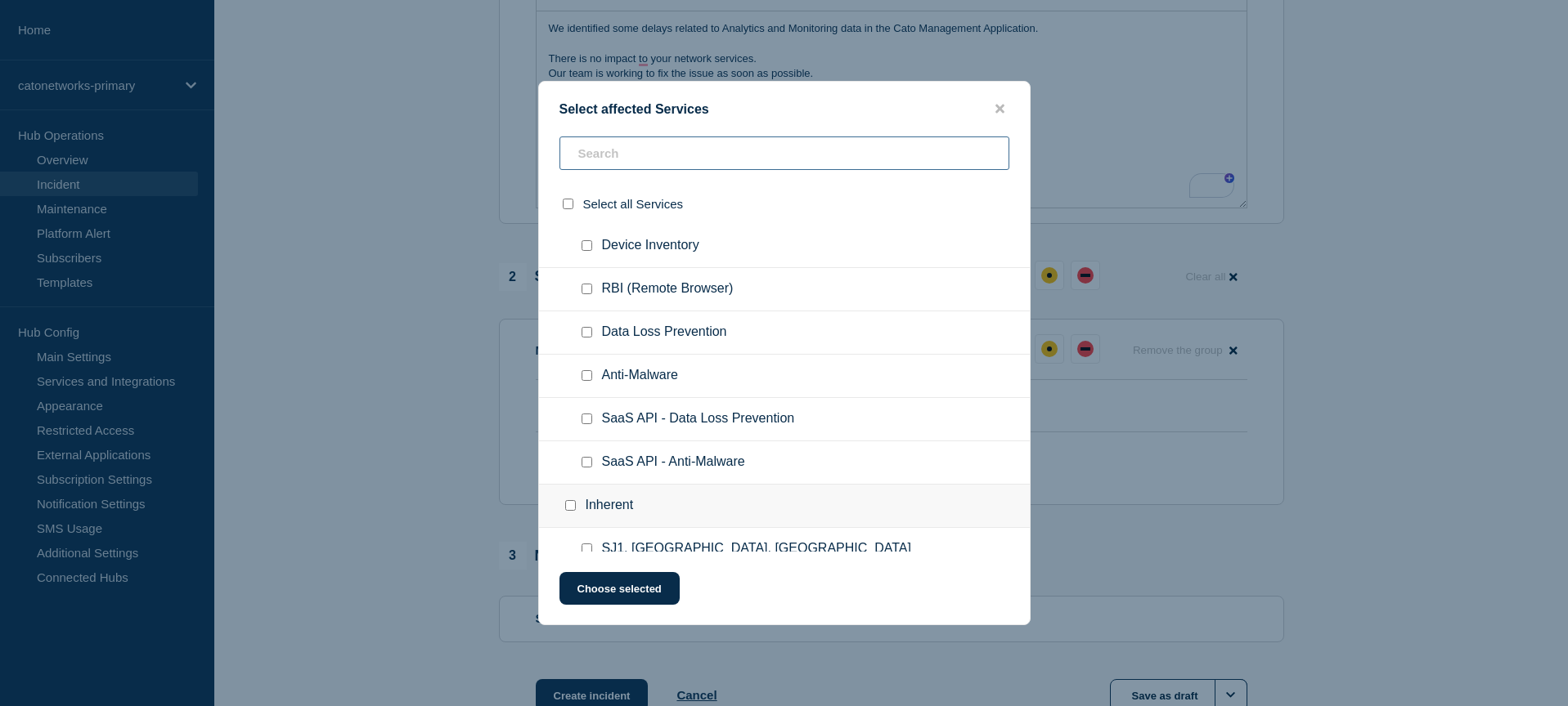
click at [692, 161] on input "text" at bounding box center [784, 153] width 449 height 33
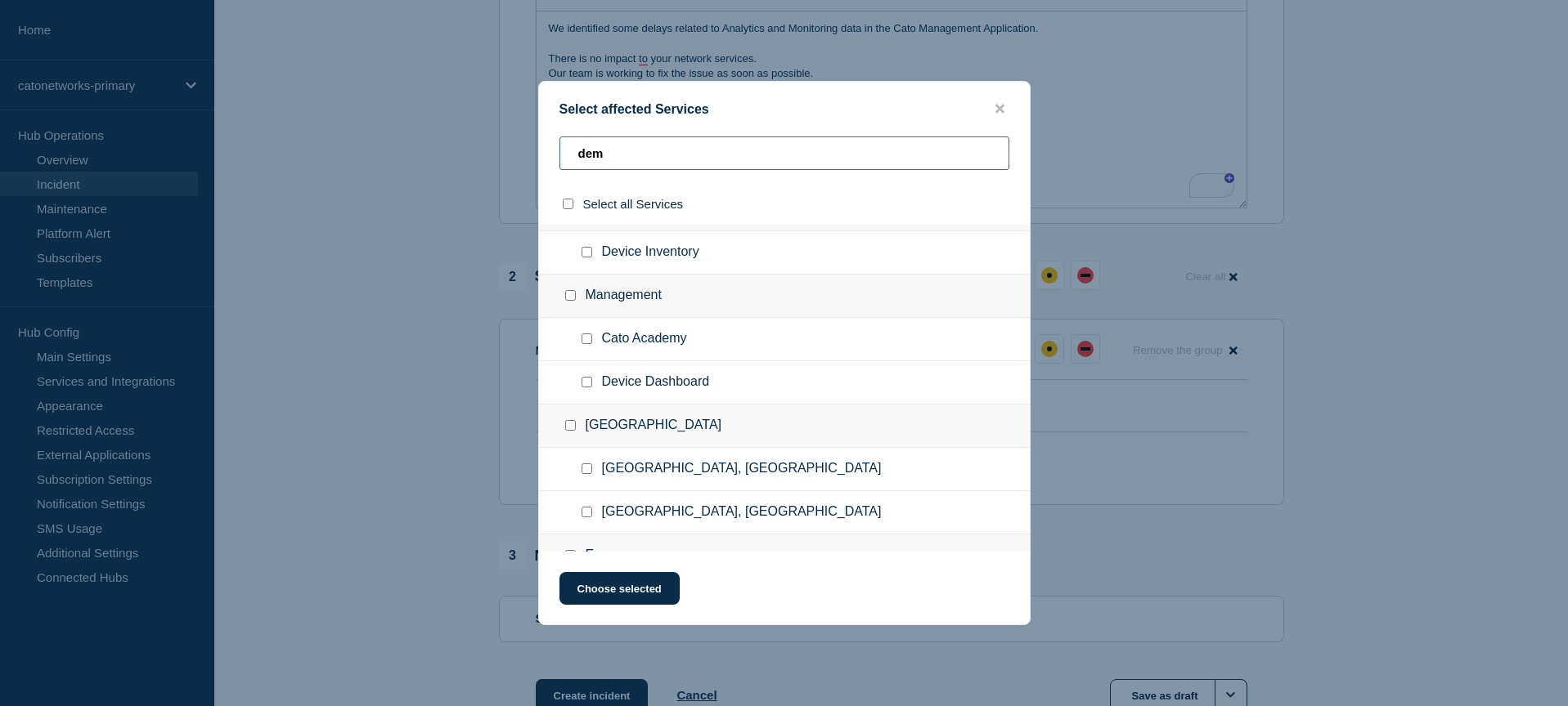
scroll to position [0, 0]
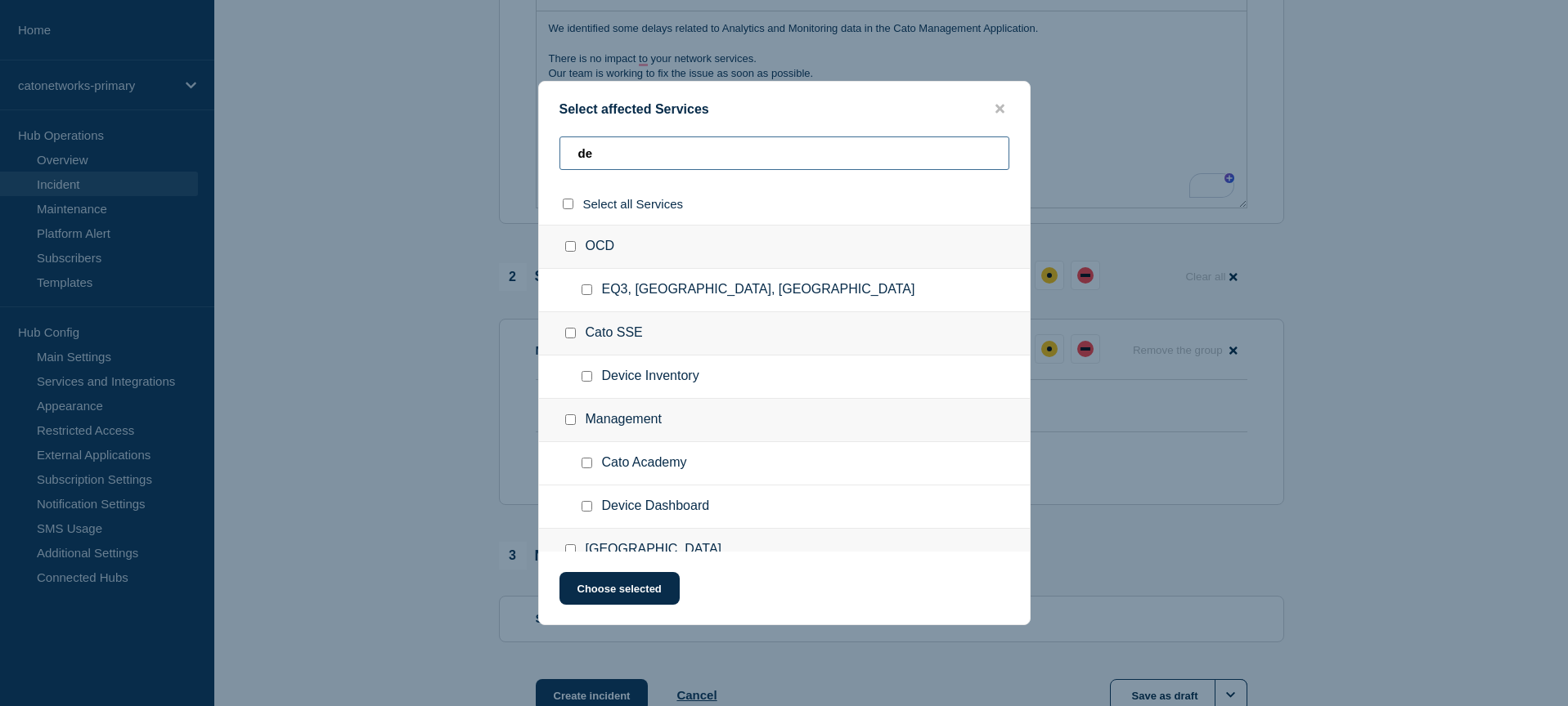
type input "d"
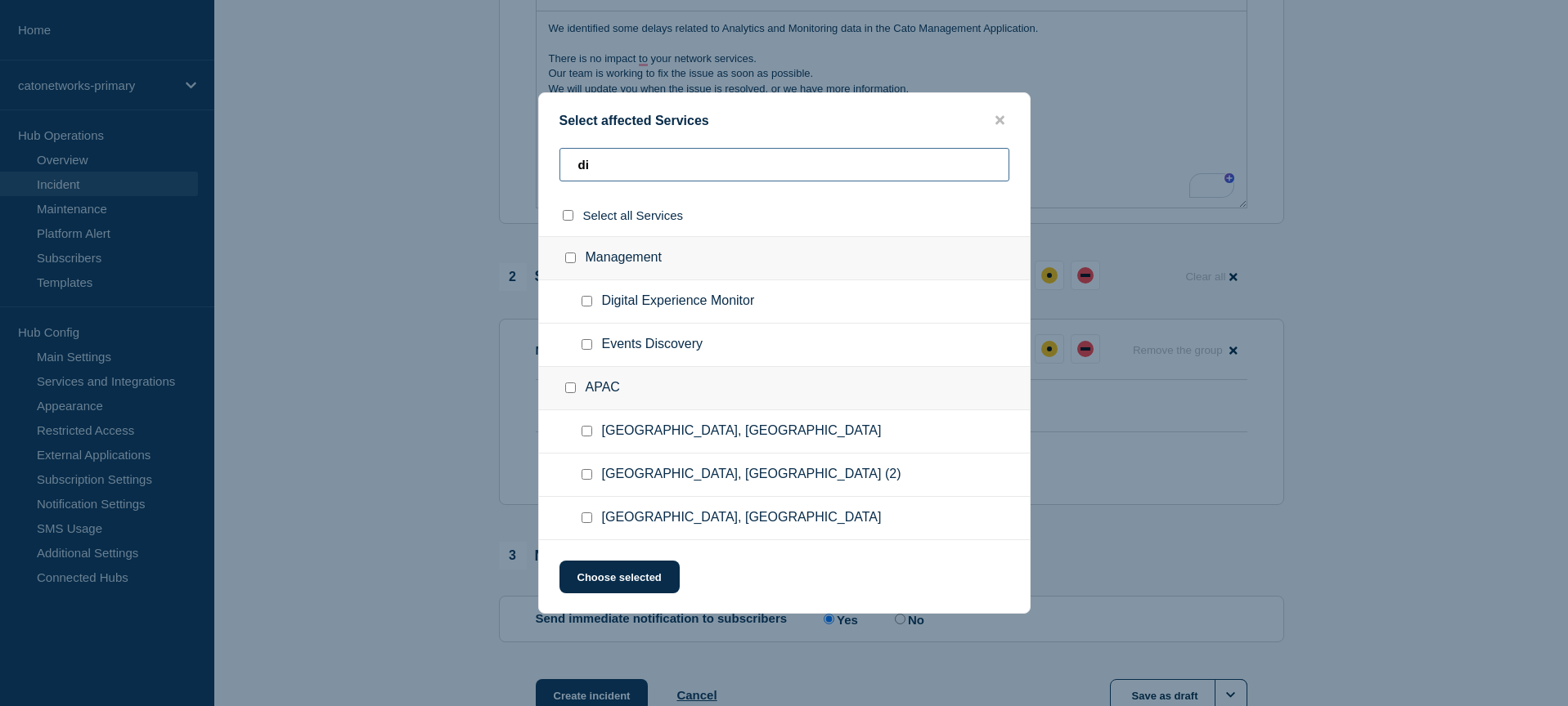
type input "d"
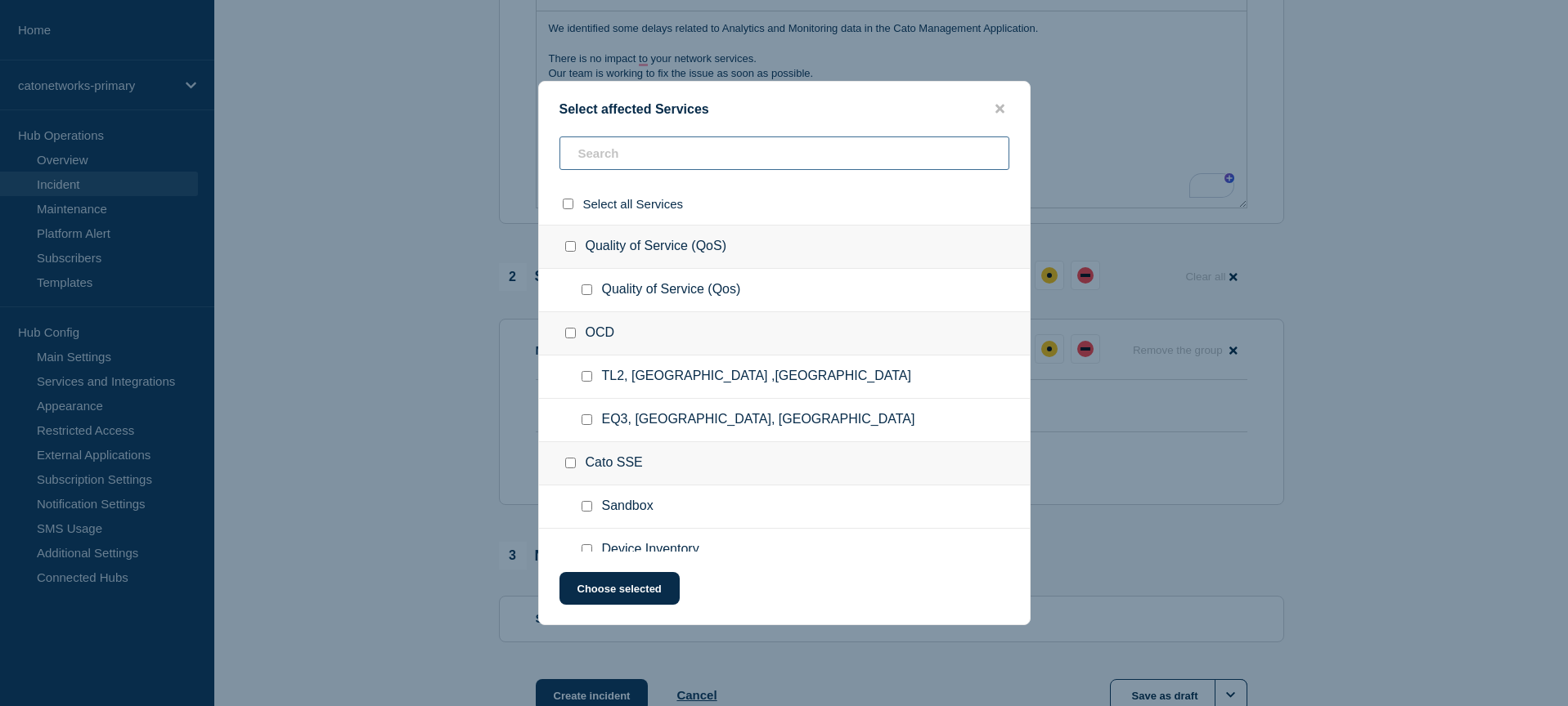
type input "n"
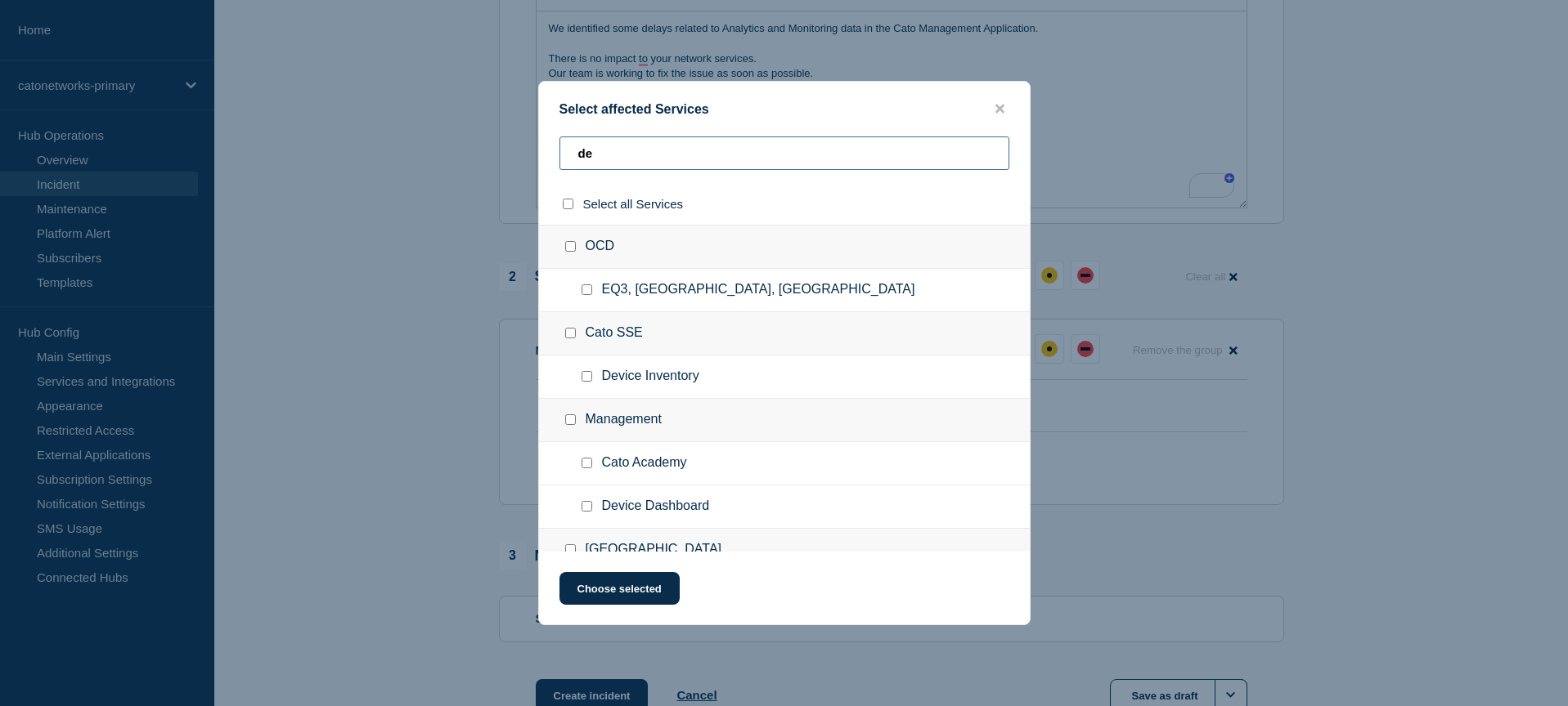
type input "de"
click at [997, 106] on icon "close button" at bounding box center [999, 109] width 9 height 9
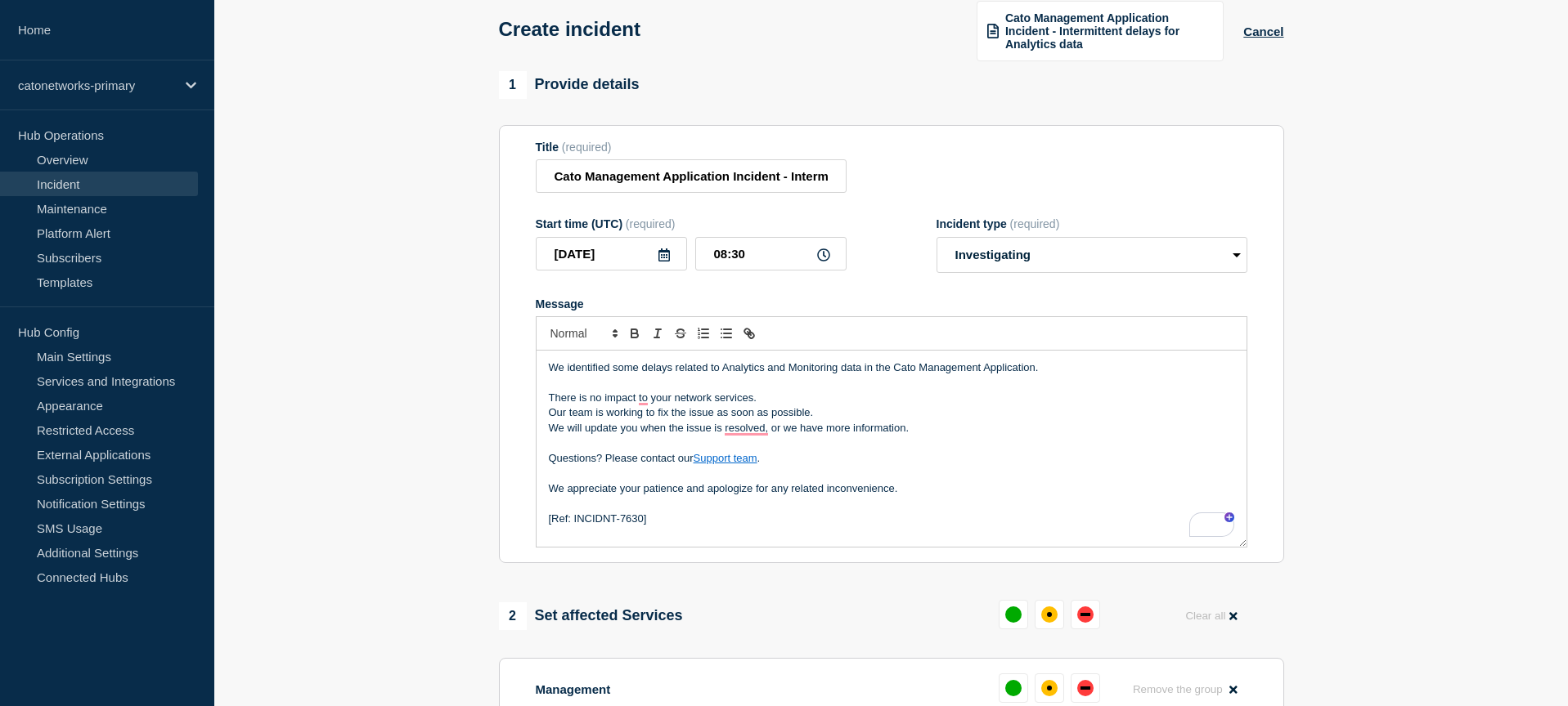
scroll to position [562, 0]
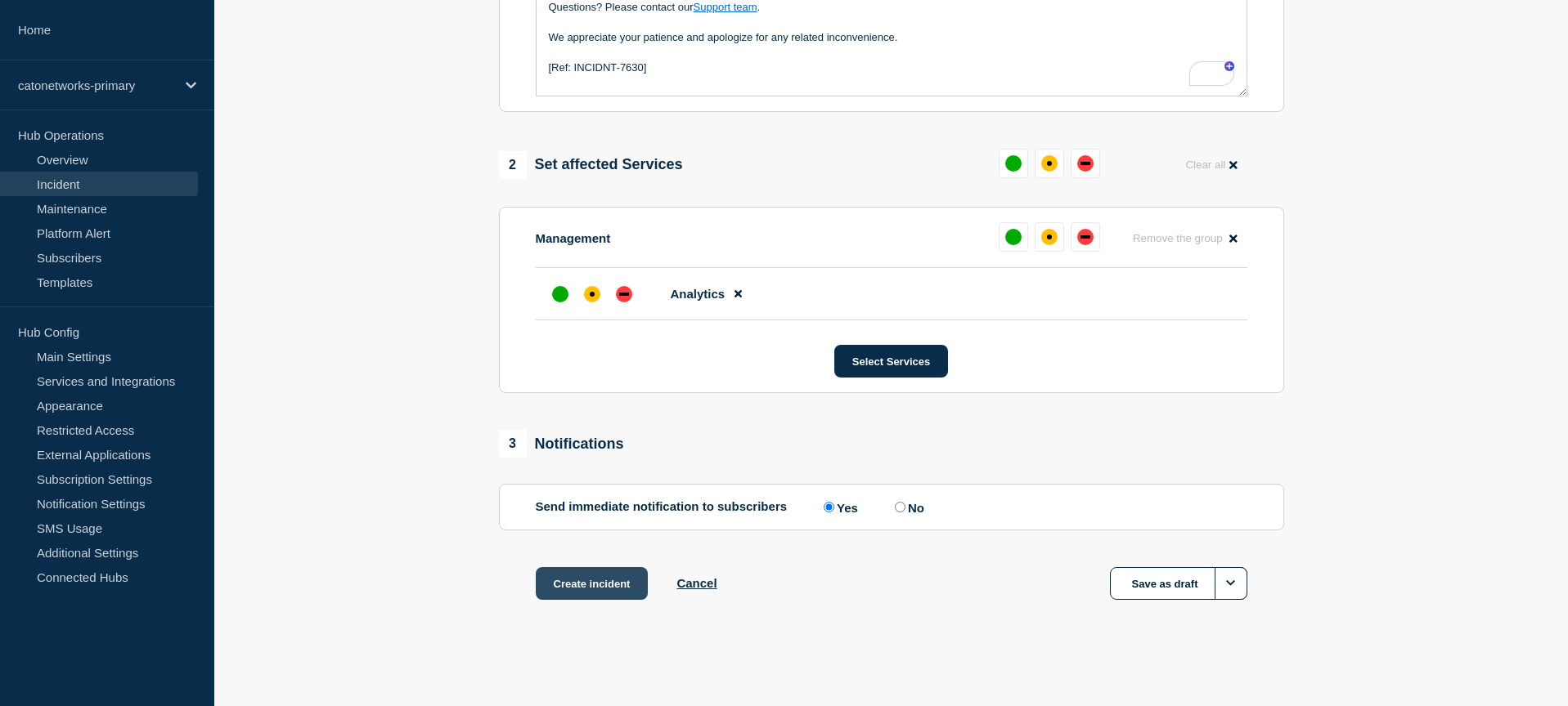
click at [610, 578] on button "Create incident" at bounding box center [592, 583] width 113 height 32
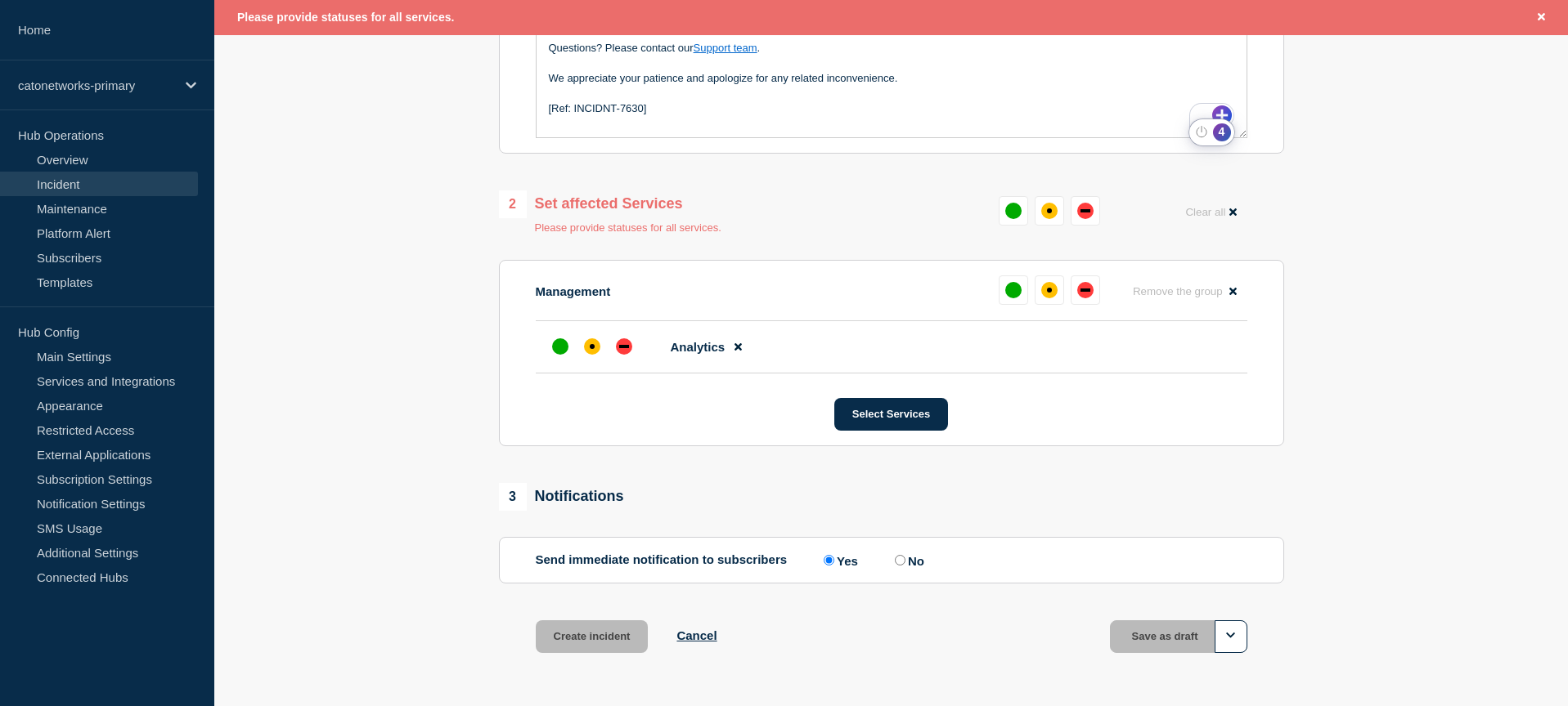
scroll to position [568, 0]
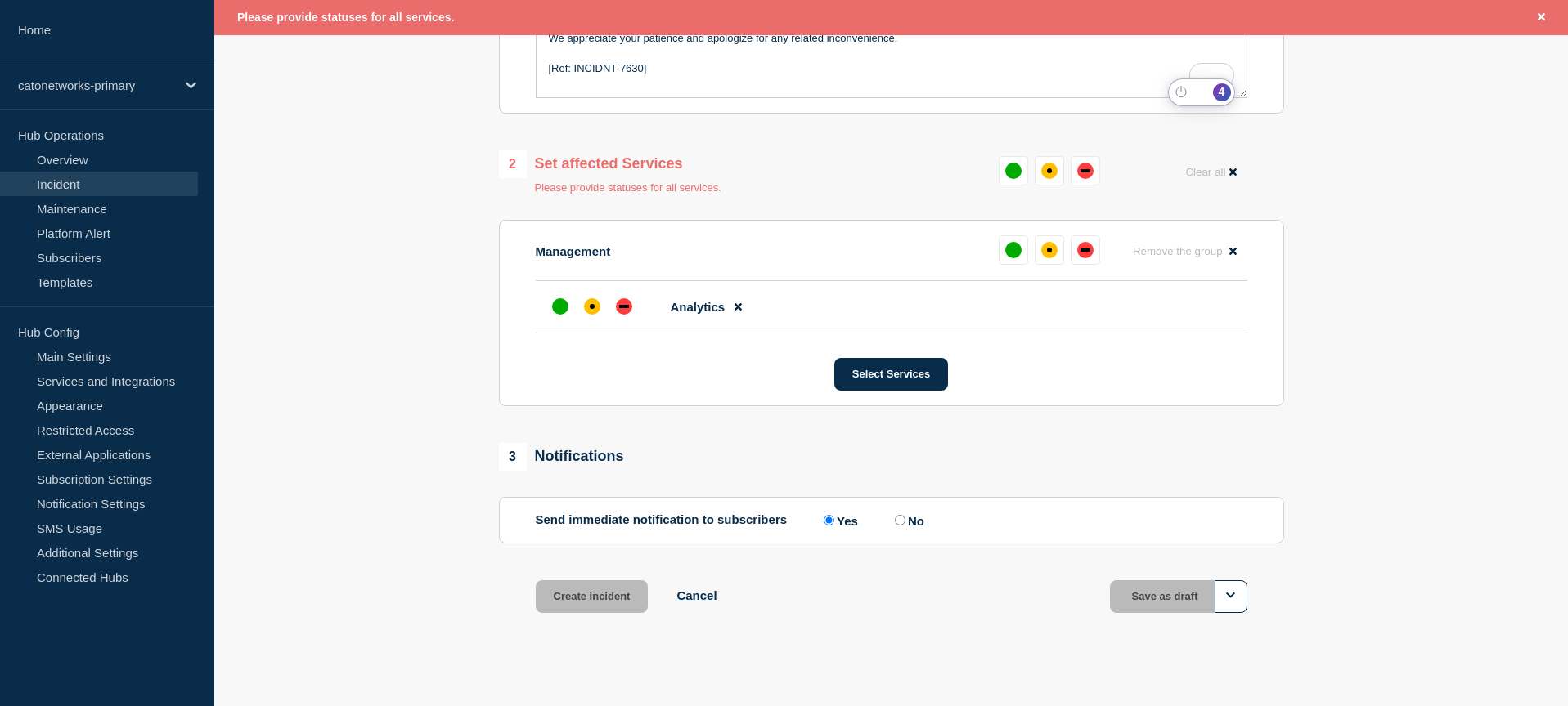
click at [1338, 254] on section "1 Provide details Title (required) Cato Management Application Incident - Inter…" at bounding box center [891, 137] width 1353 height 1033
click at [1545, 15] on button "Close banner" at bounding box center [1541, 17] width 21 height 19
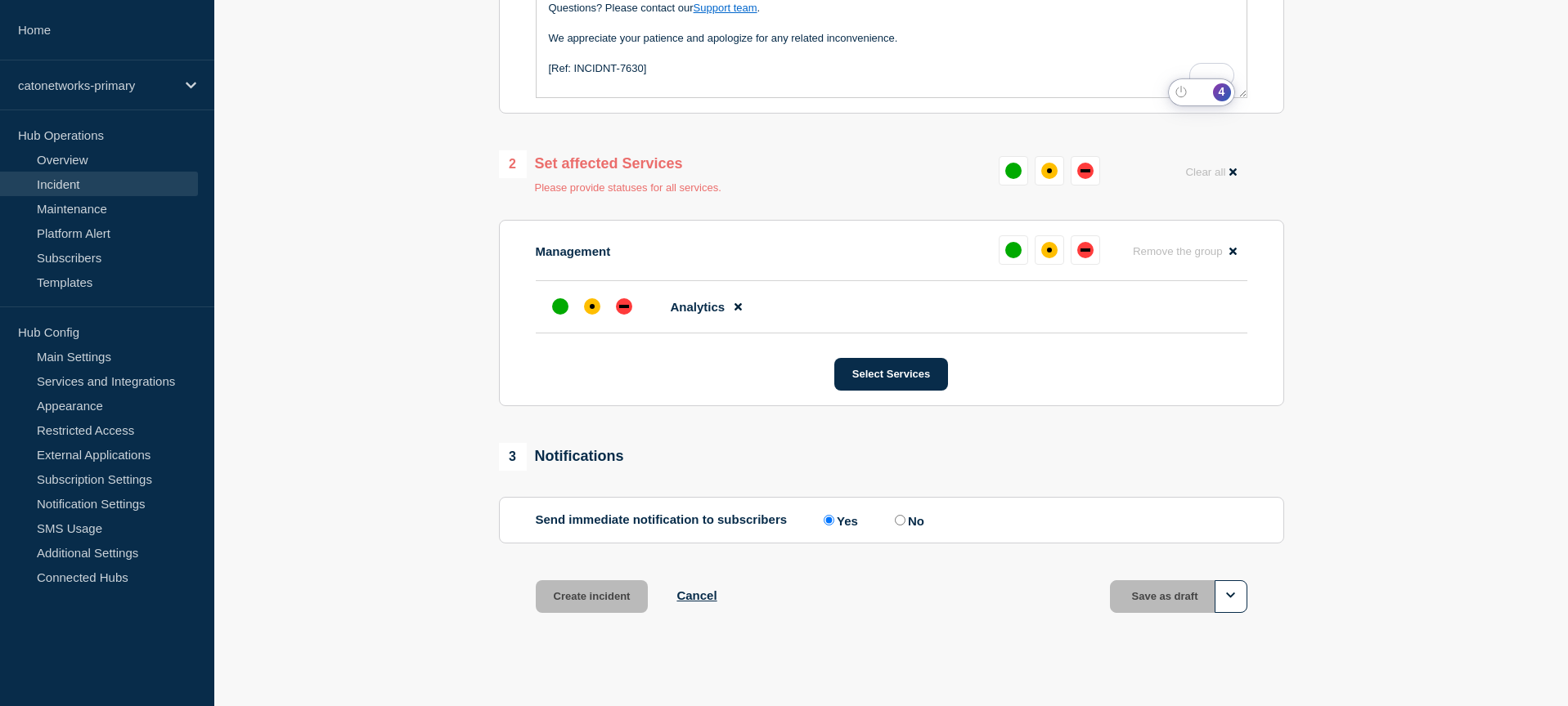
scroll to position [534, 0]
click at [1047, 172] on div "affected" at bounding box center [1049, 170] width 5 height 5
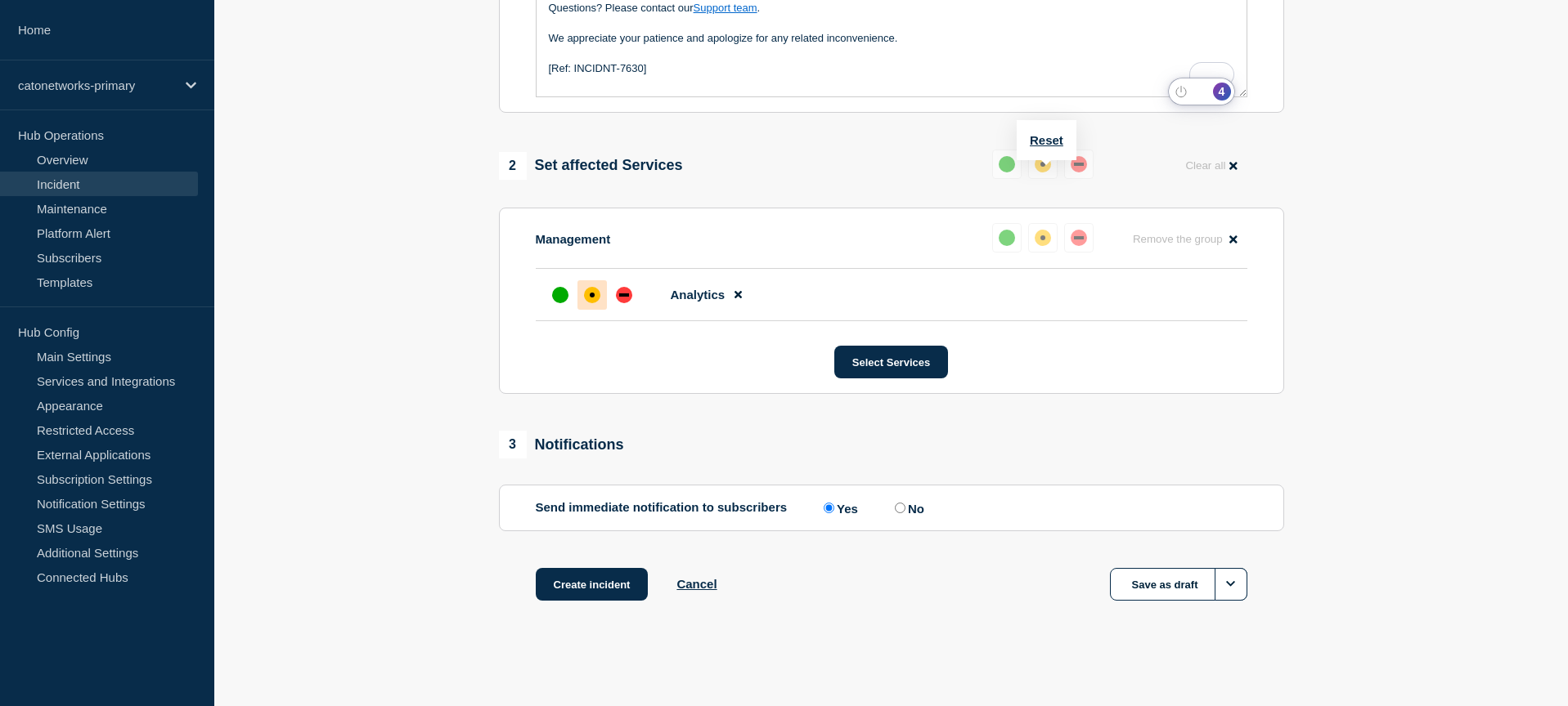
click at [1041, 167] on div "affected" at bounding box center [1043, 164] width 5 height 5
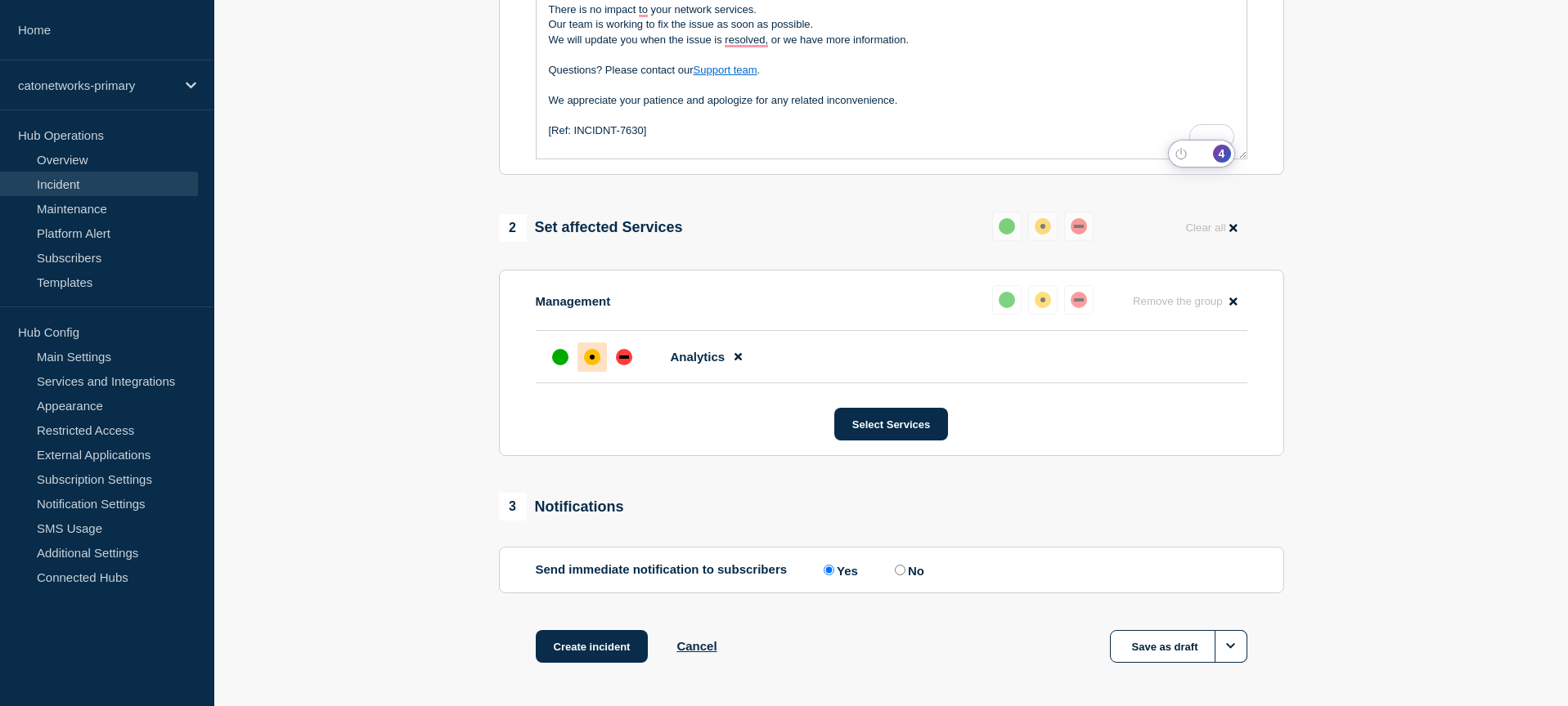
scroll to position [562, 0]
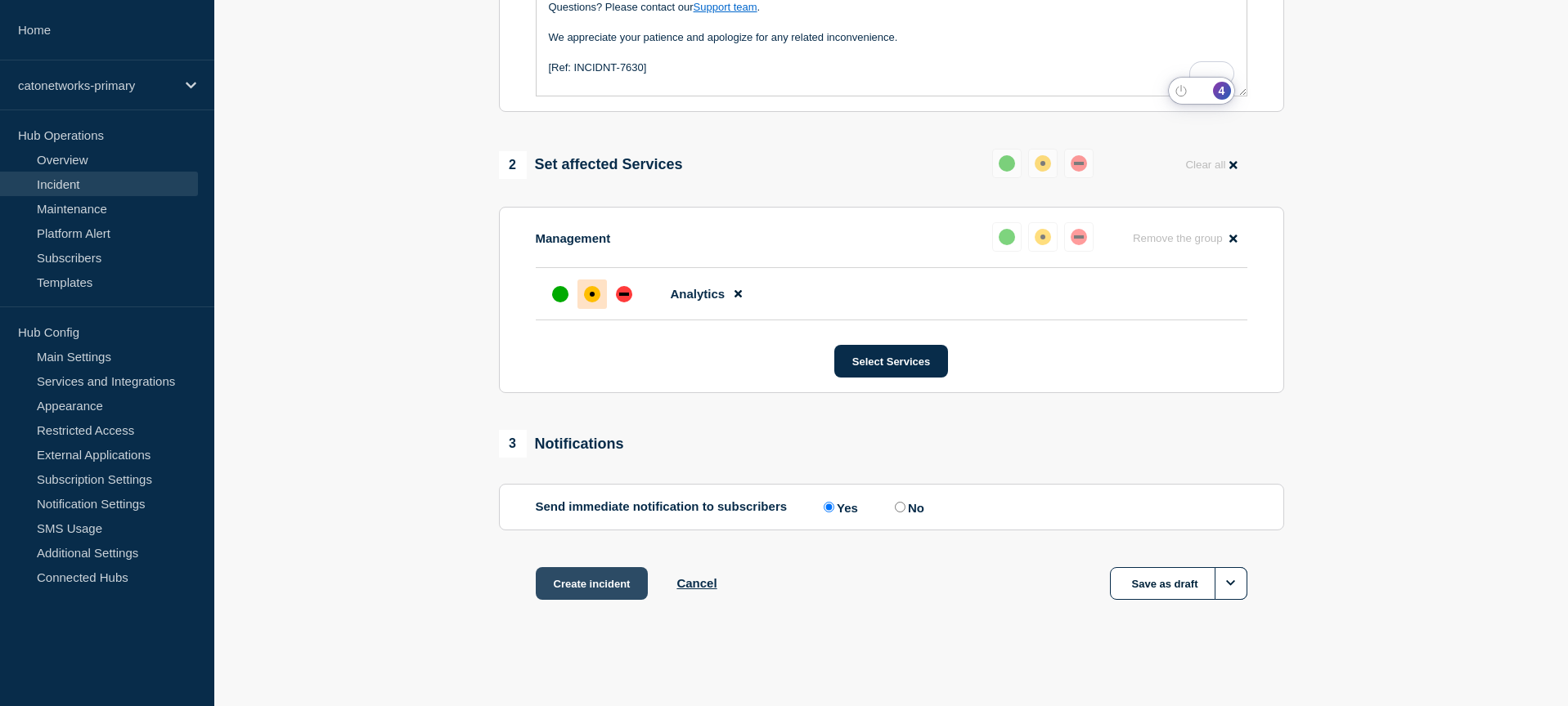
click at [588, 580] on button "Create incident" at bounding box center [592, 583] width 113 height 32
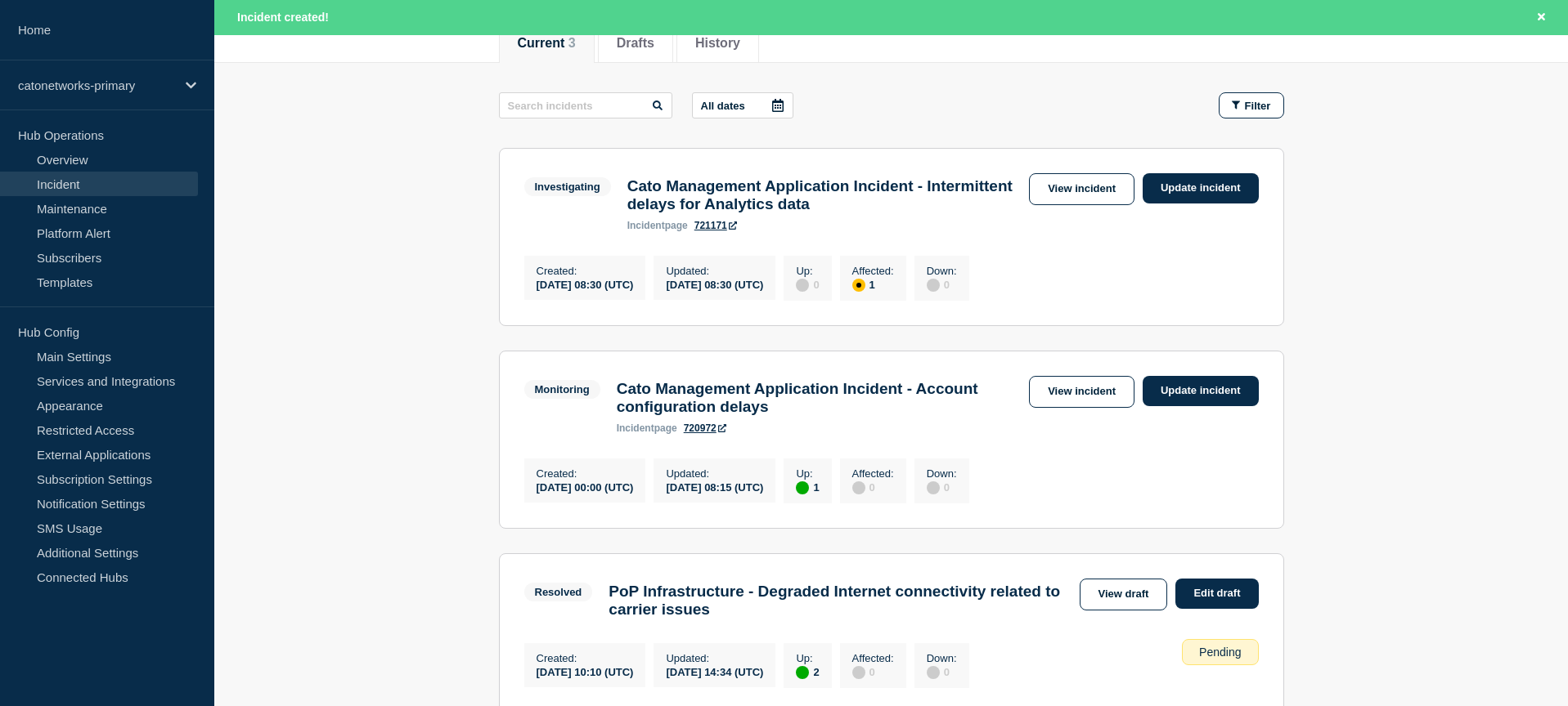
scroll to position [119, 0]
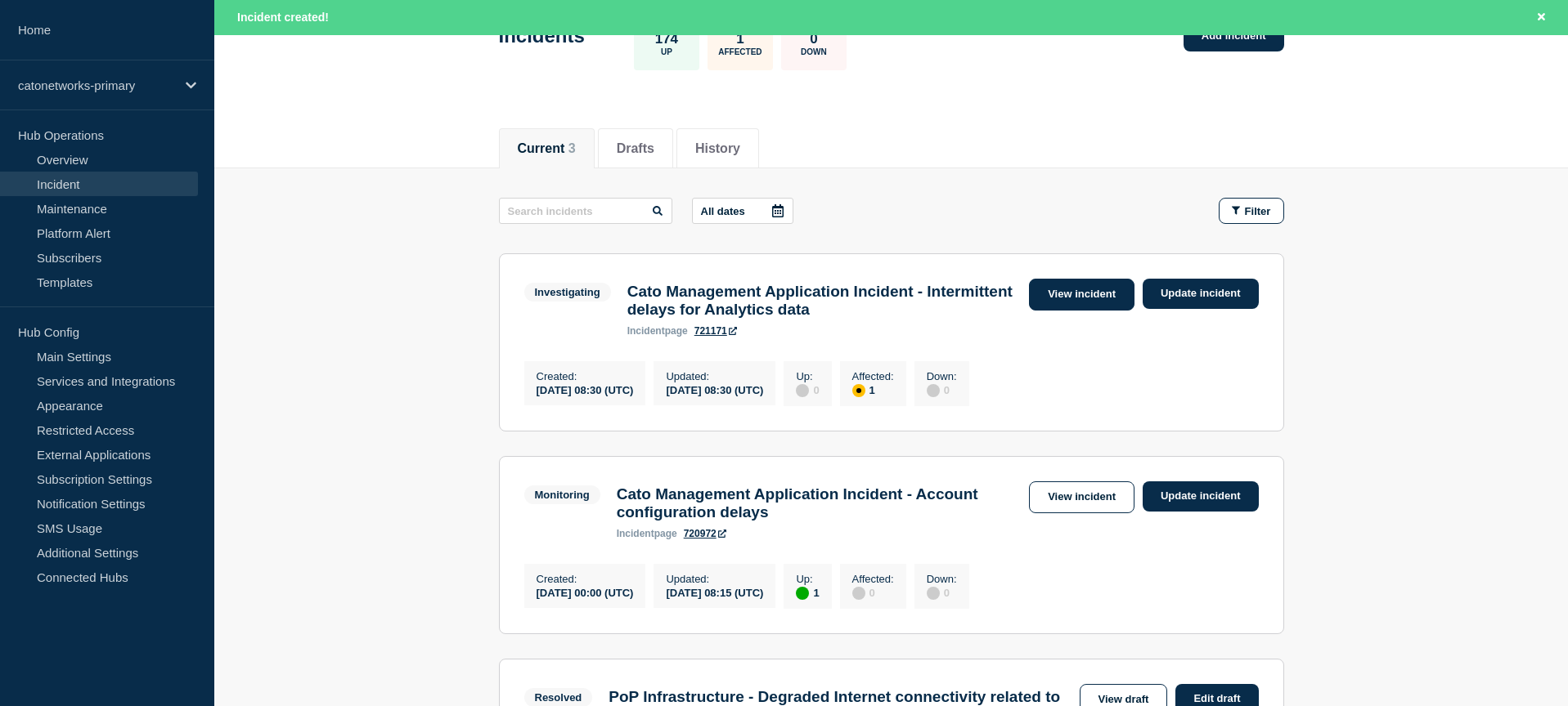
click at [1093, 294] on link "View incident" at bounding box center [1081, 294] width 105 height 31
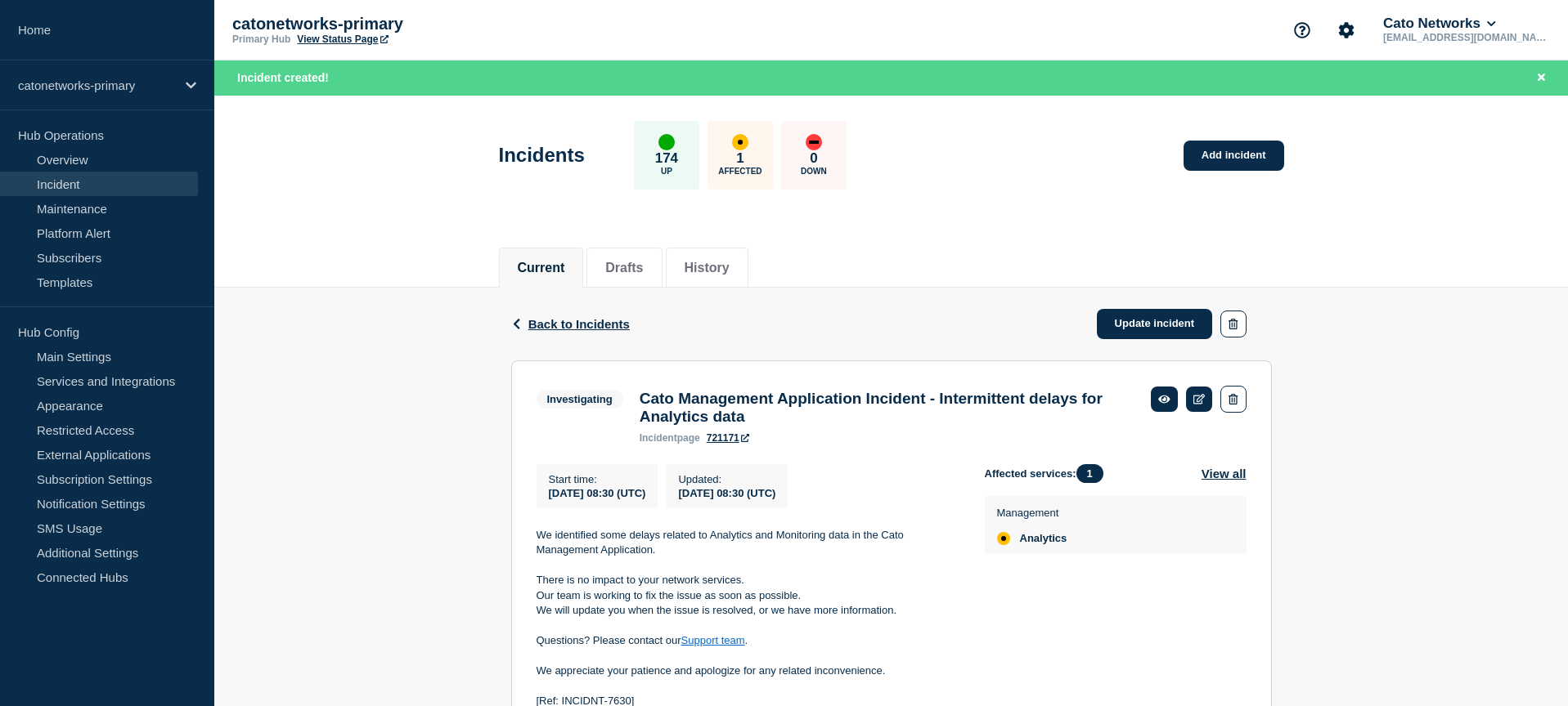
scroll to position [92, 0]
